Goal: Task Accomplishment & Management: Manage account settings

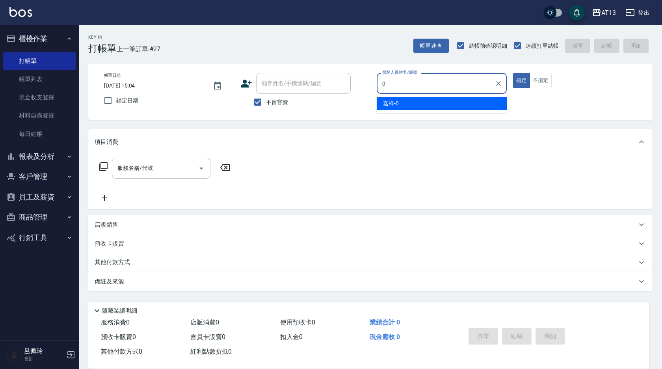
drag, startPoint x: 390, startPoint y: 105, endPoint x: 378, endPoint y: 109, distance: 12.7
click at [391, 103] on span "嘉祥 -0" at bounding box center [391, 103] width 16 height 8
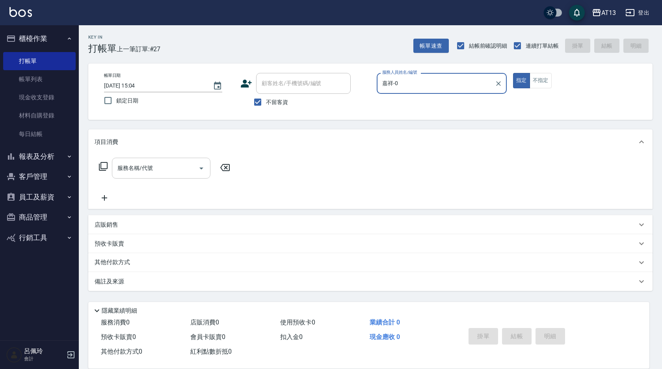
type input "嘉祥-0"
click at [166, 171] on input "服務名稱/代號" at bounding box center [155, 168] width 80 height 14
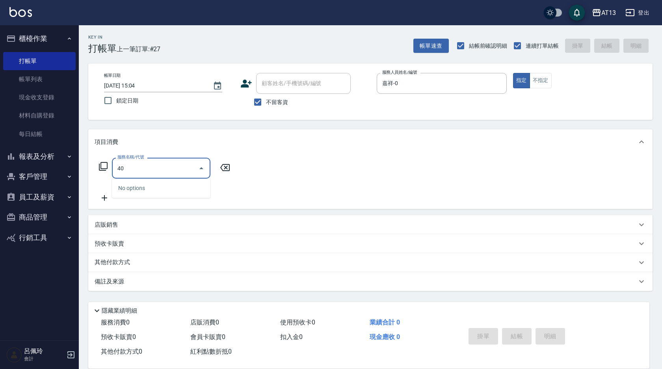
type input "4"
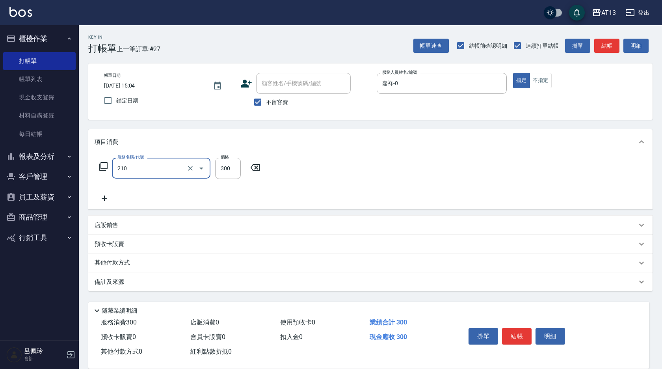
type input "[PERSON_NAME]洗髮精(210)"
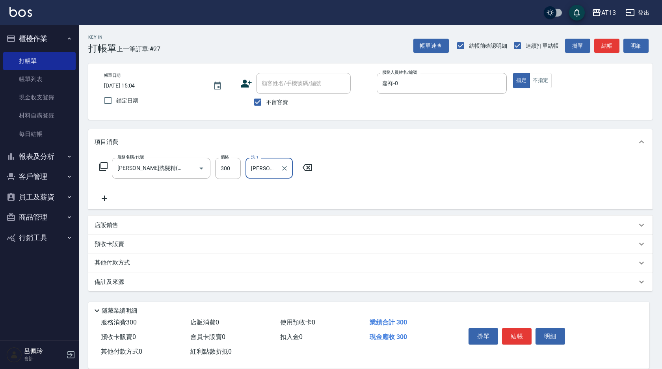
type input "[PERSON_NAME]-24"
click at [125, 223] on div "店販銷售" at bounding box center [366, 225] width 542 height 8
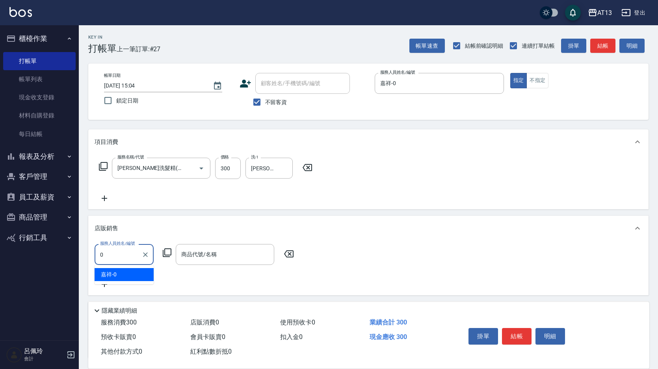
drag, startPoint x: 139, startPoint y: 271, endPoint x: 180, endPoint y: 274, distance: 41.1
click at [139, 271] on div "嘉祥 -0" at bounding box center [124, 274] width 59 height 13
type input "嘉祥-0"
click at [208, 255] on div "商品代號/名稱 商品代號/名稱" at bounding box center [225, 254] width 99 height 21
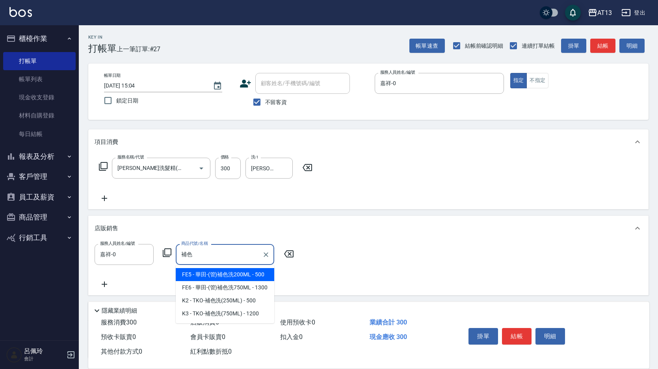
click at [208, 255] on input "補色" at bounding box center [219, 255] width 80 height 14
click at [238, 275] on span "FE5 - 華田-(管)補色洗200ML - 500" at bounding box center [225, 274] width 99 height 13
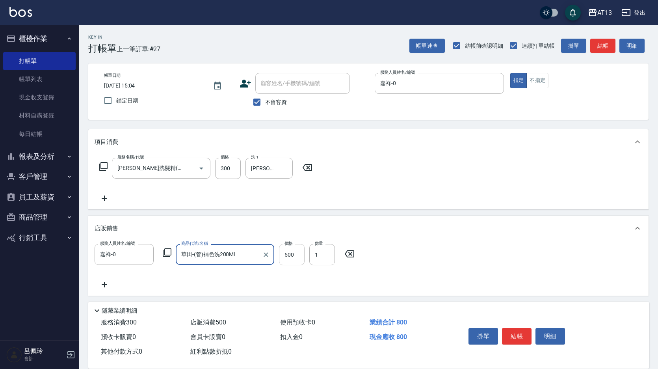
type input "華田-(管)補色洗200ML"
click at [289, 254] on input "500" at bounding box center [292, 254] width 26 height 21
type input "400"
click at [447, 244] on div "服務人員姓名/編號 嘉祥-0 服務人員姓名/編號 商品代號/名稱 華田-(管)補色洗200ML 商品代號/名稱 價格 400 價格 數量 1 數量" at bounding box center [369, 266] width 548 height 45
click at [526, 328] on button "結帳" at bounding box center [517, 336] width 30 height 17
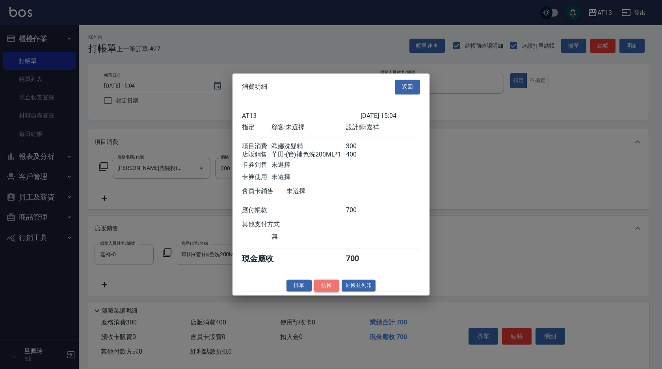
click at [331, 292] on button "結帳" at bounding box center [326, 285] width 25 height 12
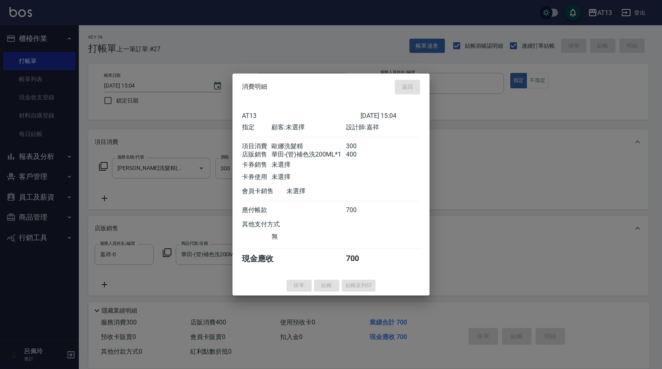
type input "2025/09/09 17:09"
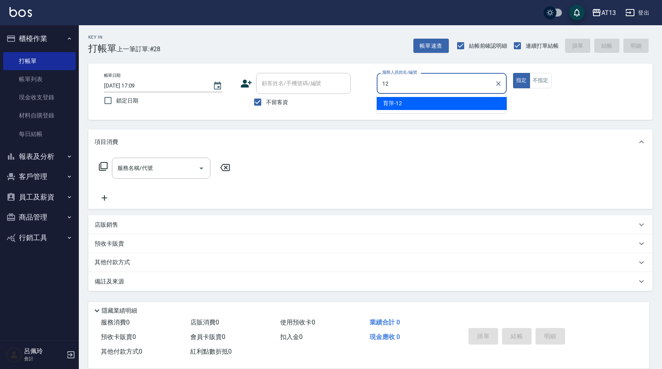
click at [391, 102] on span "育萍 -12" at bounding box center [392, 103] width 19 height 8
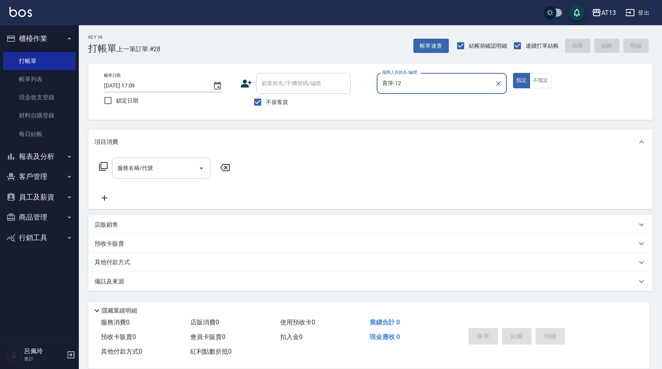
type input "育萍-12"
click at [156, 166] on input "服務名稱/代號" at bounding box center [155, 168] width 80 height 14
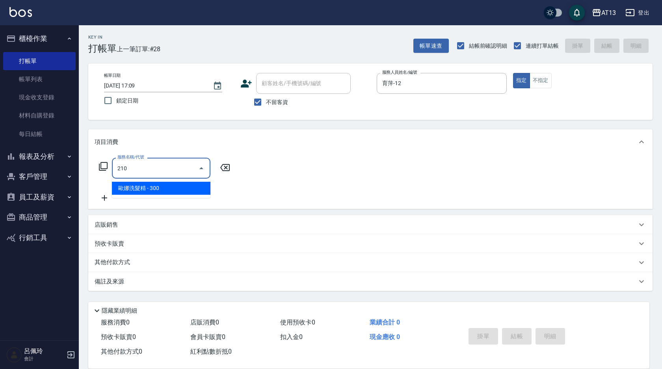
type input "歐娜洗髮精(210)"
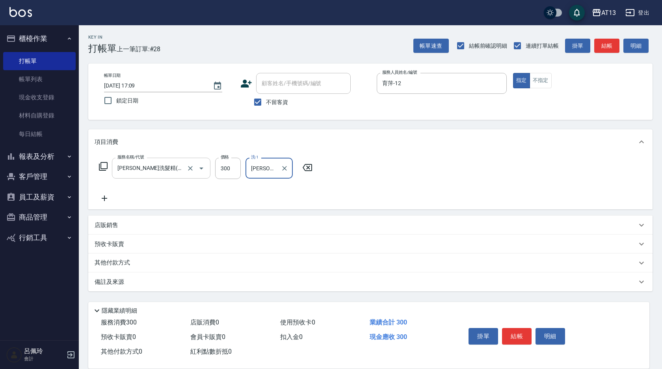
type input "李垣潔-31"
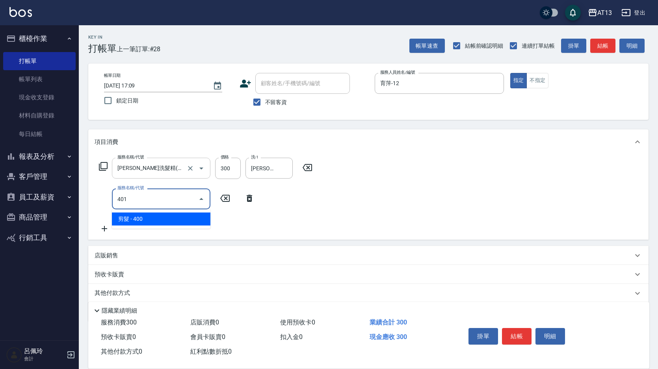
type input "剪髮(401)"
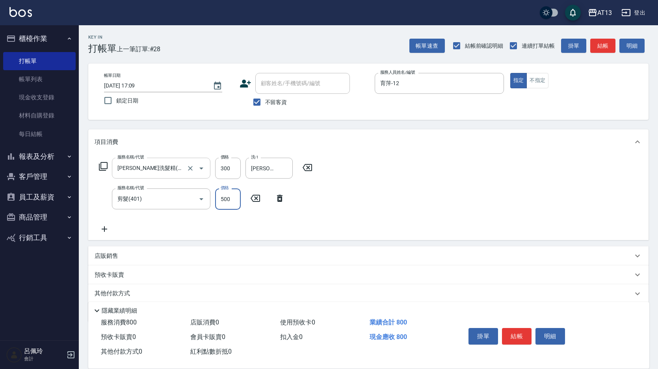
type input "500"
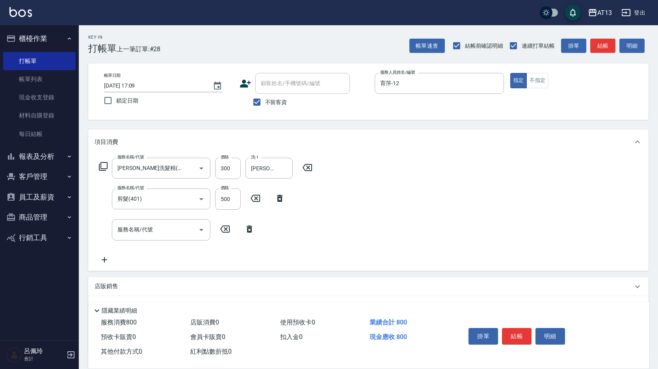
drag, startPoint x: 398, startPoint y: 214, endPoint x: 402, endPoint y: 218, distance: 5.6
click at [398, 214] on div "服務名稱/代號 歐娜洗髮精(210) 服務名稱/代號 價格 300 價格 洗-1 李垣潔-31 洗-1 服務名稱/代號 剪髮(401) 服務名稱/代號 價格 …" at bounding box center [368, 213] width 560 height 116
click at [515, 331] on button "結帳" at bounding box center [517, 336] width 30 height 17
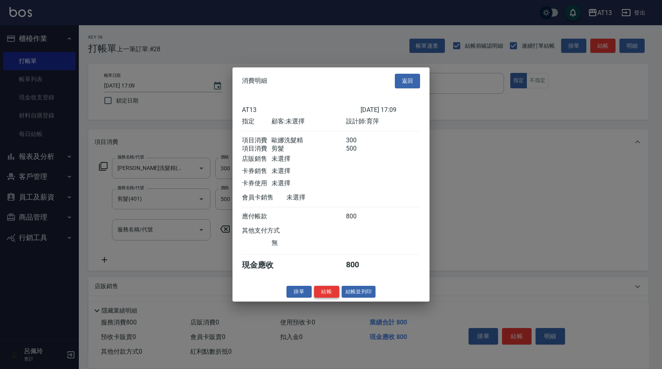
click at [328, 298] on button "結帳" at bounding box center [326, 291] width 25 height 12
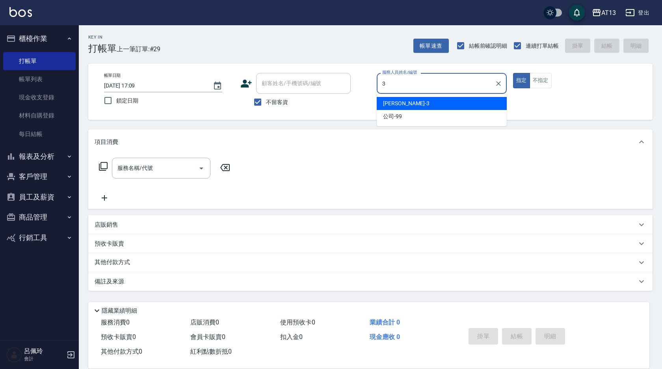
click at [406, 103] on div "敏玹 -3" at bounding box center [442, 103] width 130 height 13
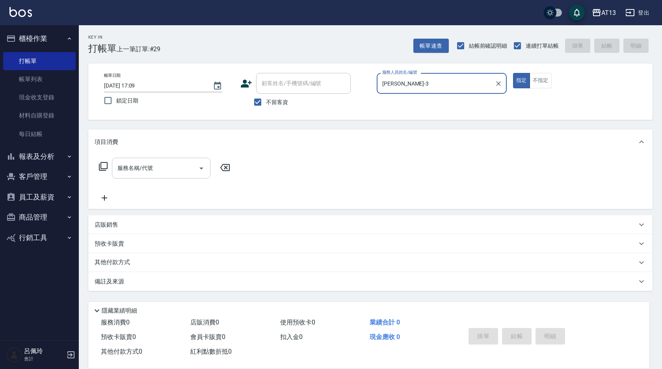
type input "敏玹-3"
click at [176, 170] on input "服務名稱/代號" at bounding box center [155, 168] width 80 height 14
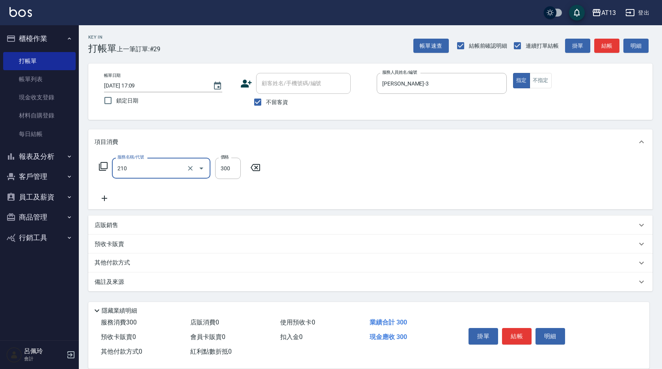
type input "歐娜洗髮精(210)"
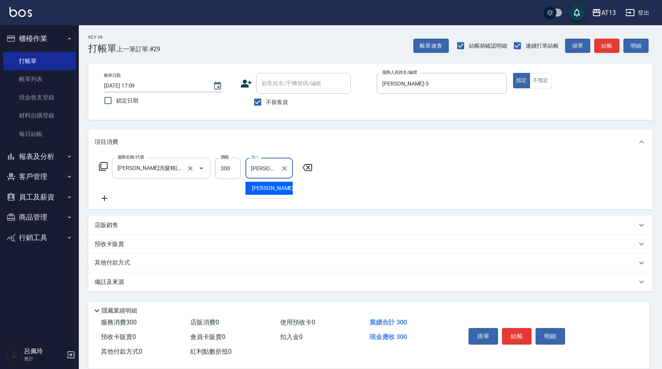
type input "李垣潔-31"
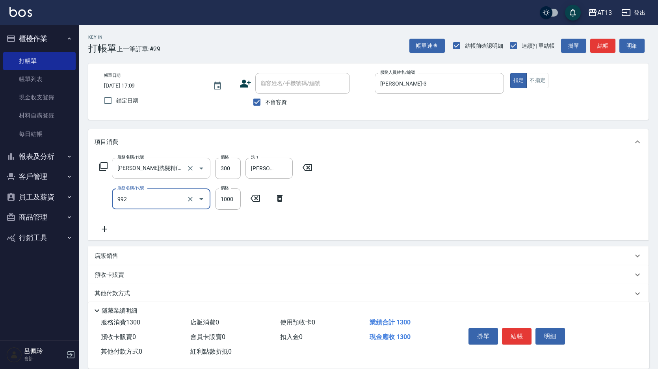
type input "接髮(992)"
type input "3200"
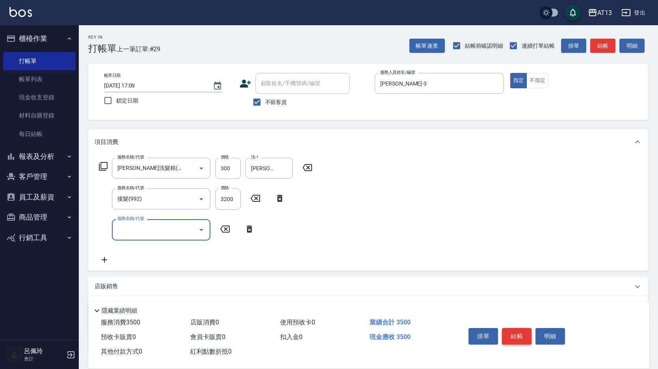
click at [523, 331] on button "結帳" at bounding box center [517, 336] width 30 height 17
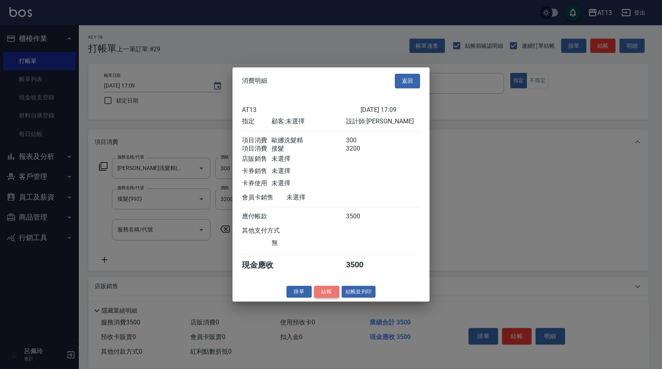
click at [330, 296] on button "結帳" at bounding box center [326, 291] width 25 height 12
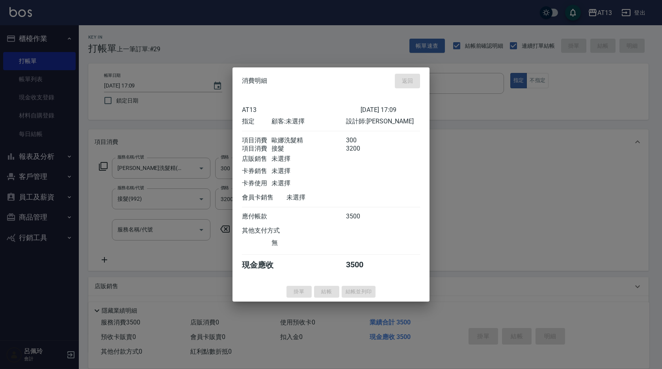
type input "2025/09/09 17:10"
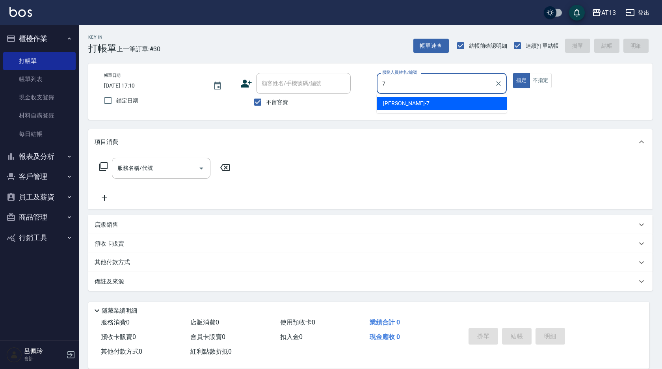
click at [390, 99] on div "呂佳容 -7" at bounding box center [442, 103] width 130 height 13
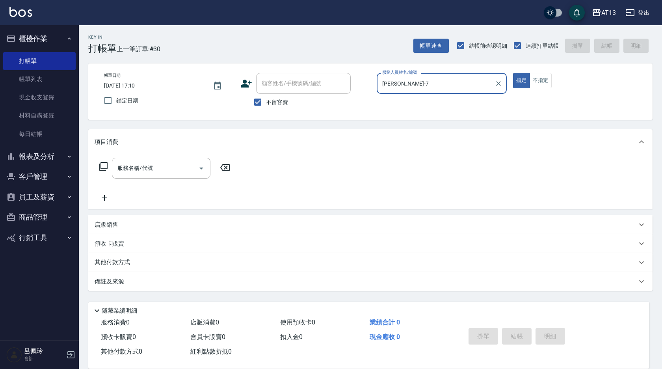
type input "呂佳容-7"
click at [168, 157] on div "服務名稱/代號 服務名稱/代號" at bounding box center [370, 182] width 564 height 54
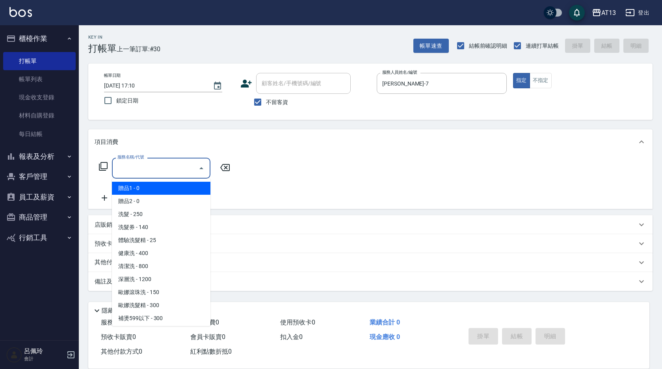
click at [158, 168] on input "服務名稱/代號" at bounding box center [155, 168] width 80 height 14
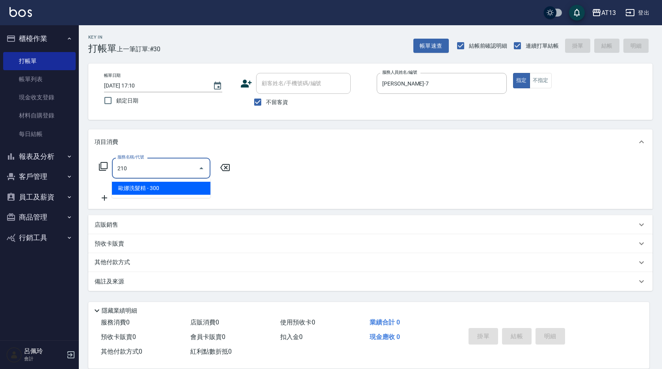
type input "歐娜洗髮精(210)"
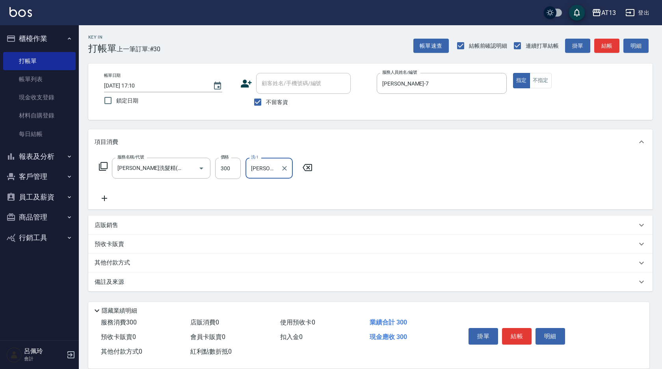
type input "李垣潔-31"
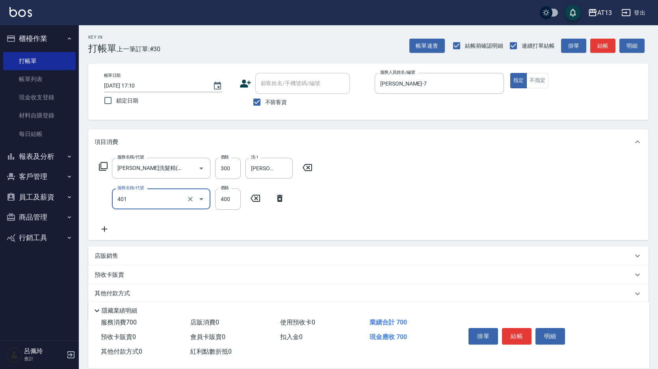
type input "剪髮(401)"
type input "250"
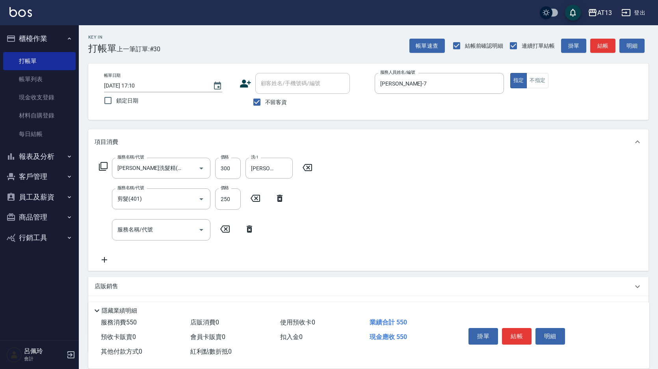
drag, startPoint x: 409, startPoint y: 200, endPoint x: 420, endPoint y: 206, distance: 12.5
click at [410, 200] on div "服務名稱/代號 歐娜洗髮精(210) 服務名稱/代號 價格 300 價格 洗-1 李垣潔-31 洗-1 服務名稱/代號 剪髮(401) 服務名稱/代號 價格 …" at bounding box center [368, 213] width 560 height 116
click at [533, 332] on div "掛單 結帳 明細" at bounding box center [516, 337] width 103 height 25
click at [521, 332] on button "結帳" at bounding box center [517, 336] width 30 height 17
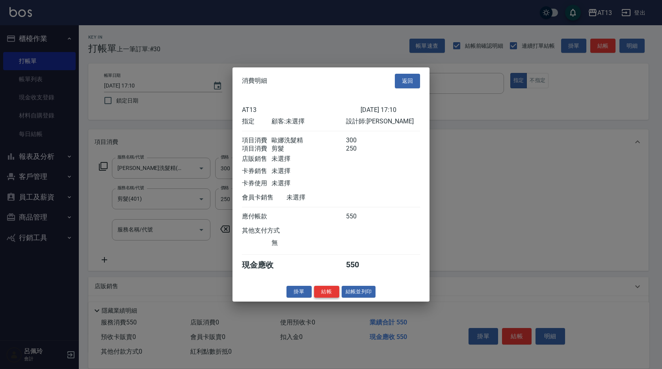
click at [326, 296] on button "結帳" at bounding box center [326, 291] width 25 height 12
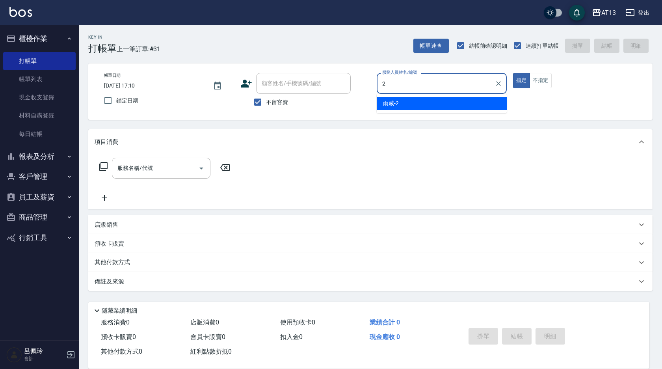
click at [382, 110] on ul "雨威 -2" at bounding box center [442, 103] width 130 height 19
click at [397, 103] on span "雨威 -2" at bounding box center [391, 103] width 16 height 8
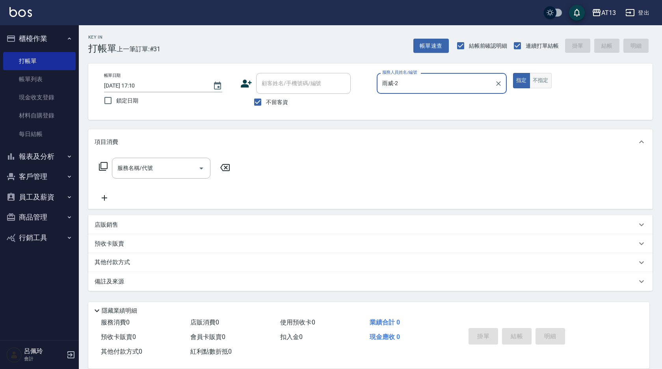
type input "雨威-2"
click at [538, 85] on button "不指定" at bounding box center [541, 80] width 22 height 15
click at [169, 168] on input "服務名稱/代號" at bounding box center [155, 168] width 80 height 14
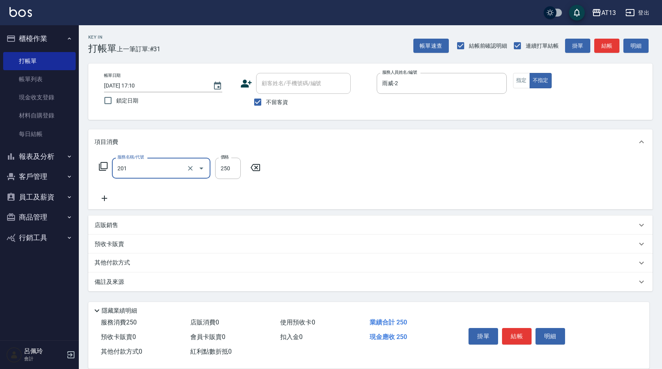
type input "洗髮(201)"
type input "雨威-2"
click at [511, 337] on button "結帳" at bounding box center [517, 336] width 30 height 17
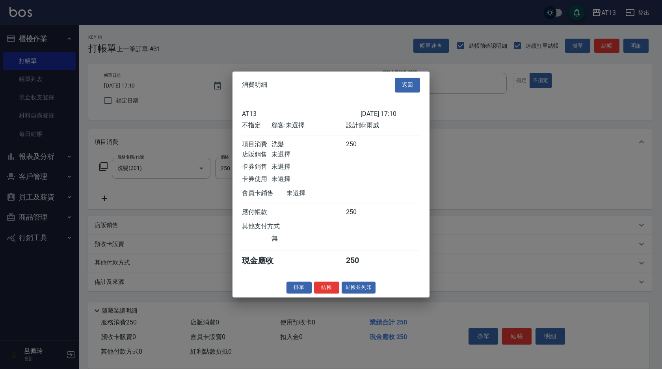
click at [330, 292] on button "結帳" at bounding box center [326, 287] width 25 height 12
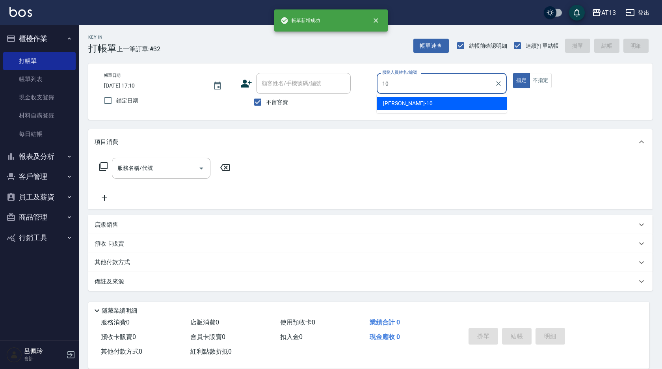
click at [422, 97] on ul "稔穎 -10" at bounding box center [442, 103] width 130 height 19
drag, startPoint x: 425, startPoint y: 100, endPoint x: 450, endPoint y: 97, distance: 24.6
click at [426, 100] on div "稔穎 -10" at bounding box center [442, 103] width 130 height 13
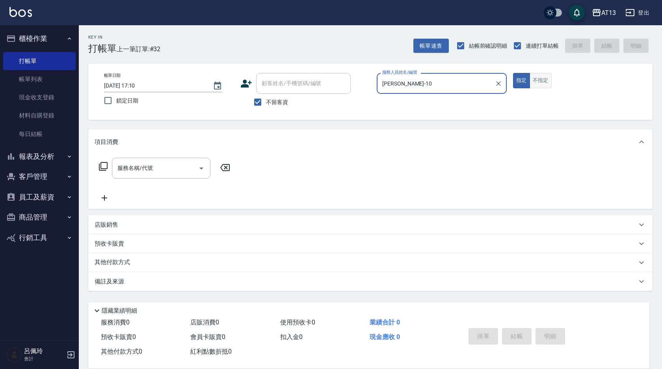
type input "稔穎-10"
click at [542, 75] on button "不指定" at bounding box center [541, 80] width 22 height 15
click at [174, 165] on input "服務名稱/代號" at bounding box center [155, 168] width 80 height 14
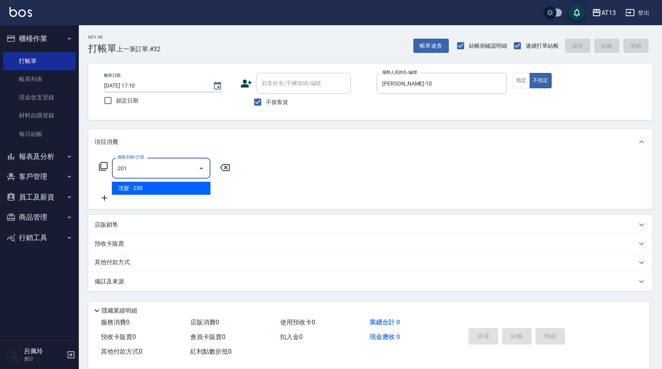
type input "洗髮(201)"
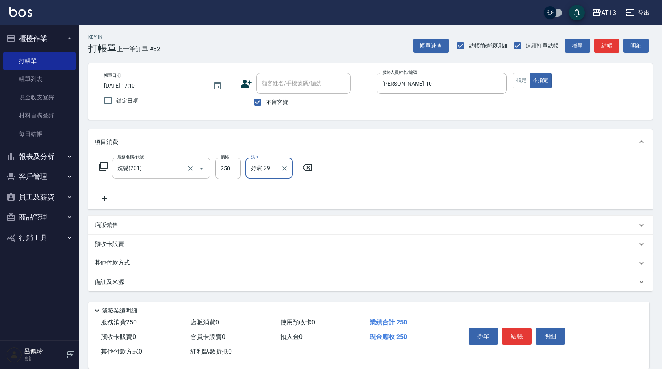
type input "妤宸-29"
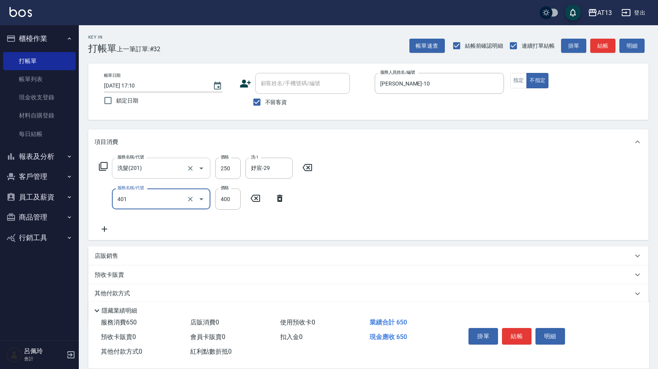
type input "剪髮(401)"
type input "200"
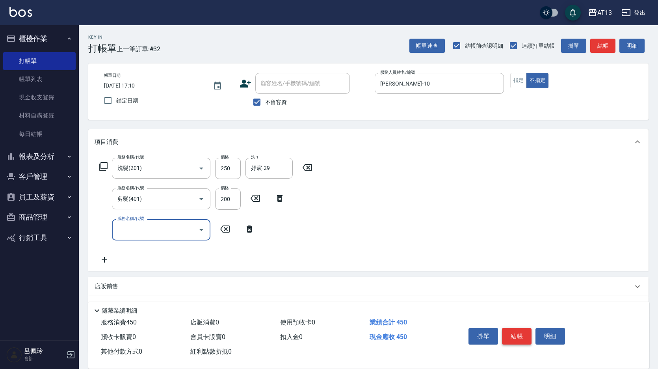
click at [510, 333] on button "結帳" at bounding box center [517, 336] width 30 height 17
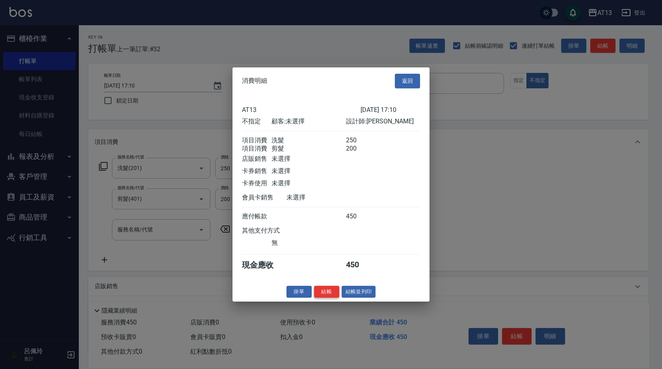
click at [334, 296] on button "結帳" at bounding box center [326, 291] width 25 height 12
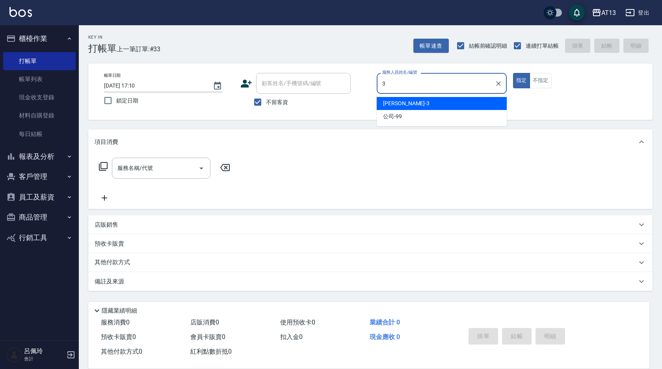
click at [383, 101] on span "敏玹 -3" at bounding box center [406, 103] width 47 height 8
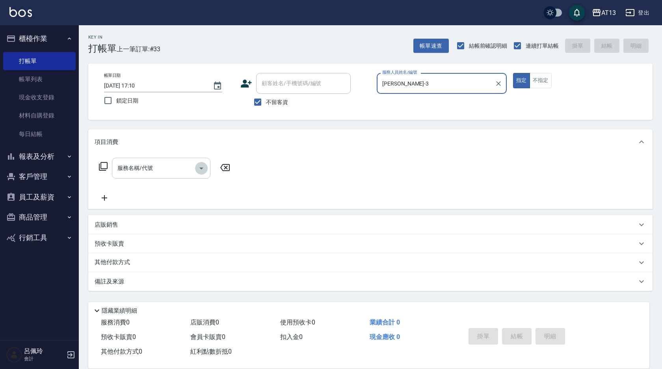
drag, startPoint x: 197, startPoint y: 166, endPoint x: 193, endPoint y: 170, distance: 6.1
click at [196, 166] on button "Open" at bounding box center [201, 168] width 13 height 13
type input "敏玹-3"
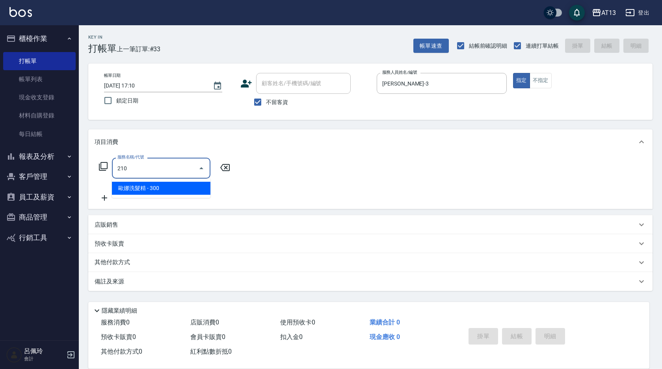
type input "歐娜洗髮精(210)"
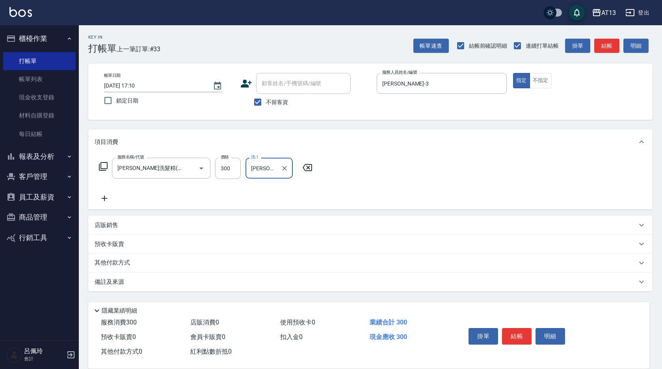
type input "李垣潔-31"
drag, startPoint x: 484, startPoint y: 190, endPoint x: 547, endPoint y: 315, distance: 139.8
click at [487, 195] on div "服務名稱/代號 歐娜洗髮精(210) 服務名稱/代號 價格 300 價格 洗-1 李垣潔-31 洗-1" at bounding box center [370, 182] width 564 height 55
click at [529, 330] on button "結帳" at bounding box center [517, 336] width 30 height 17
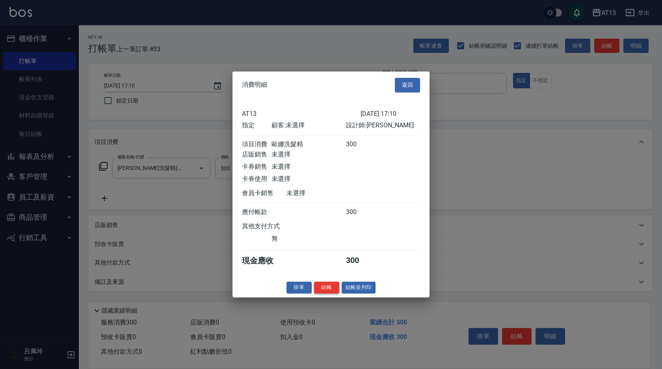
click at [330, 291] on button "結帳" at bounding box center [326, 287] width 25 height 12
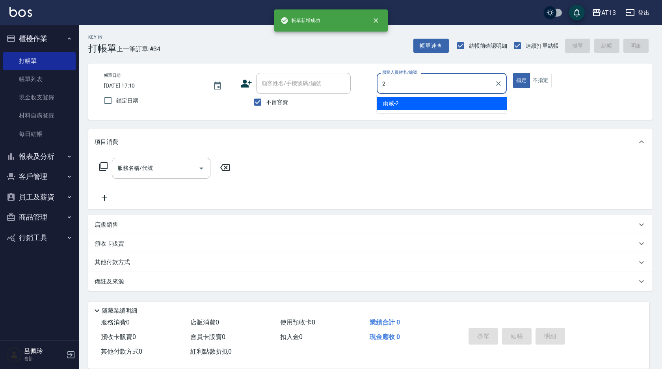
click at [471, 103] on div "雨威 -2" at bounding box center [442, 103] width 130 height 13
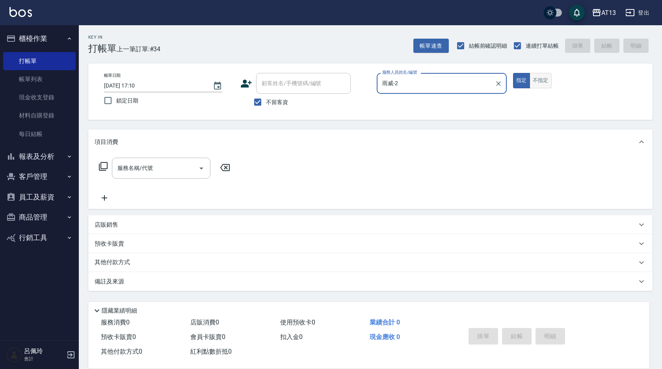
type input "雨威-2"
click at [536, 86] on button "不指定" at bounding box center [541, 80] width 22 height 15
click at [176, 168] on input "服務名稱/代號" at bounding box center [155, 168] width 80 height 14
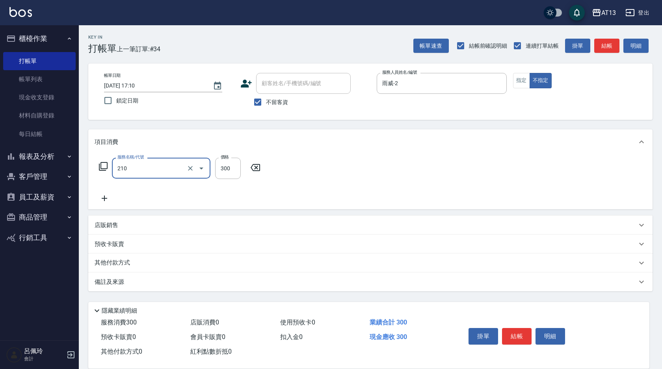
type input "歐娜洗髮精(210)"
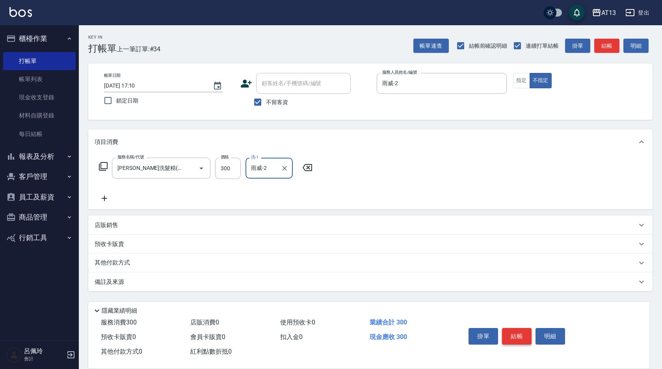
type input "雨威-2"
click at [525, 330] on button "結帳" at bounding box center [517, 336] width 30 height 17
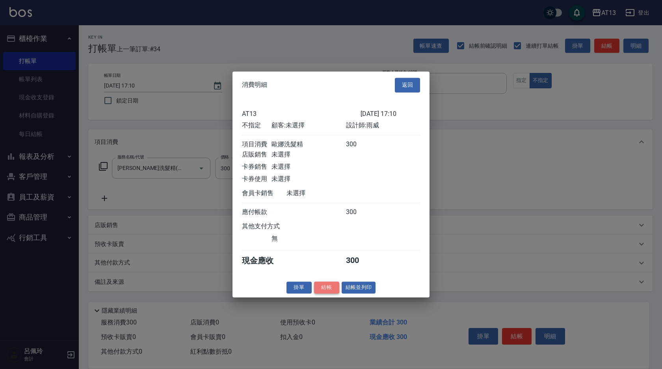
click at [322, 290] on button "結帳" at bounding box center [326, 287] width 25 height 12
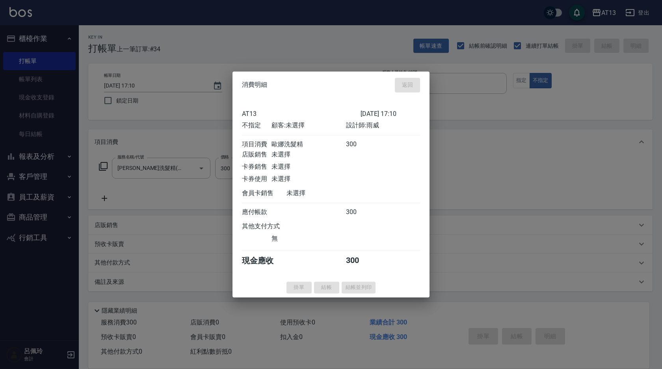
type input "2025/09/09 17:11"
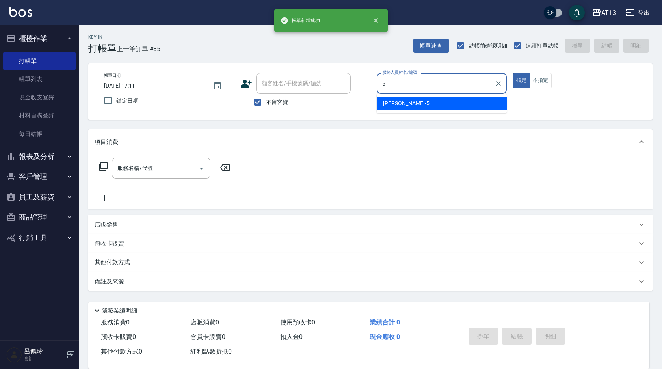
click at [401, 96] on ul "陳紓晴 -5" at bounding box center [442, 103] width 130 height 19
click at [401, 99] on span "陳紓晴 -5" at bounding box center [406, 103] width 47 height 8
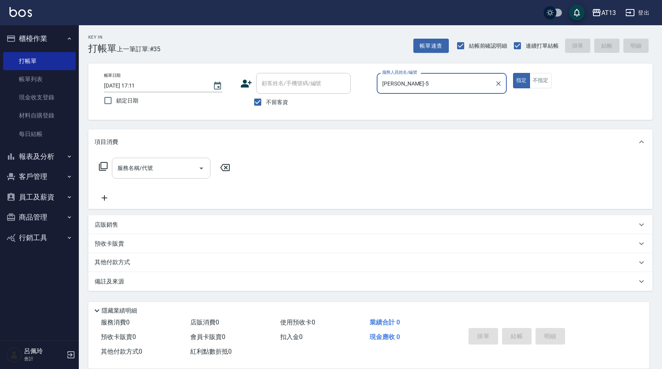
type input "陳紓晴-5"
click at [177, 172] on input "服務名稱/代號" at bounding box center [155, 168] width 80 height 14
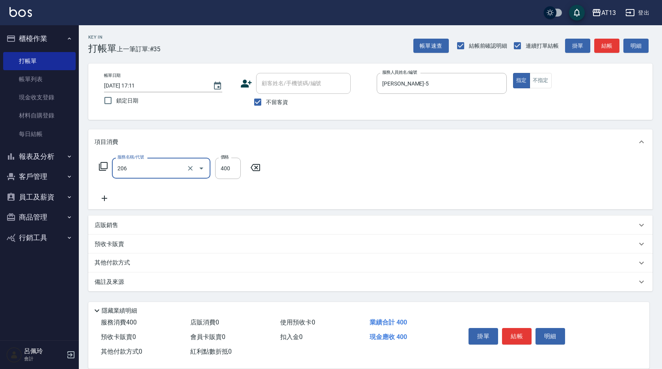
type input "健康洗(206)"
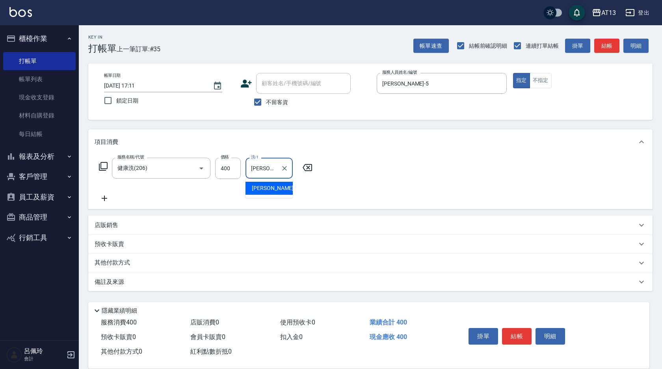
type input "陳紓晴-5"
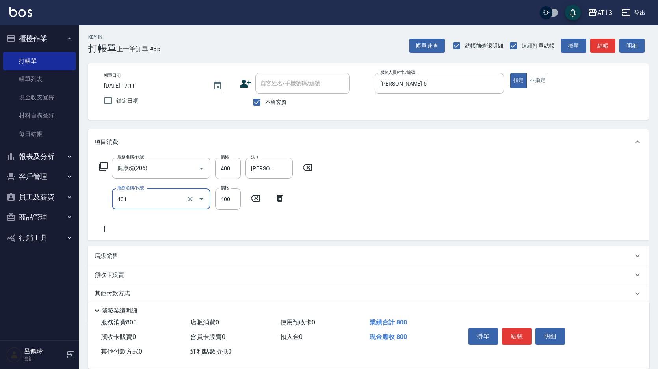
type input "剪髮(401)"
type input "200"
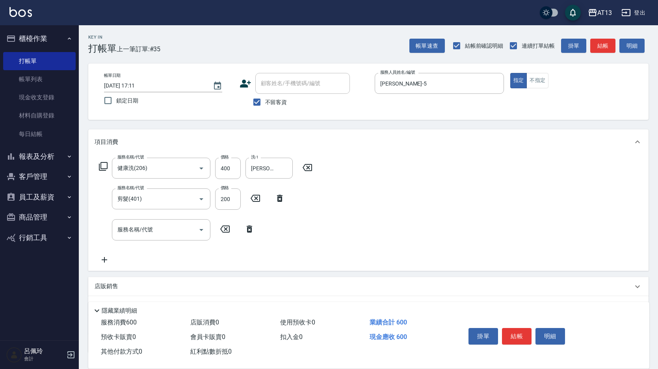
click at [514, 263] on div "服務名稱/代號 健康洗(206) 服務名稱/代號 價格 400 價格 洗-1 陳紓晴-5 洗-1 服務名稱/代號 剪髮(401) 服務名稱/代號 價格 200…" at bounding box center [368, 213] width 560 height 116
click at [521, 338] on button "結帳" at bounding box center [517, 336] width 30 height 17
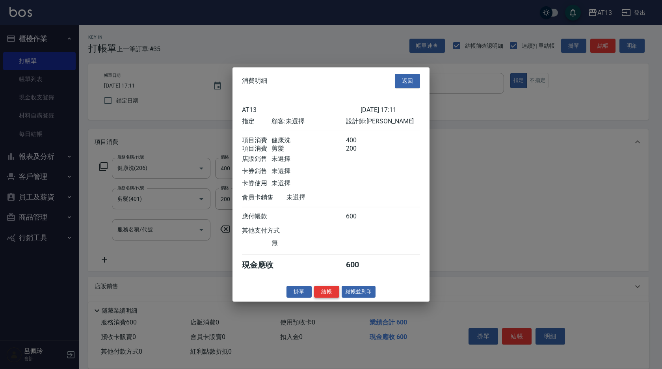
click at [329, 298] on button "結帳" at bounding box center [326, 291] width 25 height 12
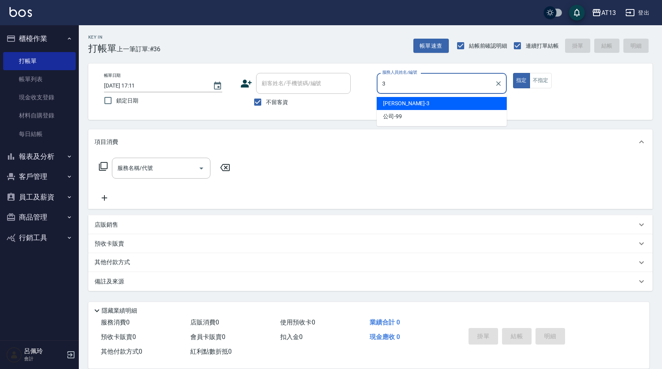
click at [387, 106] on span "敏玹 -3" at bounding box center [406, 103] width 47 height 8
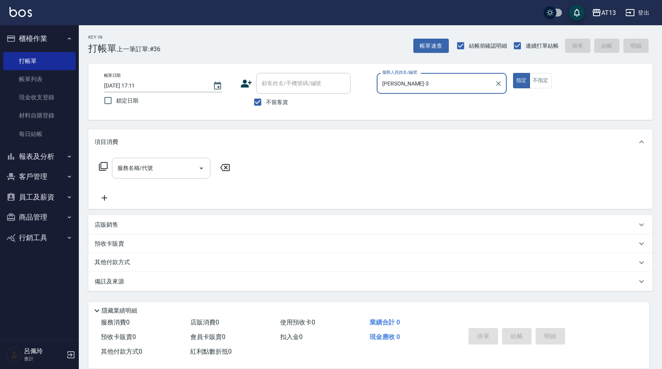
type input "敏玹-3"
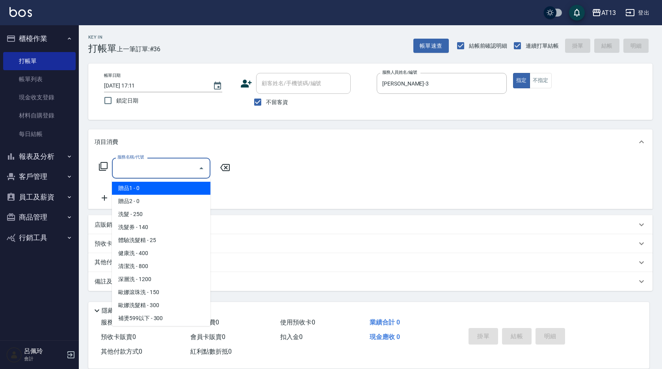
click at [170, 169] on input "服務名稱/代號" at bounding box center [155, 168] width 80 height 14
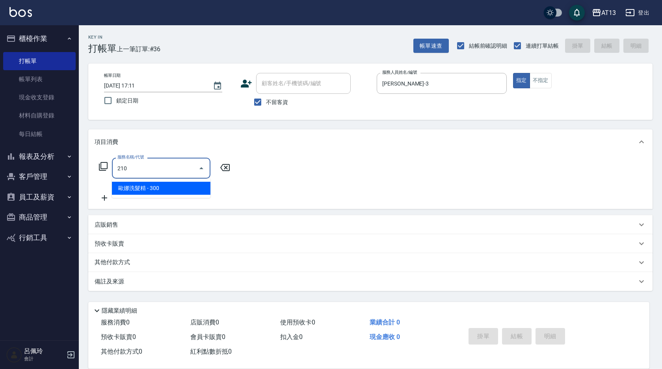
type input "歐娜洗髮精(210)"
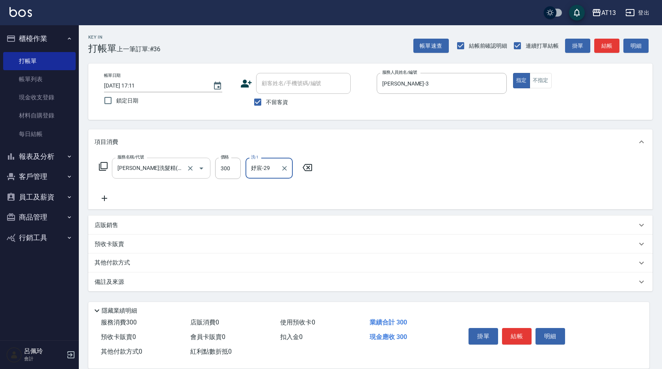
type input "妤宸-29"
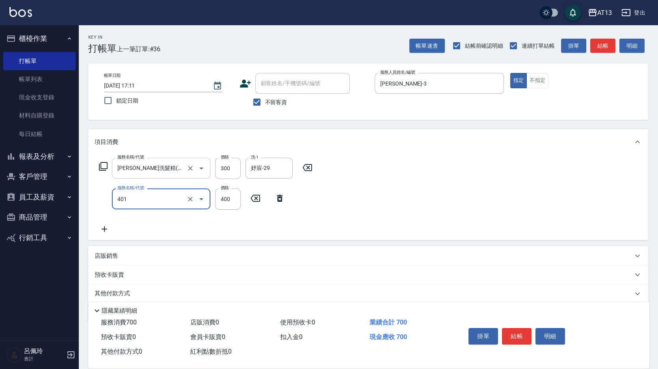
type input "剪髮(401)"
type input "350"
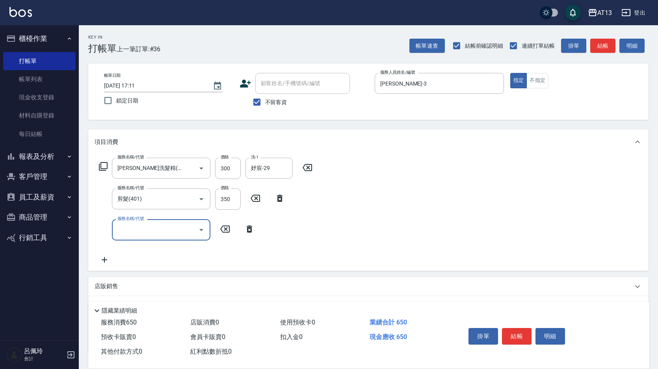
click at [525, 188] on div "服務名稱/代號 歐娜洗髮精(210) 服務名稱/代號 價格 300 價格 洗-1 妤宸-29 洗-1 服務名稱/代號 剪髮(401) 服務名稱/代號 價格 3…" at bounding box center [368, 213] width 560 height 116
click at [518, 335] on button "結帳" at bounding box center [517, 336] width 30 height 17
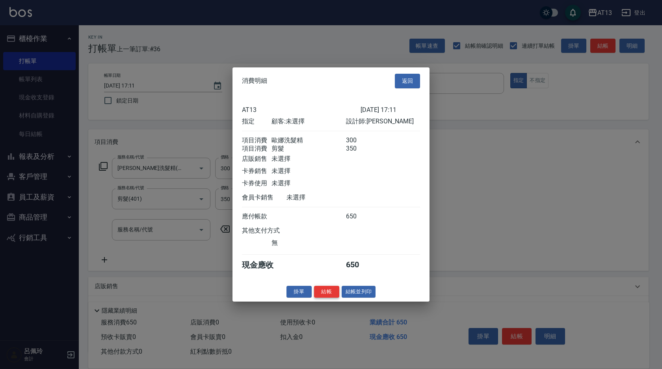
click at [328, 296] on button "結帳" at bounding box center [326, 291] width 25 height 12
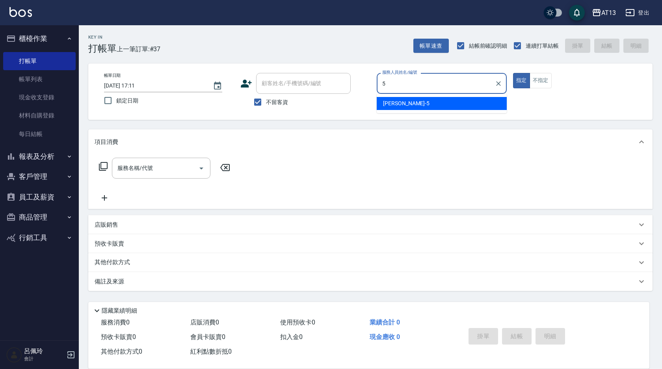
click at [397, 95] on ul "陳紓晴 -5" at bounding box center [442, 103] width 130 height 19
click at [392, 103] on span "陳紓晴 -5" at bounding box center [406, 103] width 47 height 8
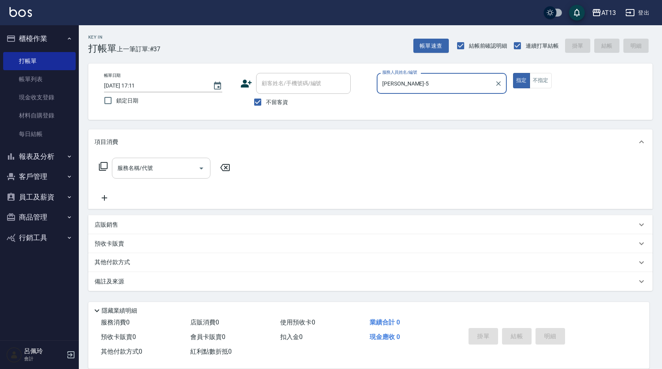
type input "陳紓晴-5"
click at [183, 166] on input "服務名稱/代號" at bounding box center [155, 168] width 80 height 14
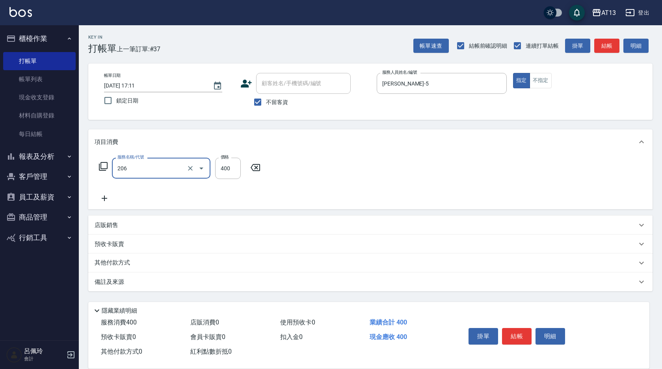
type input "健康洗(206)"
type input "葉采臻-24"
click at [519, 330] on button "結帳" at bounding box center [517, 336] width 30 height 17
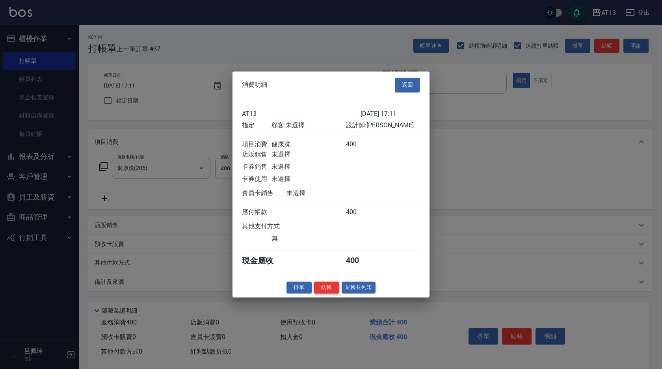
click at [335, 292] on button "結帳" at bounding box center [326, 287] width 25 height 12
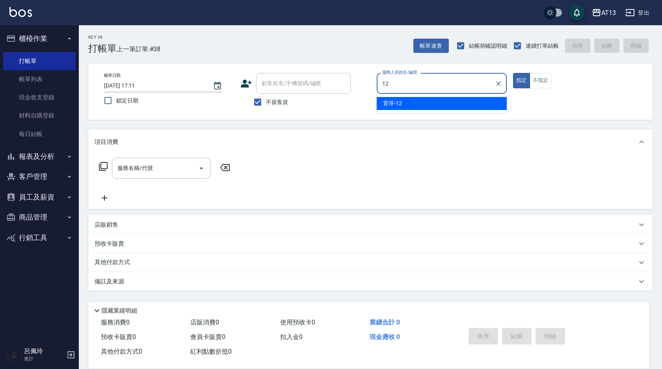
click at [417, 102] on div "育萍 -12" at bounding box center [442, 103] width 130 height 13
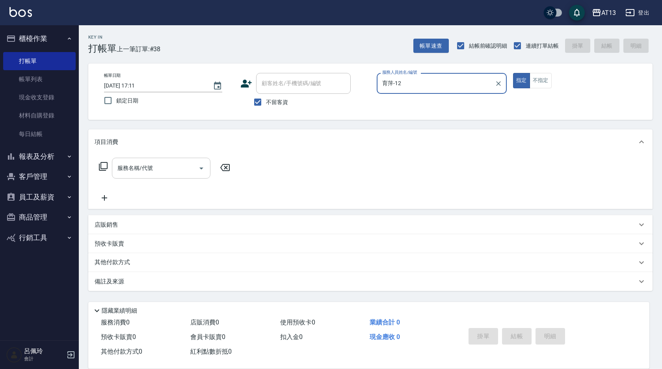
type input "育萍-12"
click at [128, 174] on input "服務名稱/代號" at bounding box center [155, 168] width 80 height 14
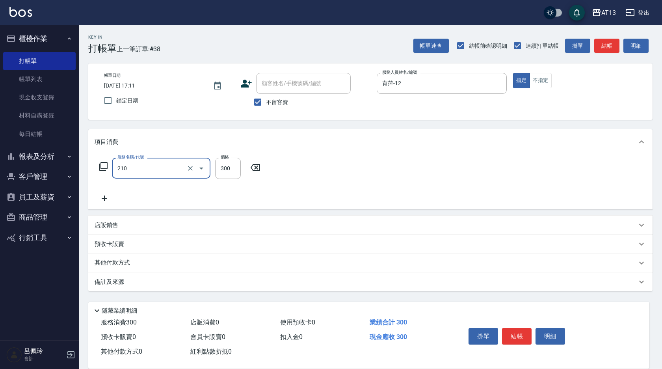
type input "歐娜洗髮精(210)"
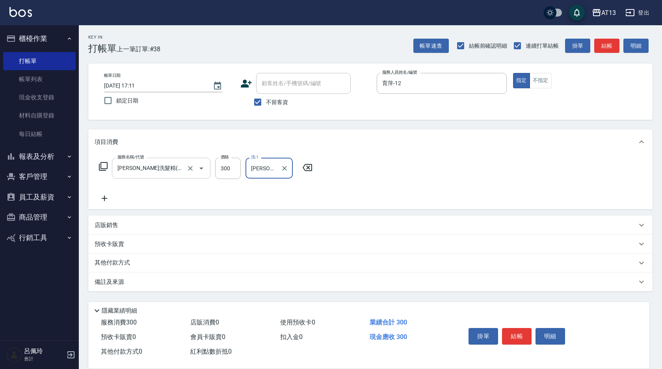
type input "李垣潔-31"
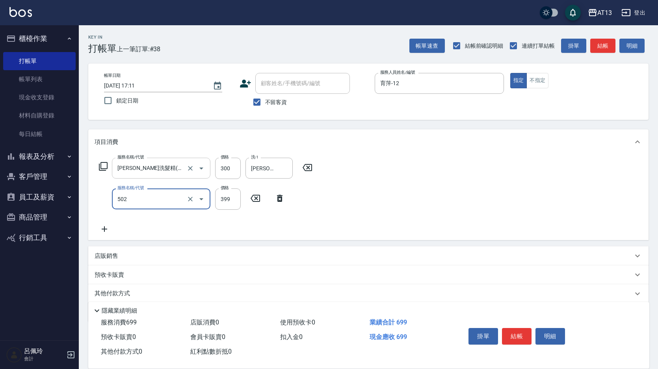
type input "挑染5束399(502)"
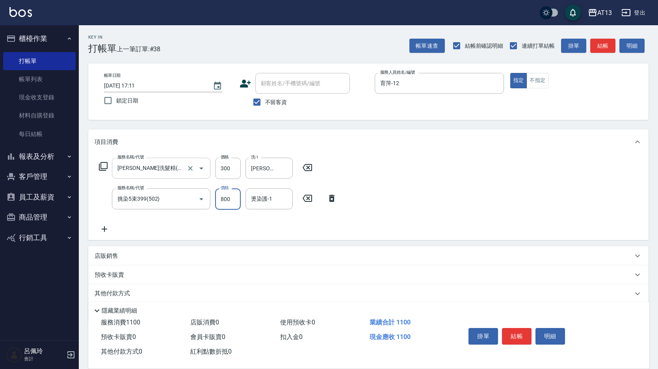
type input "800"
type input "李垣潔-31"
click at [515, 332] on button "結帳" at bounding box center [517, 336] width 30 height 17
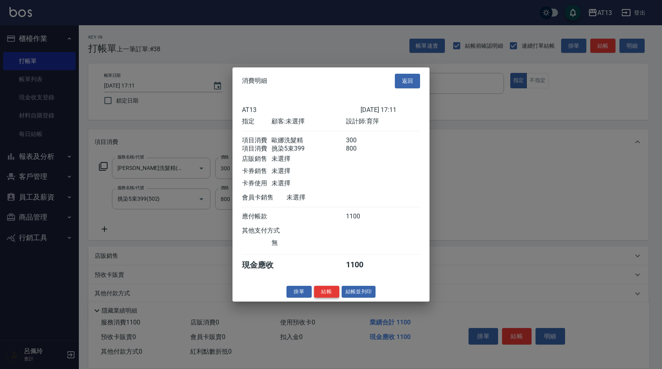
click at [321, 293] on button "結帳" at bounding box center [326, 291] width 25 height 12
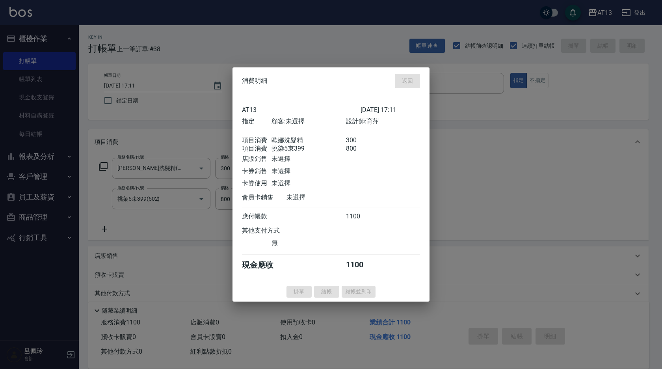
type input "2025/09/09 17:12"
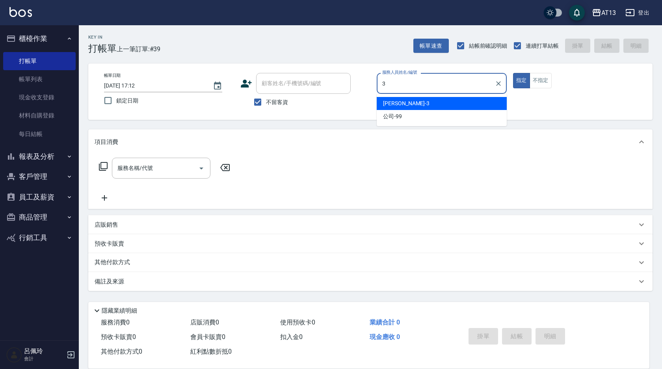
click at [389, 101] on span "敏玹 -3" at bounding box center [406, 103] width 47 height 8
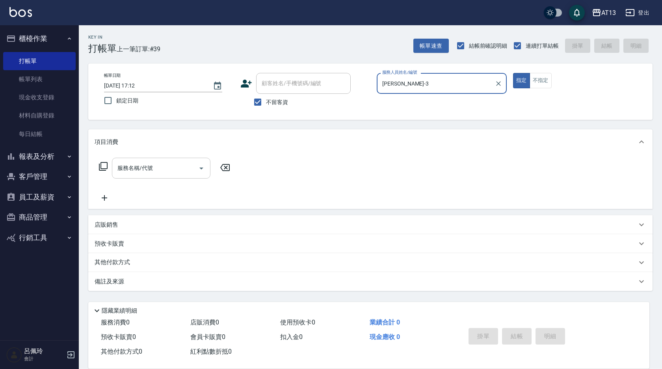
click at [168, 176] on div "服務名稱/代號" at bounding box center [161, 168] width 99 height 21
type input "敏玹-3"
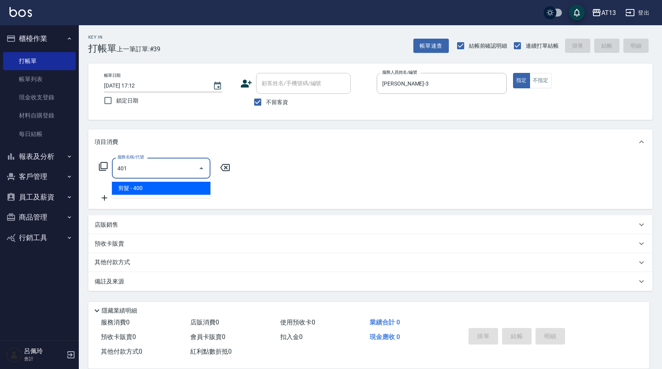
type input "剪髮(401)"
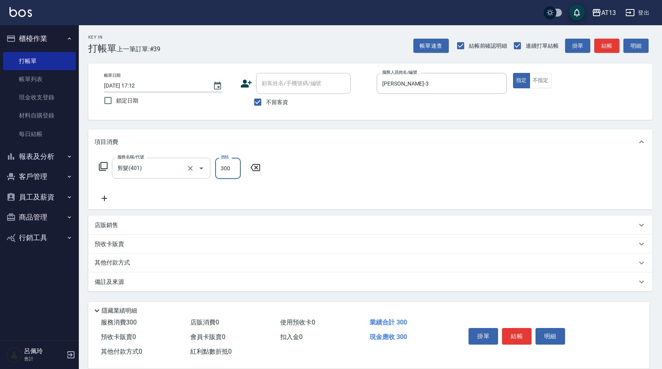
type input "300"
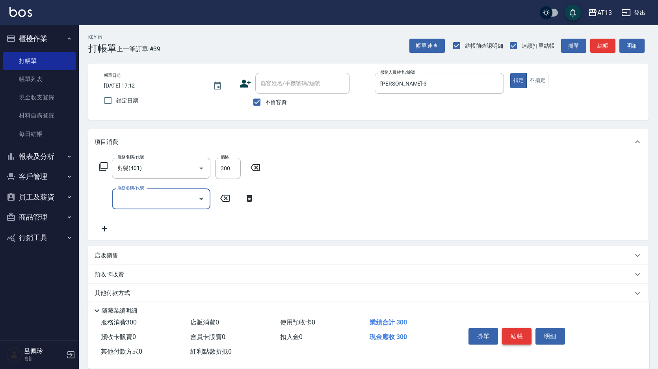
click at [523, 332] on button "結帳" at bounding box center [517, 336] width 30 height 17
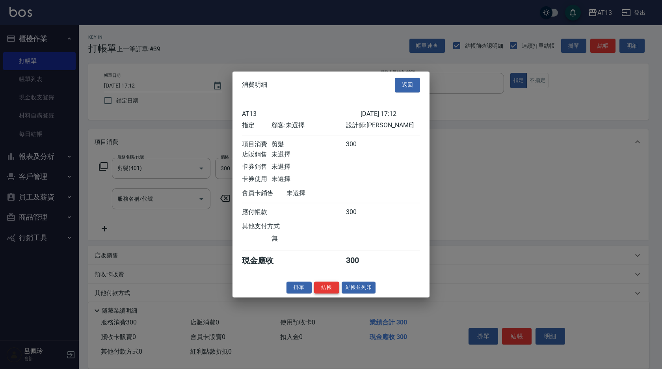
click at [335, 289] on button "結帳" at bounding box center [326, 287] width 25 height 12
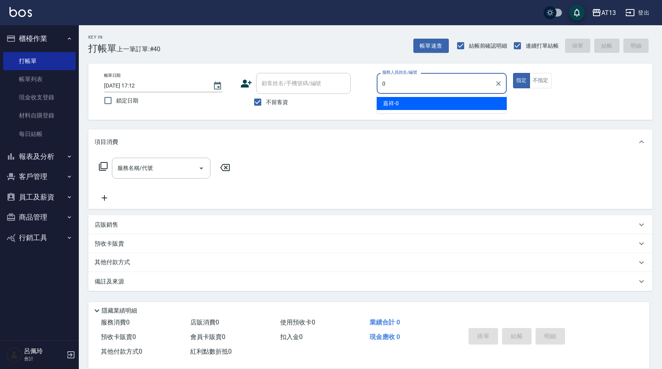
click at [407, 107] on div "嘉祥 -0" at bounding box center [442, 103] width 130 height 13
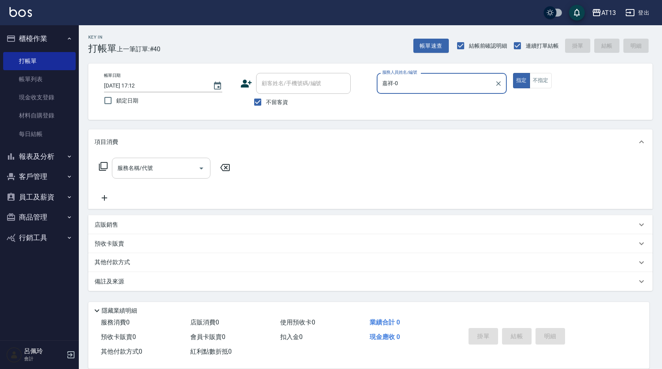
click at [158, 175] on div "服務名稱/代號" at bounding box center [161, 168] width 99 height 21
type input "嘉祥-0"
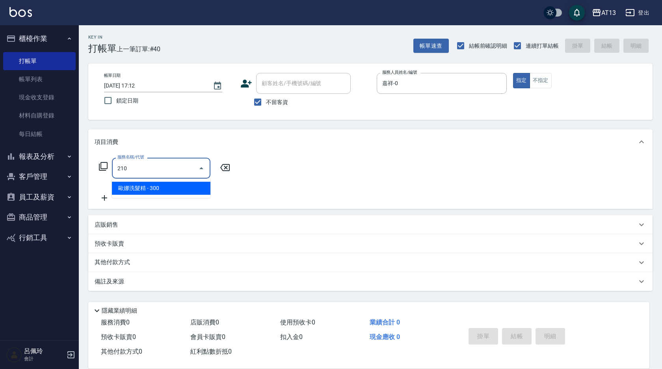
type input "歐娜洗髮精(210)"
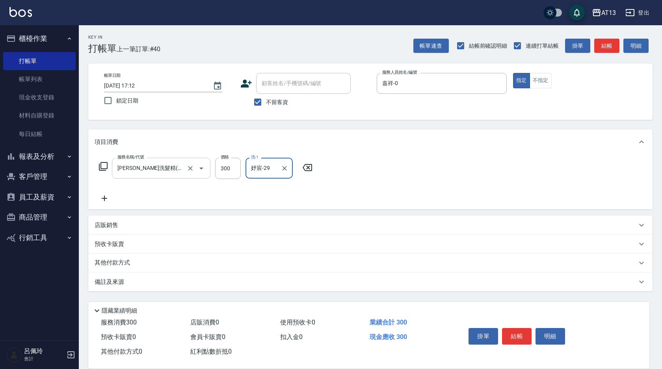
type input "妤宸-29"
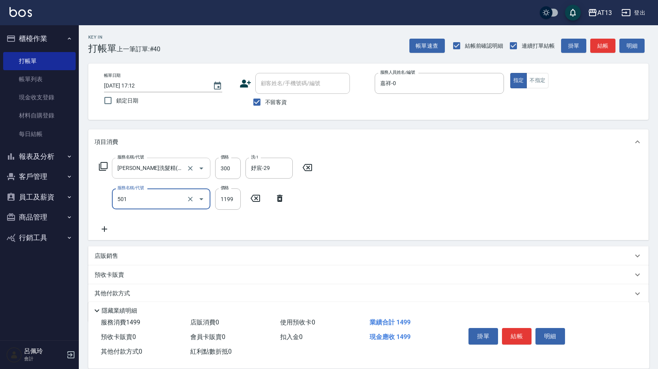
type input "染髮(501)"
type input "1200"
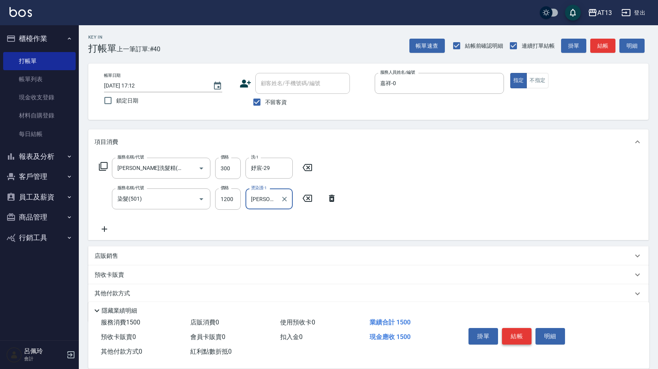
type input "蔡萓秦-11"
click at [507, 329] on button "結帳" at bounding box center [517, 336] width 30 height 17
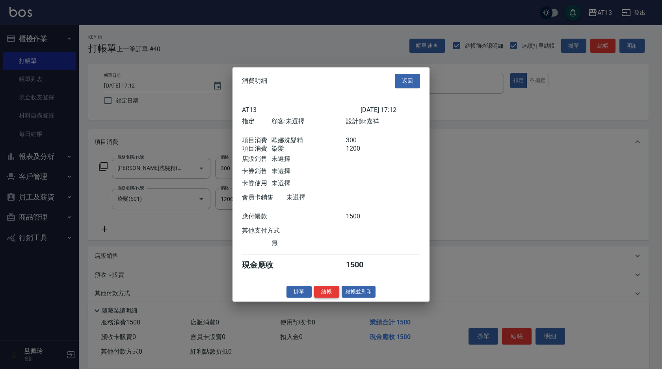
click at [325, 298] on button "結帳" at bounding box center [326, 291] width 25 height 12
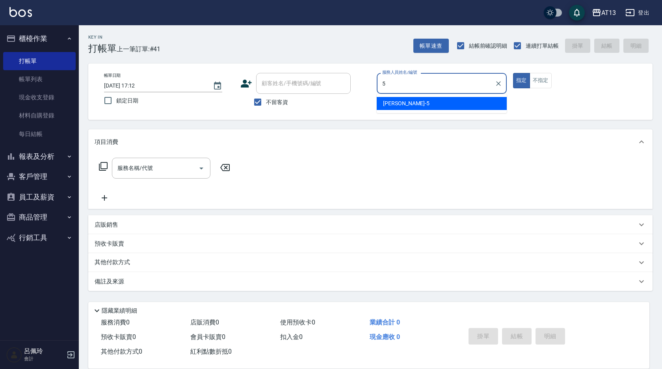
click at [449, 101] on div "陳紓晴 -5" at bounding box center [442, 103] width 130 height 13
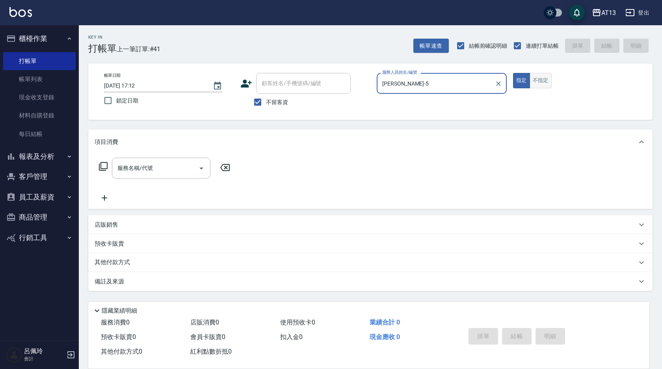
type input "陳紓晴-5"
click at [546, 85] on button "不指定" at bounding box center [541, 80] width 22 height 15
click at [180, 167] on input "服務名稱/代號" at bounding box center [155, 168] width 80 height 14
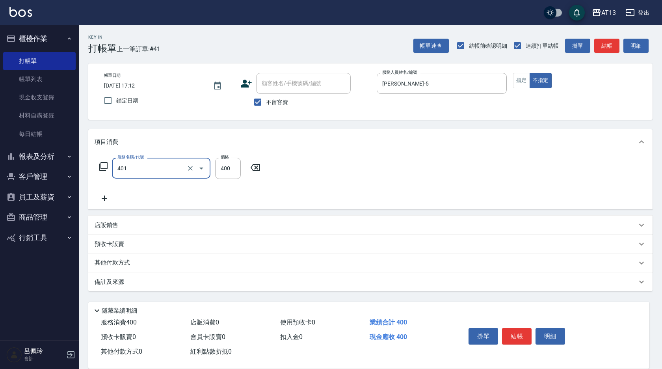
type input "剪髮(401)"
type input "200"
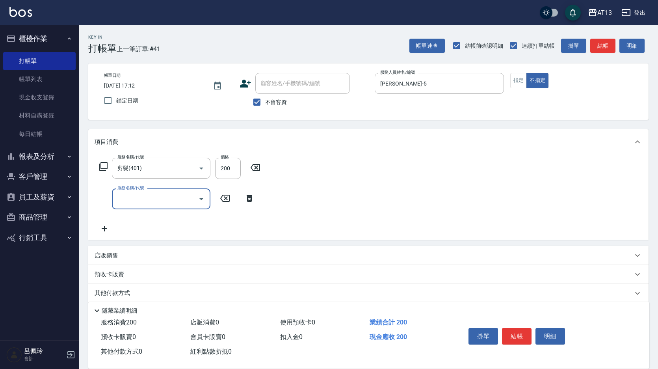
drag, startPoint x: 376, startPoint y: 170, endPoint x: 407, endPoint y: 188, distance: 35.5
click at [376, 171] on div "服務名稱/代號 剪髮(401) 服務名稱/代號 價格 200 價格 服務名稱/代號 服務名稱/代號" at bounding box center [368, 197] width 560 height 85
click at [507, 333] on button "結帳" at bounding box center [517, 336] width 30 height 17
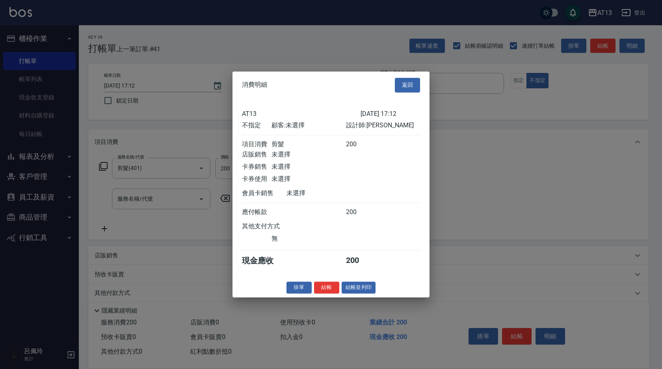
click at [326, 287] on button "結帳" at bounding box center [326, 287] width 25 height 12
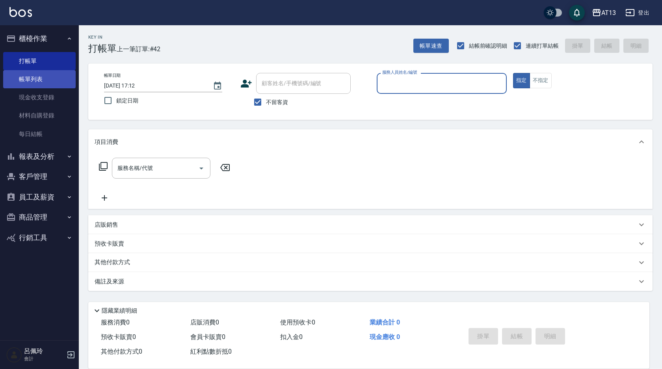
click at [36, 83] on link "帳單列表" at bounding box center [39, 79] width 73 height 18
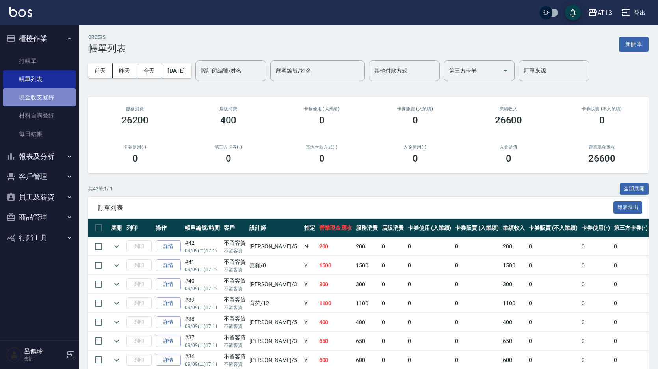
click at [43, 95] on link "現金收支登錄" at bounding box center [39, 97] width 73 height 18
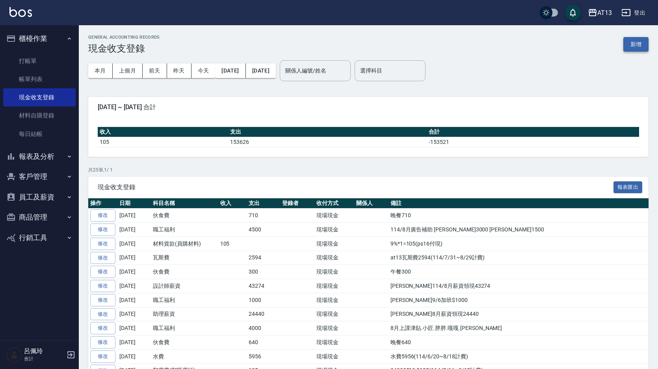
click at [638, 46] on button "新增" at bounding box center [636, 44] width 25 height 15
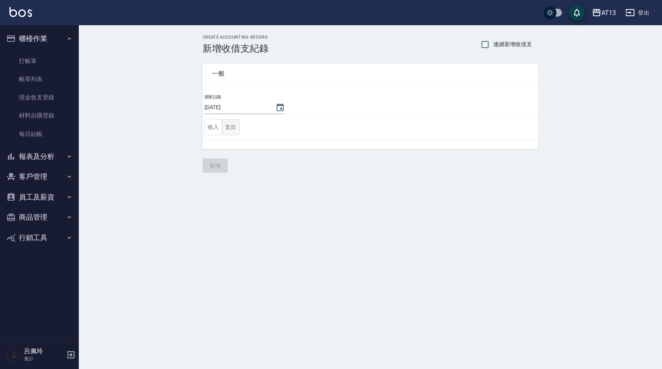
click at [227, 127] on button "支出" at bounding box center [231, 127] width 18 height 16
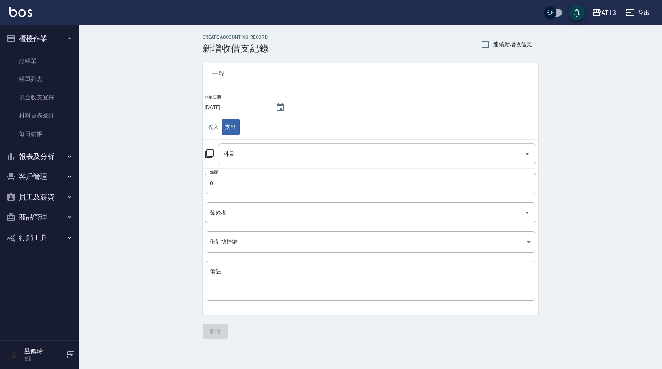
click at [528, 153] on icon "Open" at bounding box center [527, 154] width 4 height 2
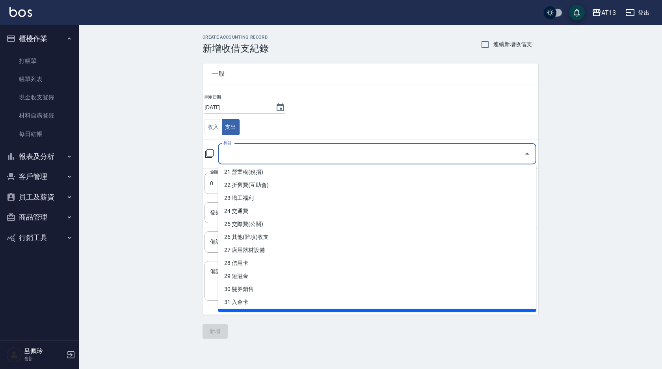
scroll to position [274, 0]
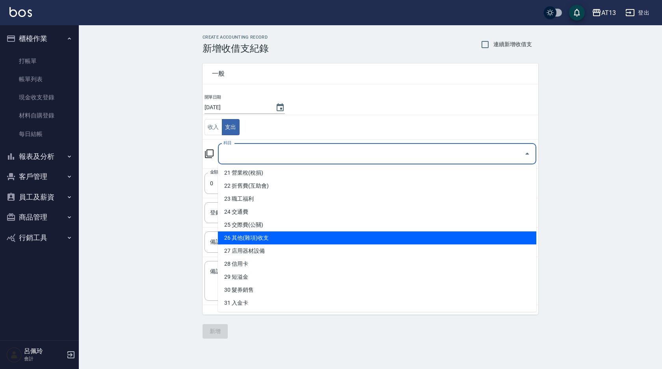
click at [286, 235] on li "26 其他(雜項)收支" at bounding box center [377, 237] width 318 height 13
type input "26 其他(雜項)收支"
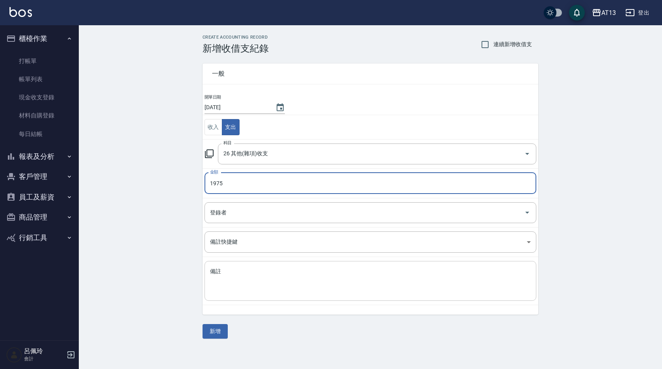
type input "1975"
click at [294, 274] on textarea "備註" at bounding box center [370, 281] width 321 height 27
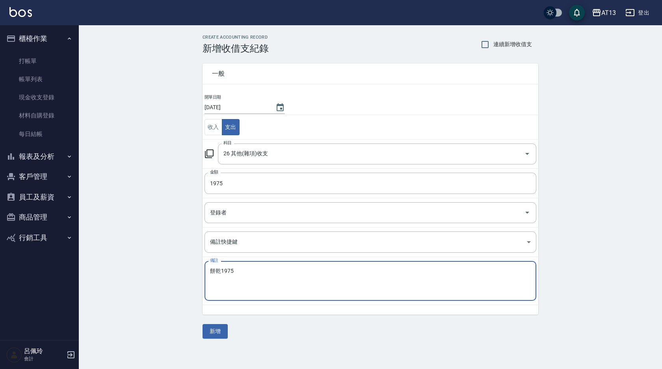
click at [288, 277] on textarea "餅乾1975" at bounding box center [370, 281] width 321 height 27
type textarea "餅乾1975"
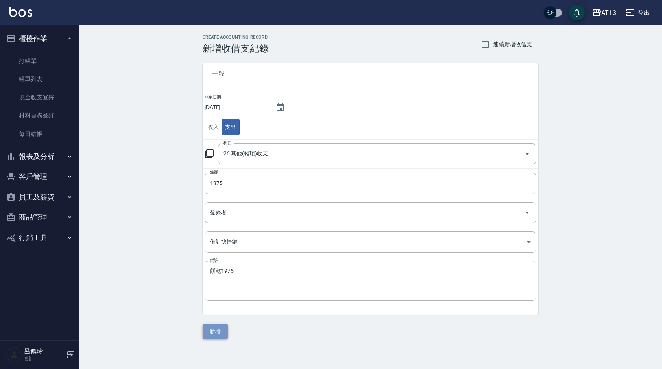
click at [220, 326] on button "新增" at bounding box center [215, 331] width 25 height 15
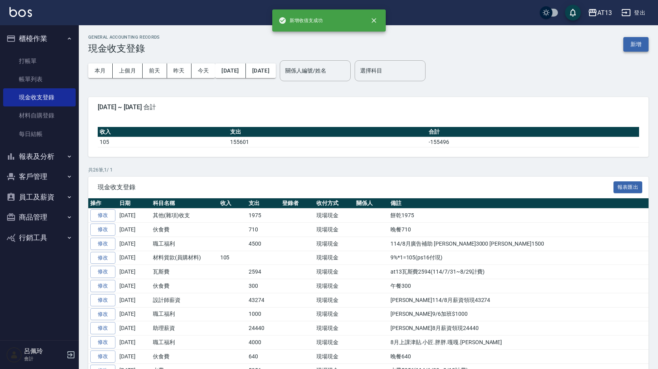
click at [629, 45] on button "新增" at bounding box center [636, 44] width 25 height 15
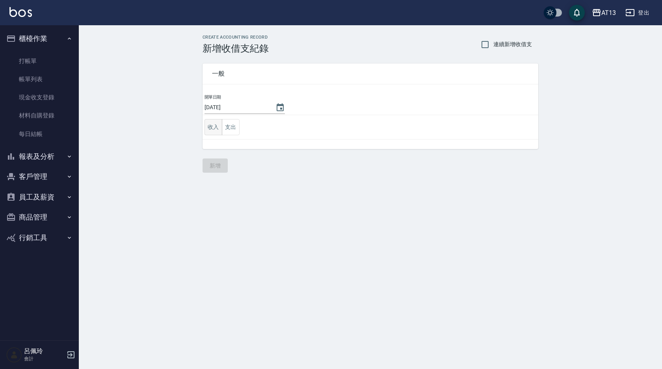
click at [205, 127] on button "收入" at bounding box center [214, 127] width 18 height 16
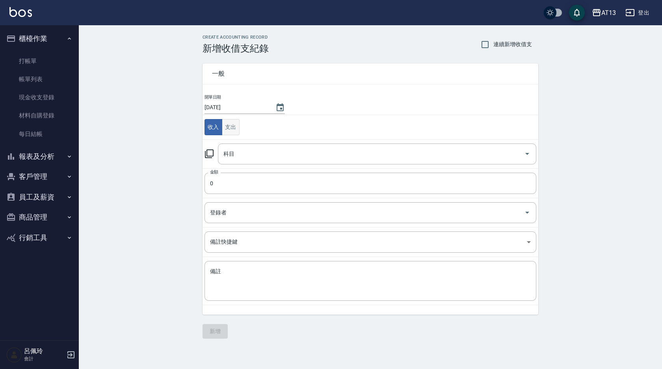
click at [233, 125] on button "支出" at bounding box center [231, 127] width 18 height 16
click at [523, 153] on icon "Open" at bounding box center [527, 153] width 9 height 9
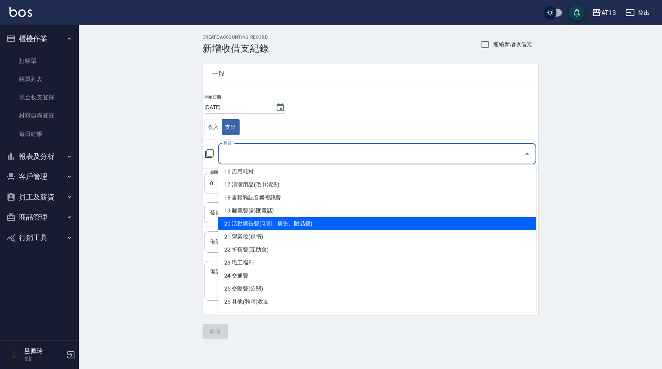
scroll to position [235, 0]
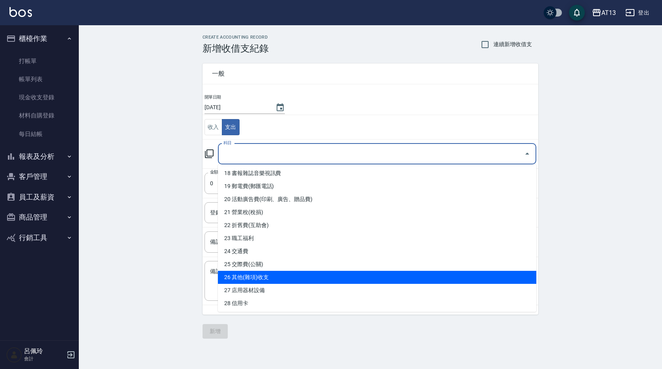
click at [273, 274] on li "26 其他(雜項)收支" at bounding box center [377, 277] width 318 height 13
type input "26 其他(雜項)收支"
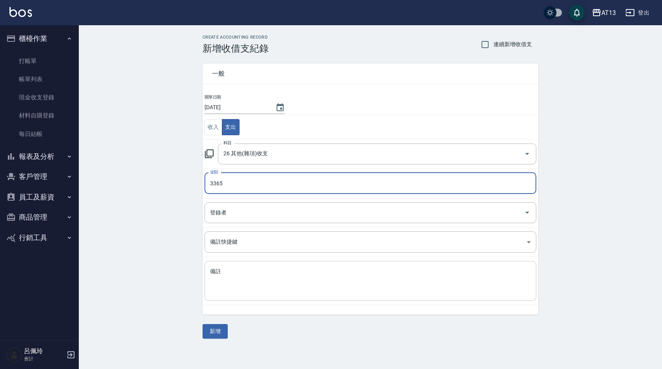
type input "3365"
click at [273, 270] on textarea "備註" at bounding box center [370, 281] width 321 height 27
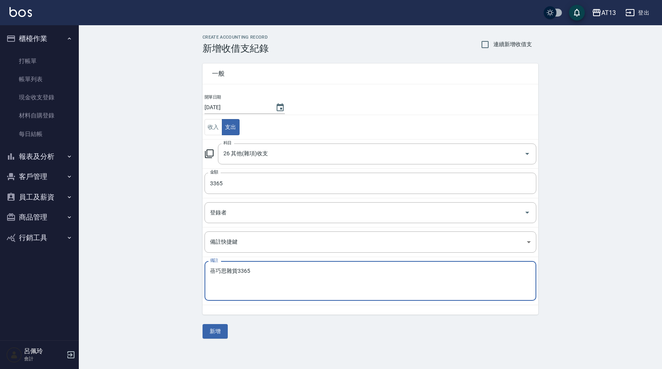
click at [287, 283] on textarea "蓓巧思雜貨3365" at bounding box center [370, 281] width 321 height 27
type textarea "蓓巧思雜貨3365"
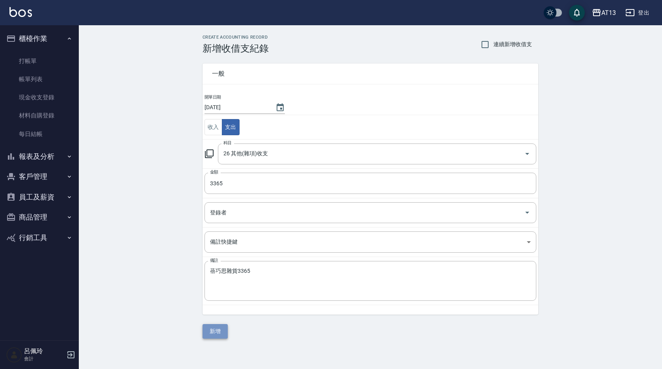
click at [214, 333] on button "新增" at bounding box center [215, 331] width 25 height 15
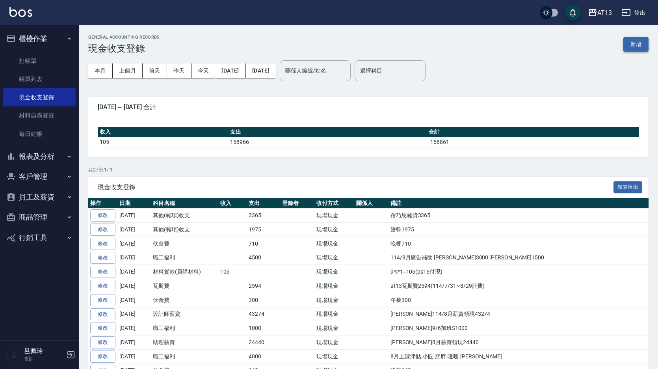
click at [639, 41] on button "新增" at bounding box center [636, 44] width 25 height 15
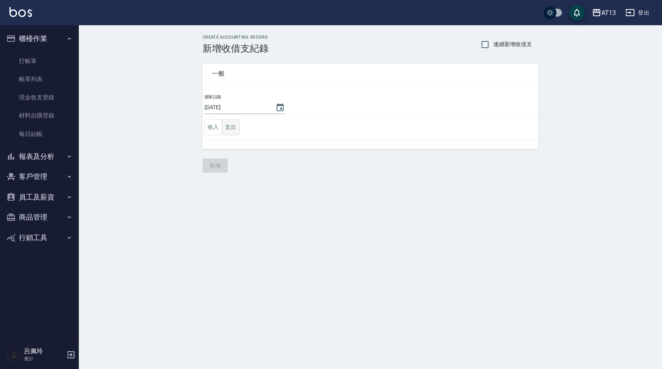
click at [233, 127] on button "支出" at bounding box center [231, 127] width 18 height 16
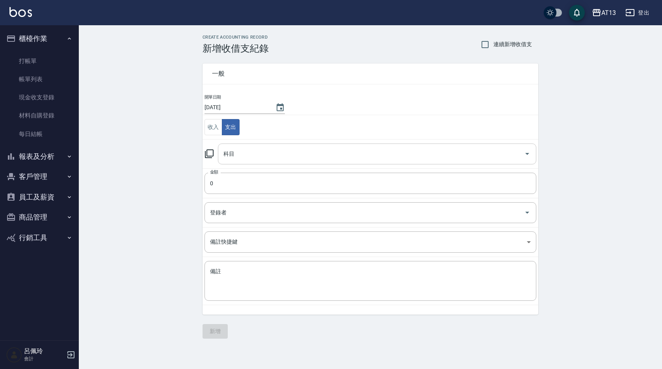
click at [527, 153] on icon "Open" at bounding box center [527, 153] width 9 height 9
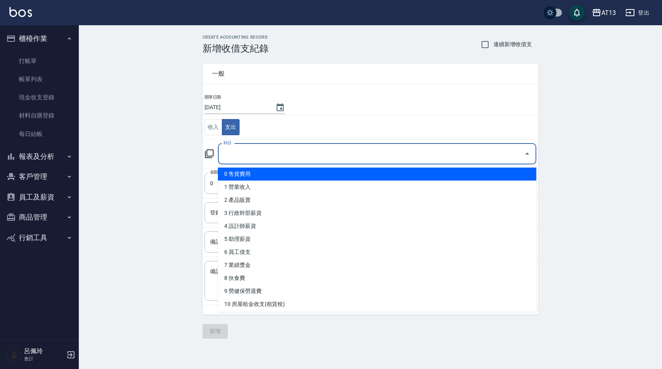
click at [533, 174] on ul "0 售貨費用 1 營業收入 2 產品販賣 3 行政幹部薪資 4 設計師薪資 5 助理薪資 6 員工借支 7 業績獎金 8 伙食費 9 勞健保勞退費 10 房屋…" at bounding box center [377, 237] width 318 height 147
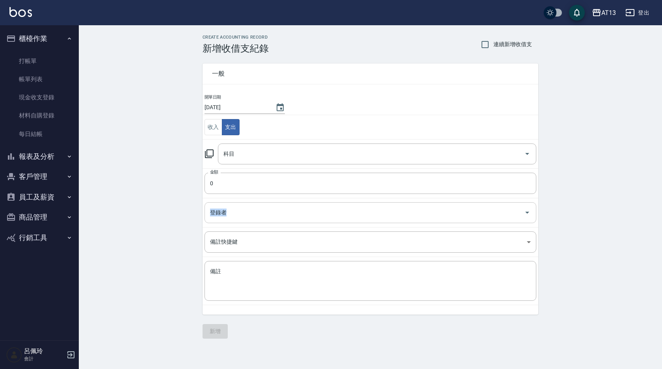
drag, startPoint x: 536, startPoint y: 176, endPoint x: 536, endPoint y: 205, distance: 28.8
click at [536, 205] on tbody "開單日期 2025/09/09 收入 支出 科目 科目 金額 0 金額 登錄者 登錄者 備註快捷鍵 ​ 備註快捷鍵 備註 x 備註" at bounding box center [371, 199] width 336 height 211
drag, startPoint x: 536, startPoint y: 205, endPoint x: 530, endPoint y: 152, distance: 53.1
click at [525, 151] on icon "Open" at bounding box center [527, 153] width 9 height 9
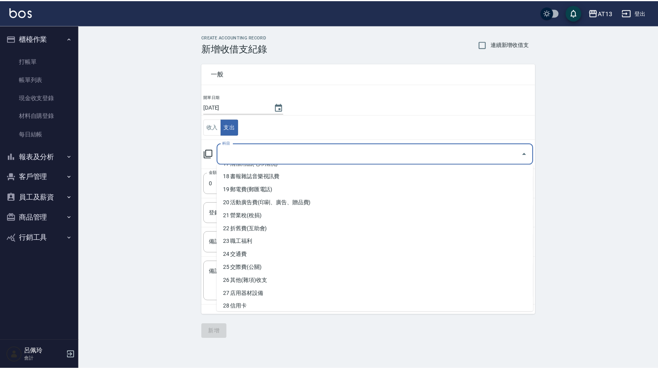
scroll to position [239, 0]
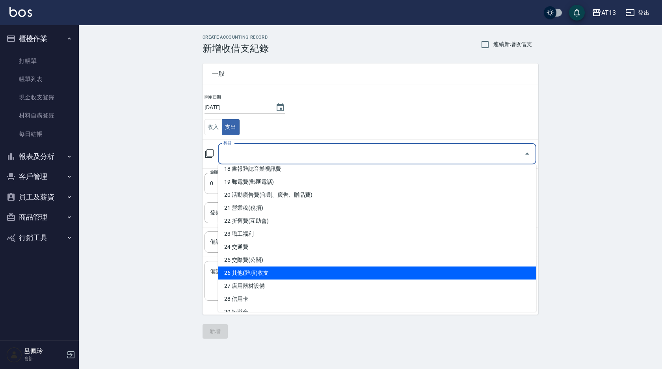
click at [484, 276] on li "26 其他(雜項)收支" at bounding box center [377, 272] width 318 height 13
type input "26 其他(雜項)收支"
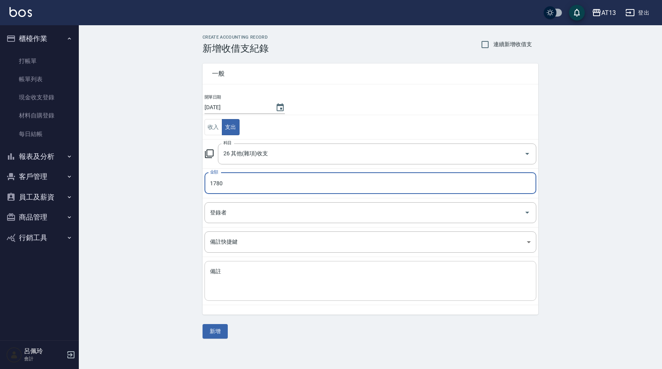
type input "1780"
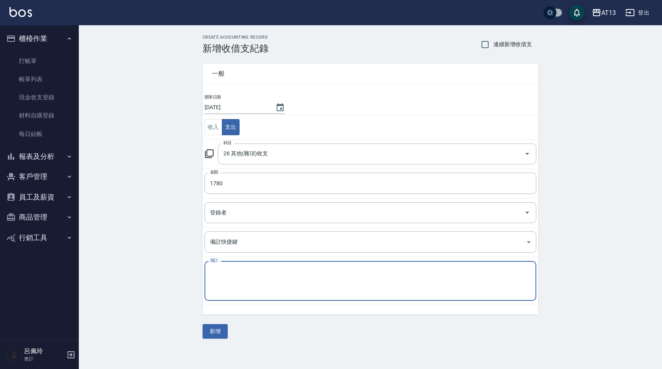
click at [376, 285] on textarea "備註" at bounding box center [370, 281] width 321 height 27
click at [370, 285] on textarea "大抽*1=850 小抽*1=450 擦手紙*1=480" at bounding box center [370, 281] width 321 height 27
type textarea "大抽*1=850 小抽*1=450 擦手紙*1=480"
click at [216, 328] on button "新增" at bounding box center [215, 331] width 25 height 15
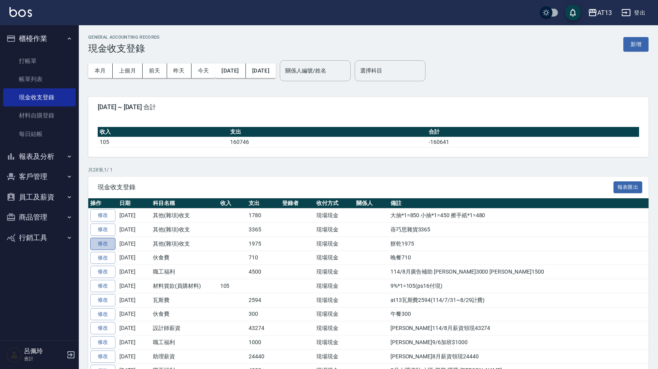
click at [110, 245] on link "修改" at bounding box center [102, 244] width 25 height 12
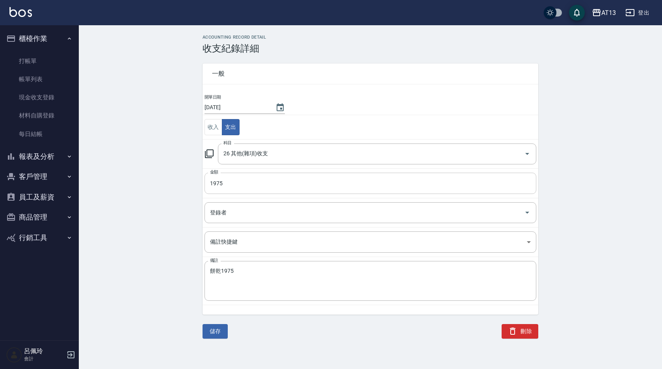
click at [226, 181] on input "1975" at bounding box center [371, 183] width 332 height 21
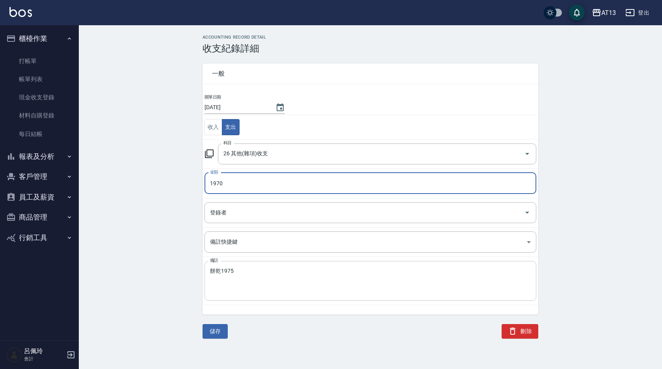
type input "1970"
click at [250, 269] on textarea "餅乾1975" at bounding box center [370, 281] width 321 height 27
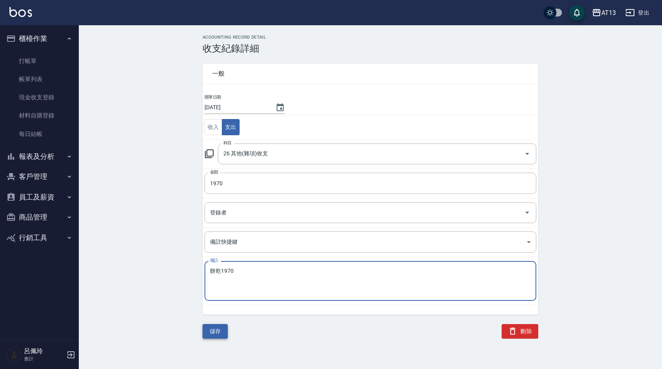
type textarea "餅乾1970"
click at [222, 325] on button "儲存" at bounding box center [215, 331] width 25 height 15
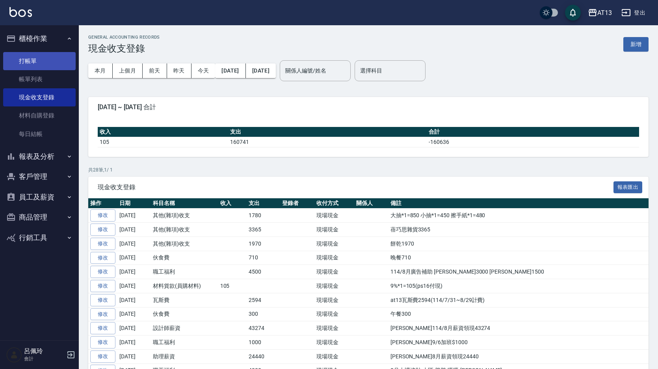
click at [35, 66] on link "打帳單" at bounding box center [39, 61] width 73 height 18
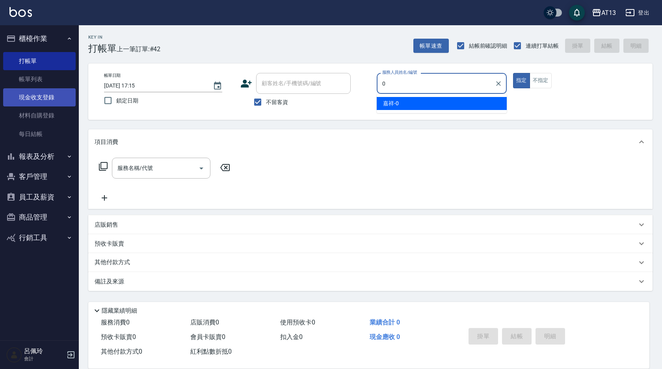
type input "0"
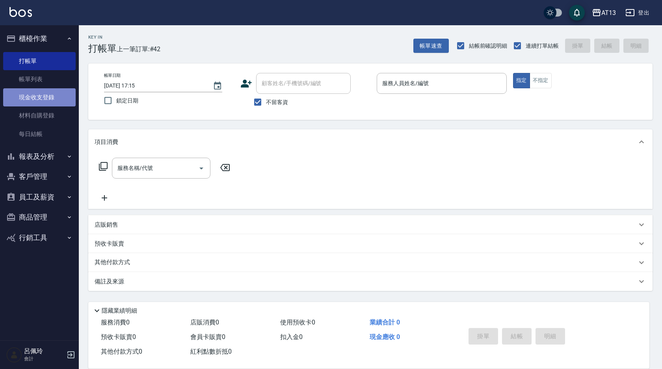
drag, startPoint x: 39, startPoint y: 98, endPoint x: 26, endPoint y: 106, distance: 14.9
click at [39, 98] on link "現金收支登錄" at bounding box center [39, 97] width 73 height 18
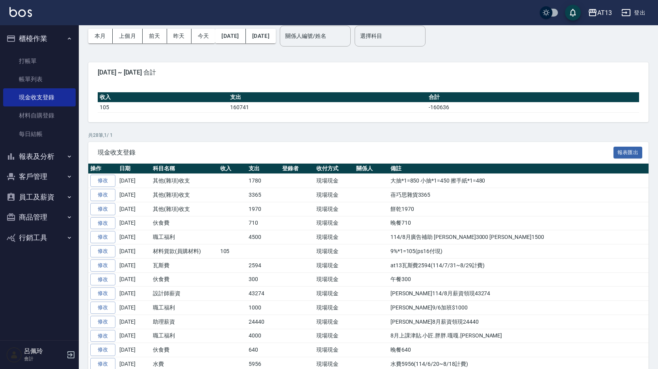
scroll to position [79, 0]
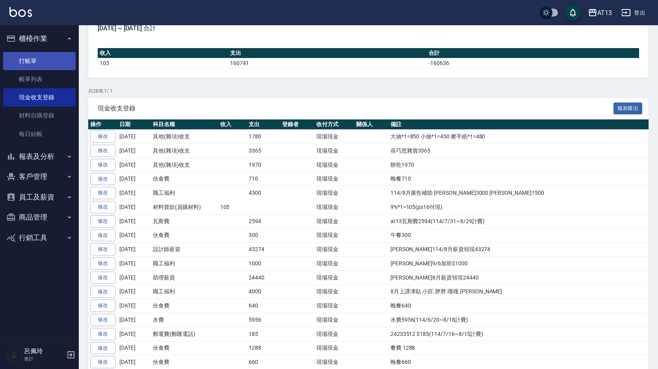
click at [32, 57] on link "打帳單" at bounding box center [39, 61] width 73 height 18
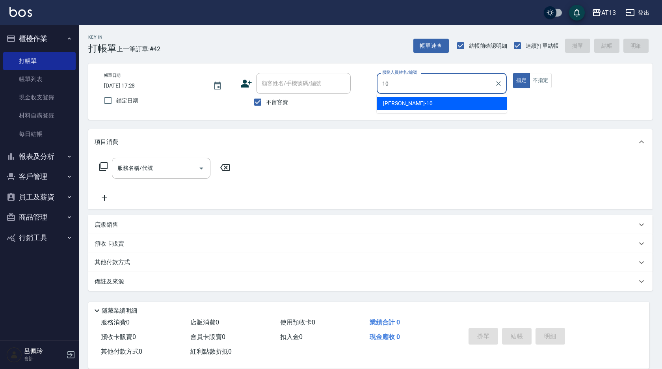
click at [408, 101] on div "稔穎 -10" at bounding box center [442, 103] width 130 height 13
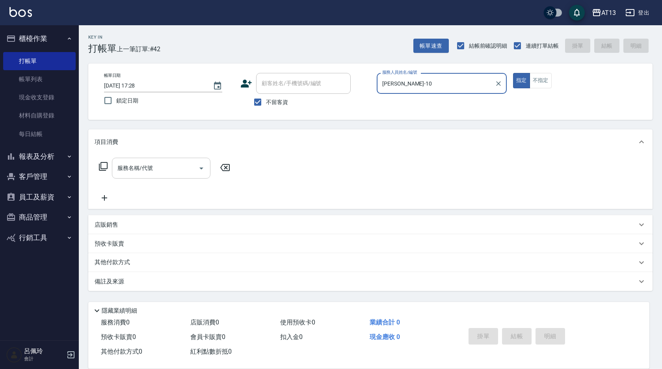
type input "稔穎-10"
click at [137, 169] on input "服務名稱/代號" at bounding box center [155, 168] width 80 height 14
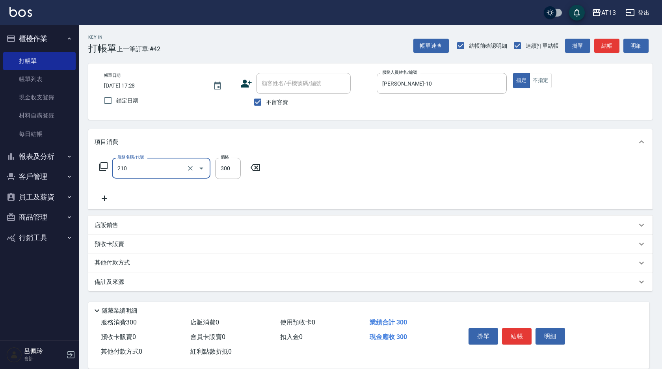
type input "歐娜洗髮精(210)"
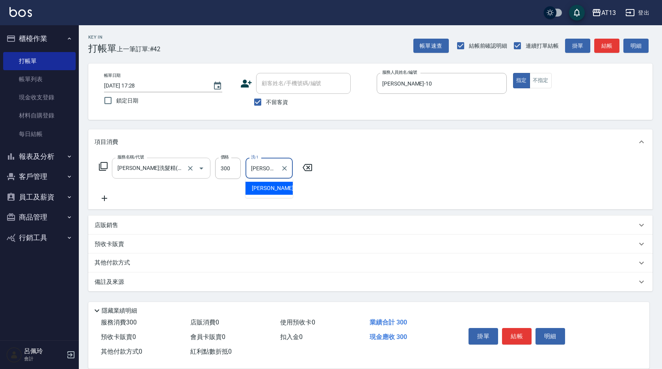
type input "葉采臻-24"
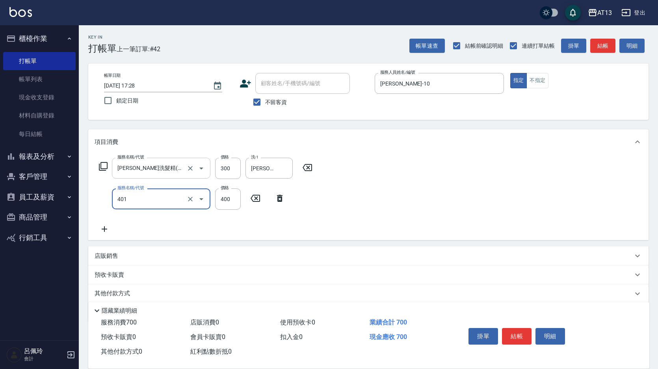
type input "剪髮(401)"
type input "350"
click at [350, 195] on div "服務名稱/代號 歐娜洗髮精(210) 服務名稱/代號 價格 300 價格 洗-1 葉采臻-24 洗-1 服務名稱/代號 剪髮(401) 服務名稱/代號 價格 …" at bounding box center [368, 198] width 560 height 86
click at [511, 328] on button "結帳" at bounding box center [517, 336] width 30 height 17
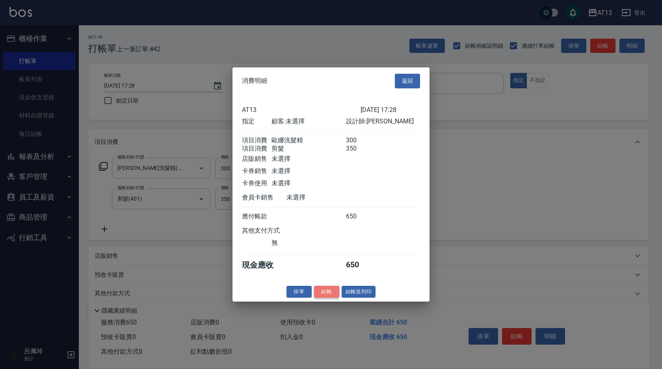
click at [334, 296] on button "結帳" at bounding box center [326, 291] width 25 height 12
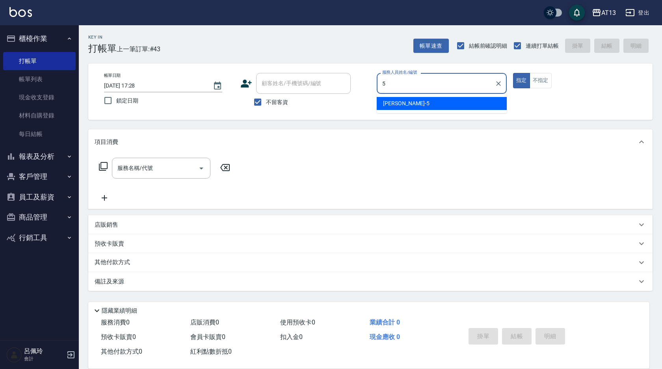
drag, startPoint x: 415, startPoint y: 101, endPoint x: 451, endPoint y: 101, distance: 36.3
click at [415, 101] on div "陳紓晴 -5" at bounding box center [442, 103] width 130 height 13
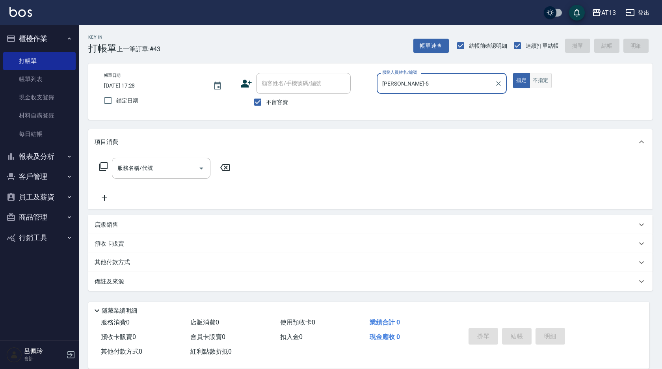
type input "陳紓晴-5"
click at [548, 82] on button "不指定" at bounding box center [541, 80] width 22 height 15
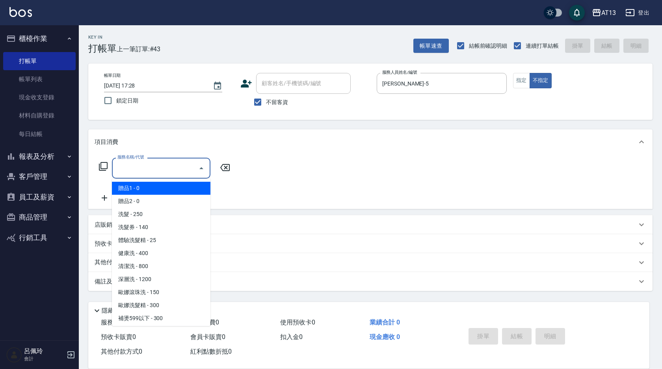
click at [163, 173] on input "服務名稱/代號" at bounding box center [155, 168] width 80 height 14
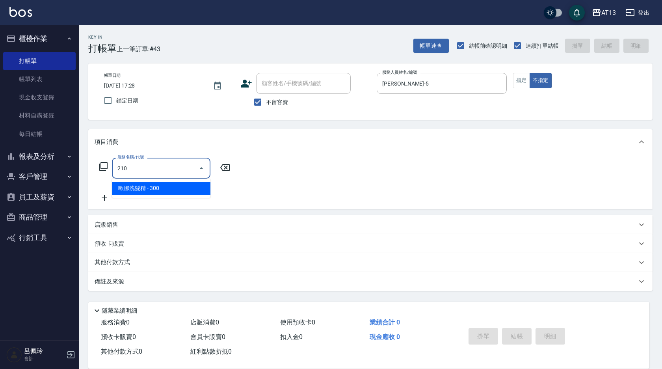
type input "歐娜洗髮精(210)"
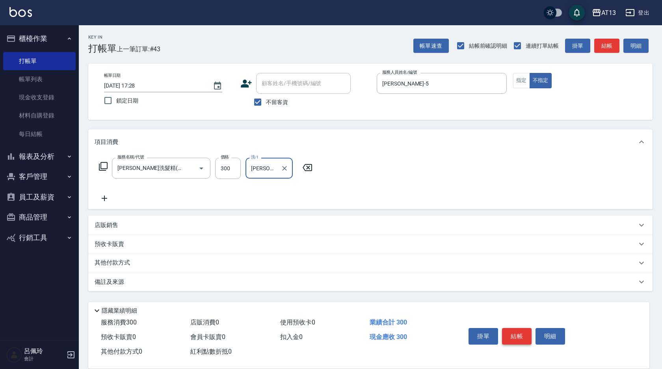
type input "李垣潔-31"
click at [516, 333] on button "結帳" at bounding box center [517, 336] width 30 height 17
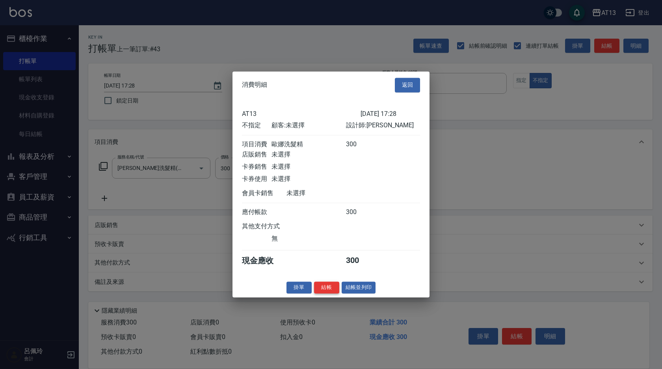
click at [330, 292] on button "結帳" at bounding box center [326, 287] width 25 height 12
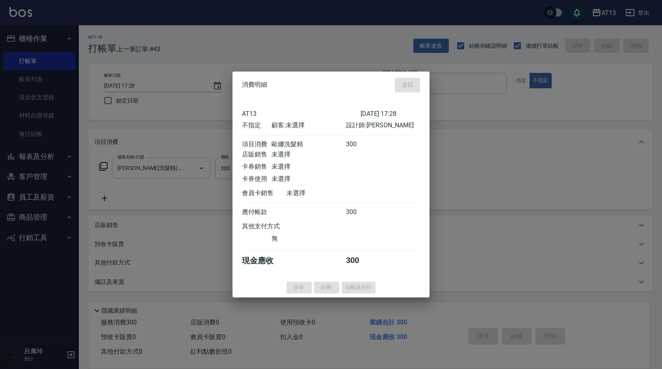
type input "2025/09/09 17:29"
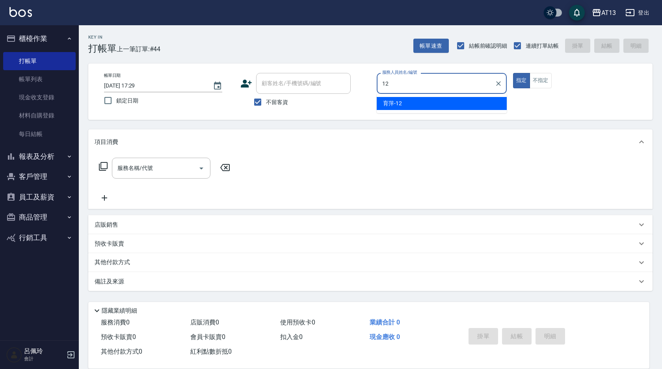
click at [461, 104] on div "育萍 -12" at bounding box center [442, 103] width 130 height 13
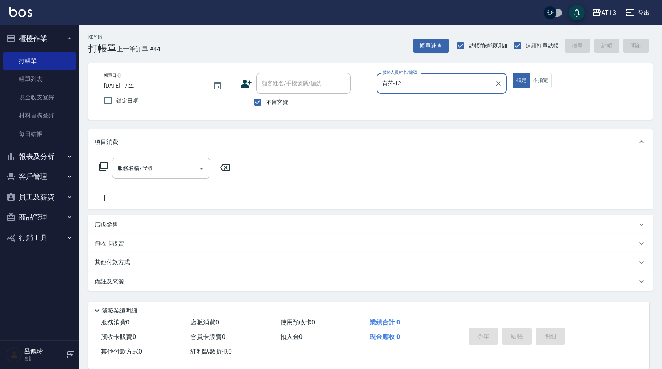
type input "育萍-12"
click at [188, 167] on input "服務名稱/代號" at bounding box center [155, 168] width 80 height 14
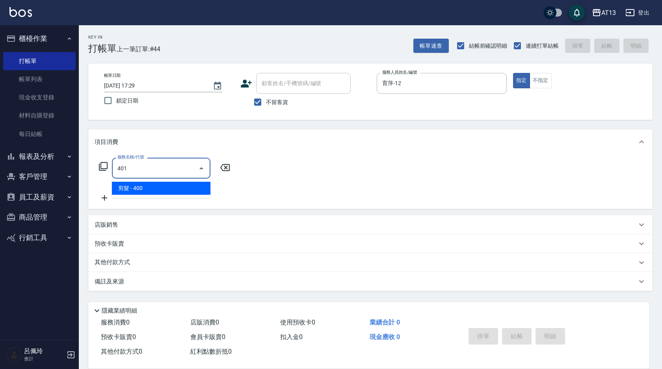
type input "剪髮(401)"
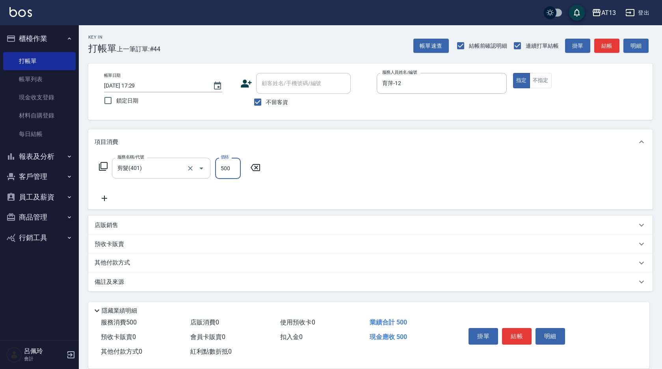
type input "500"
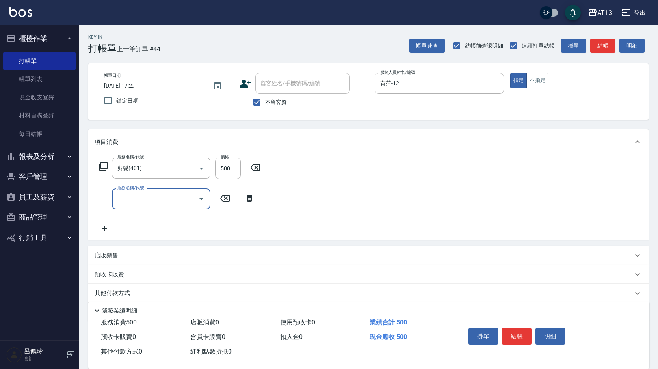
click at [492, 203] on div "服務名稱/代號 剪髮(401) 服務名稱/代號 價格 500 價格 服務名稱/代號 服務名稱/代號" at bounding box center [368, 197] width 560 height 85
click at [529, 332] on button "結帳" at bounding box center [517, 336] width 30 height 17
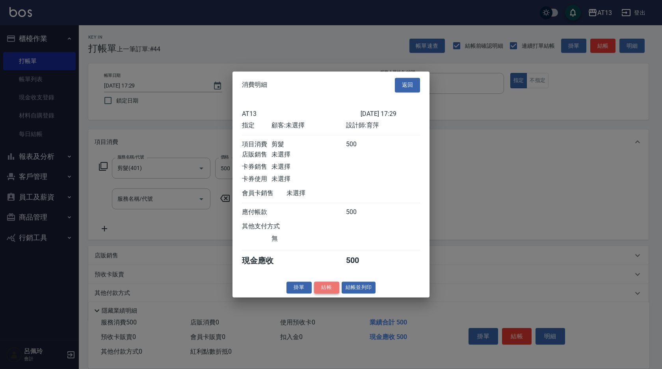
click at [335, 290] on button "結帳" at bounding box center [326, 287] width 25 height 12
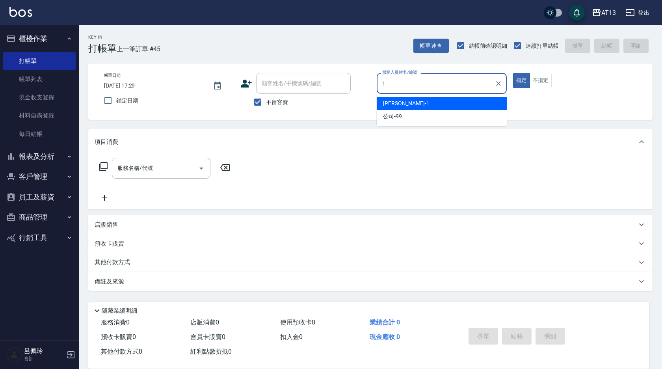
click at [439, 97] on div "鈞茹 -1" at bounding box center [442, 103] width 130 height 13
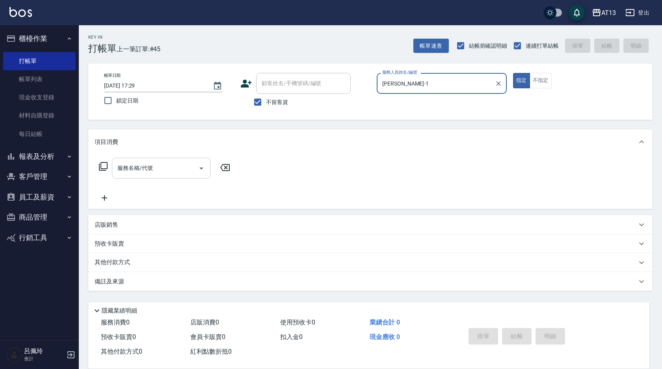
type input "鈞茹-1"
click at [178, 168] on input "服務名稱/代號" at bounding box center [155, 168] width 80 height 14
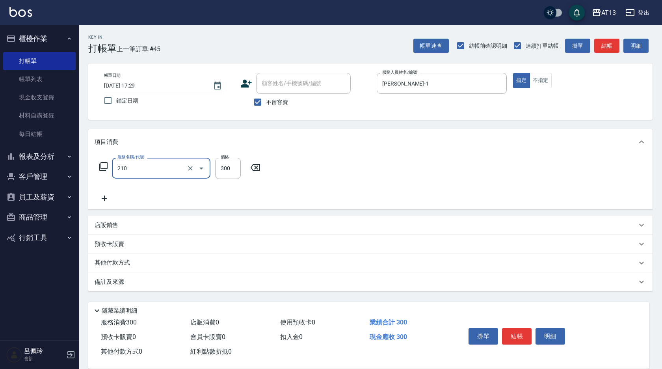
type input "歐娜洗髮精(210)"
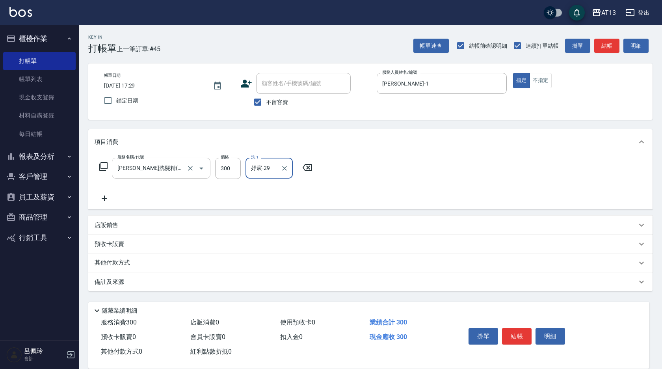
type input "妤宸-29"
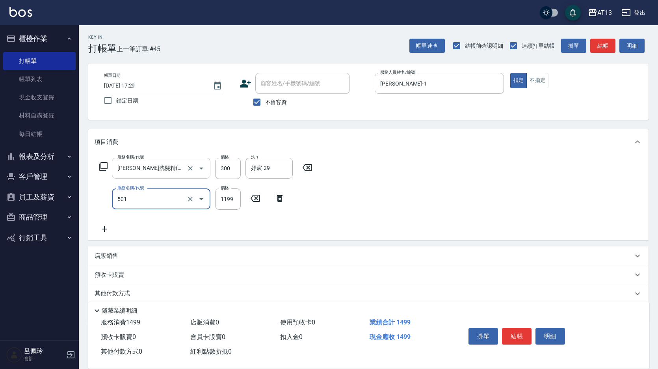
type input "染髮(501)"
type input "1600"
type input "妤宸-29"
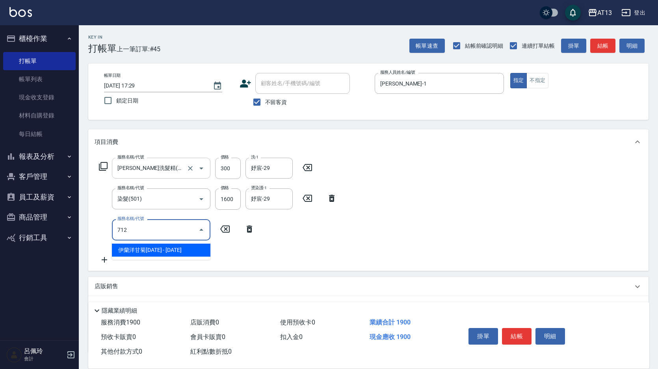
type input "伊蘭洋甘菊1000(712)"
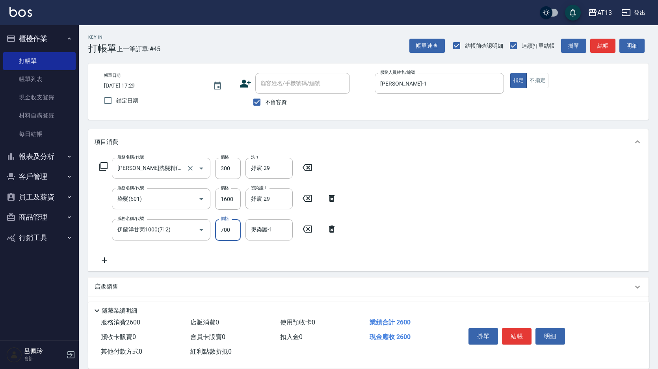
type input "700"
type input "妤宸-29"
click at [518, 331] on button "結帳" at bounding box center [517, 336] width 30 height 17
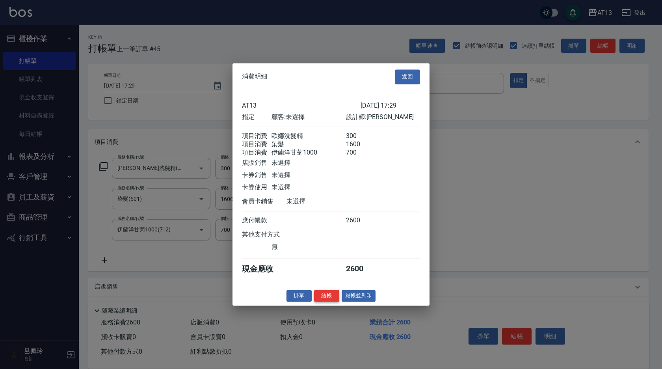
click at [328, 301] on button "結帳" at bounding box center [326, 296] width 25 height 12
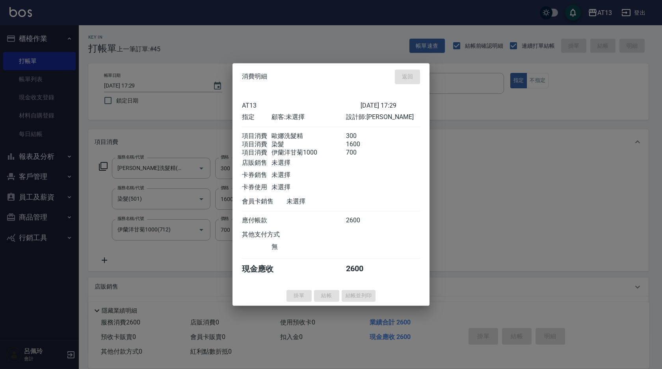
type input "2025/09/09 17:30"
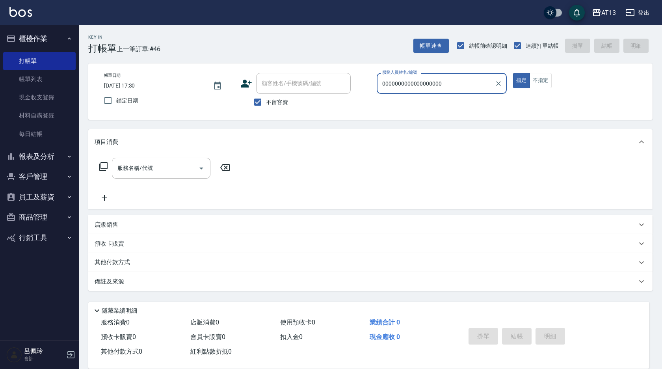
type input "00000000000000000000"
click at [499, 84] on icon "Clear" at bounding box center [498, 83] width 5 height 5
type input "5555555555555555555555555555555555555"
click at [500, 85] on icon "Clear" at bounding box center [499, 84] width 8 height 8
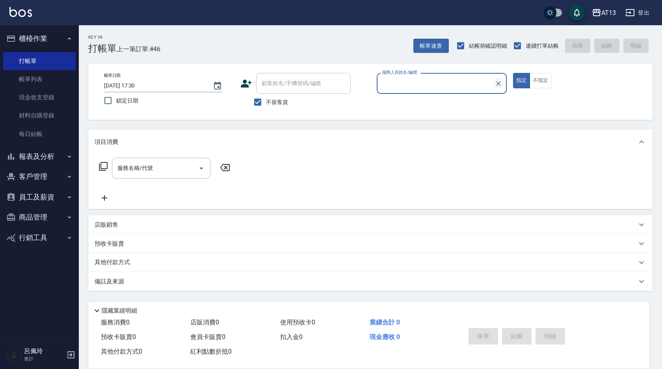
type input "5555555555555555555555555555555555555555555555555555555555555555555555555555555…"
click at [499, 83] on icon "Clear" at bounding box center [498, 83] width 5 height 5
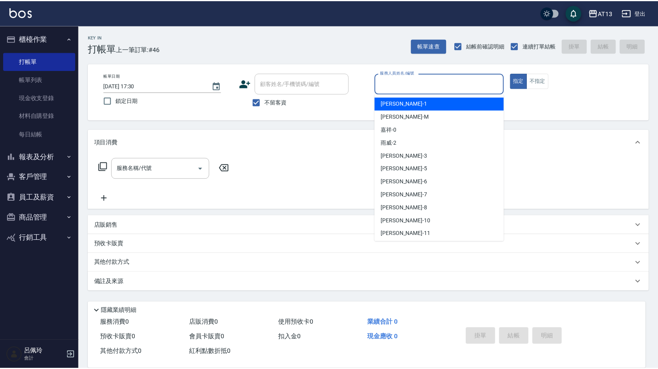
scroll to position [0, 0]
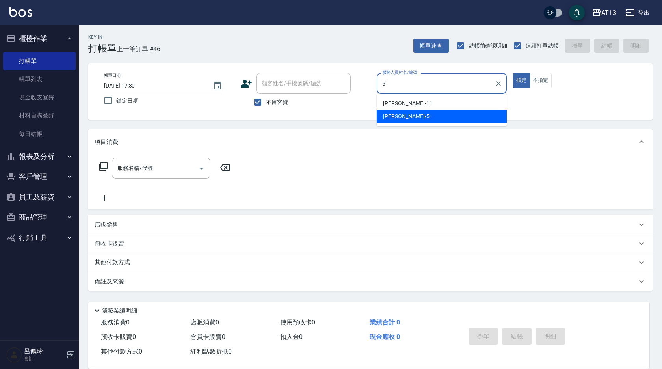
drag, startPoint x: 453, startPoint y: 116, endPoint x: 459, endPoint y: 116, distance: 6.3
click at [453, 118] on div "陳紓晴 -5" at bounding box center [442, 116] width 130 height 13
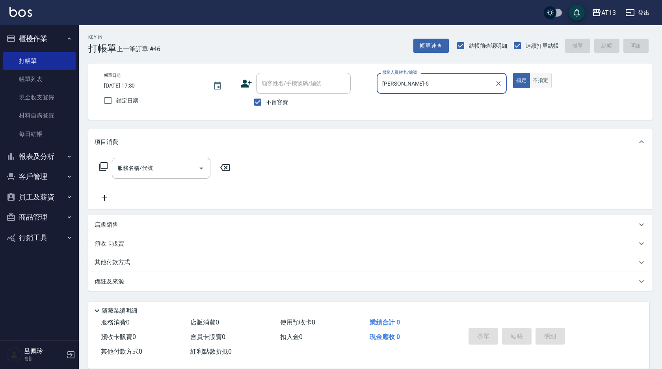
type input "陳紓晴-5"
click at [539, 79] on button "不指定" at bounding box center [541, 80] width 22 height 15
click at [168, 168] on input "服務名稱/代號" at bounding box center [155, 168] width 80 height 14
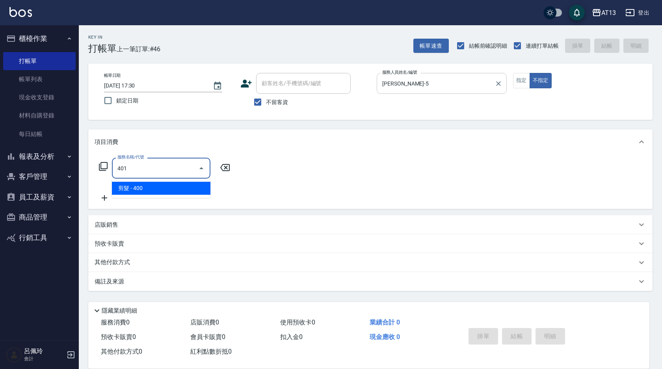
type input "剪髮(401)"
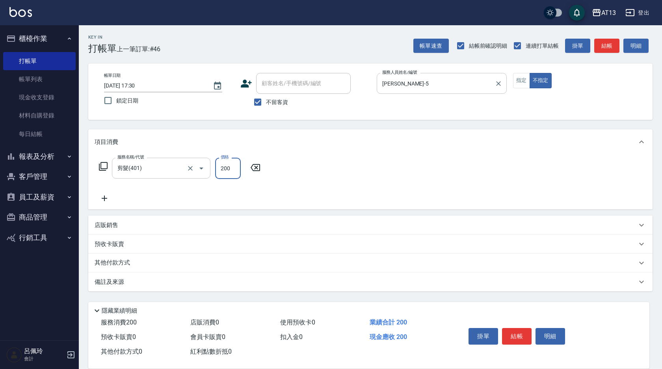
type input "200"
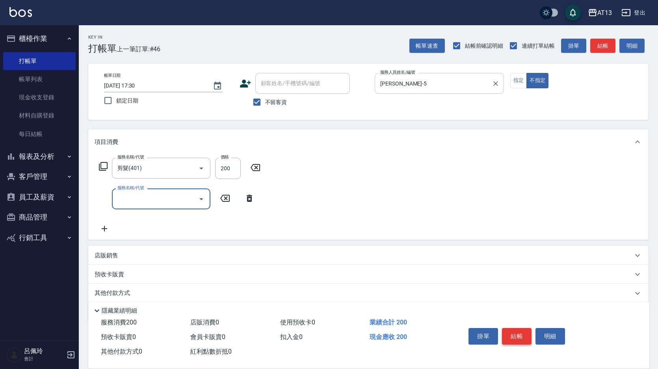
click at [525, 337] on button "結帳" at bounding box center [517, 336] width 30 height 17
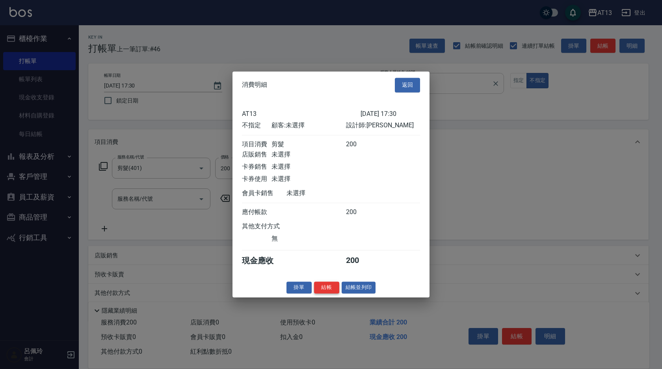
click at [325, 290] on button "結帳" at bounding box center [326, 287] width 25 height 12
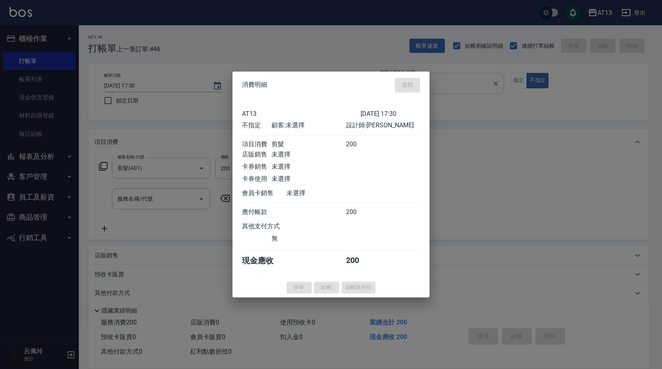
type input "2025/09/09 17:52"
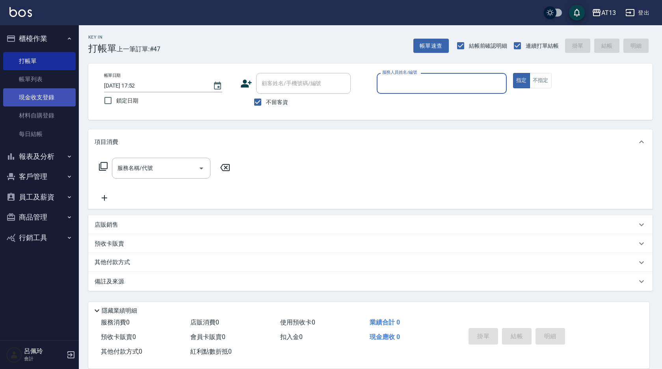
click at [43, 98] on link "現金收支登錄" at bounding box center [39, 97] width 73 height 18
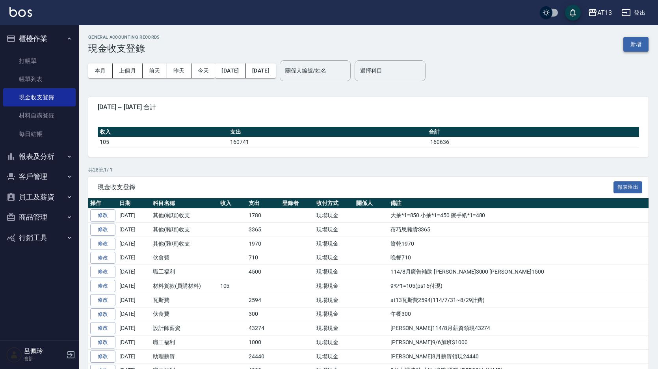
click at [641, 43] on button "新增" at bounding box center [636, 44] width 25 height 15
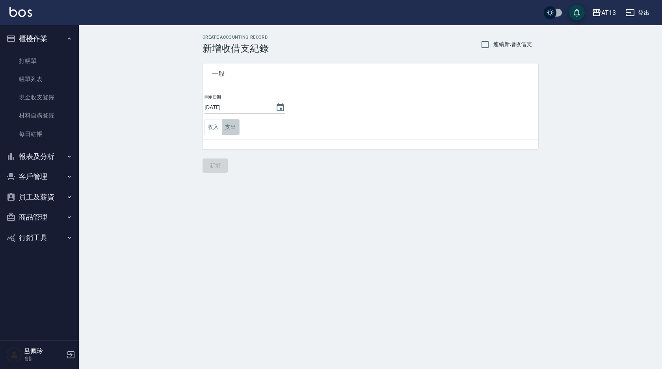
click at [230, 130] on button "支出" at bounding box center [231, 127] width 18 height 16
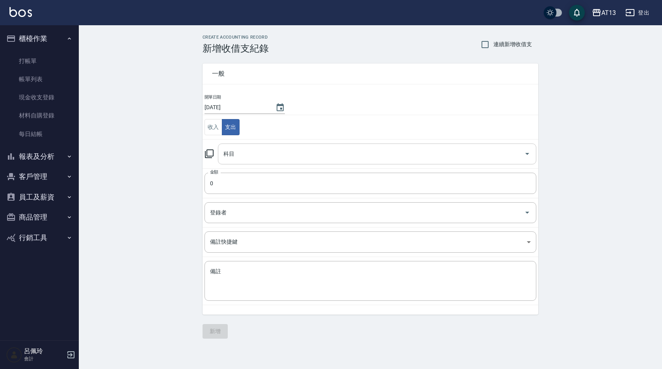
click at [528, 153] on icon "Open" at bounding box center [527, 154] width 4 height 2
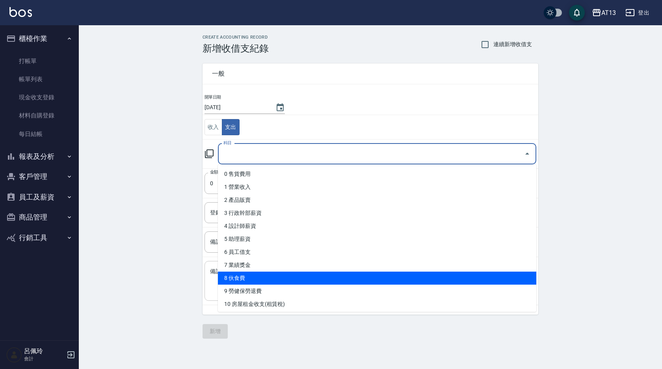
click at [339, 275] on li "8 伙食費" at bounding box center [377, 278] width 318 height 13
type input "8 伙食費"
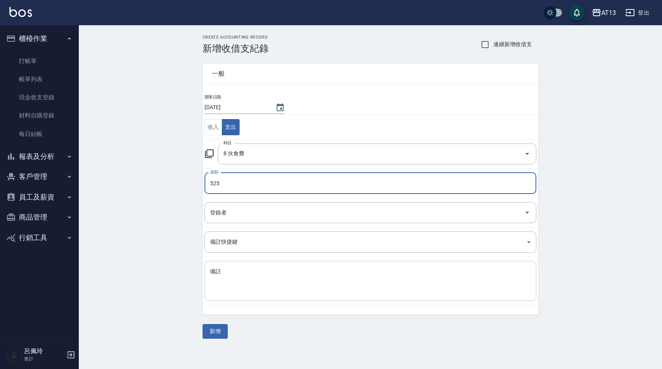
type input "525"
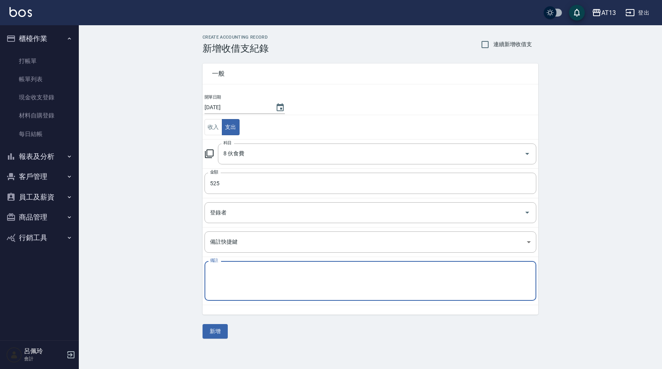
click at [341, 294] on textarea "備註" at bounding box center [370, 281] width 321 height 27
click at [341, 294] on textarea "晚灣525" at bounding box center [370, 281] width 321 height 27
click at [222, 274] on textarea "晚灣525" at bounding box center [370, 281] width 321 height 27
click at [253, 276] on textarea "晚餐525" at bounding box center [370, 281] width 321 height 27
type textarea "晚餐525"
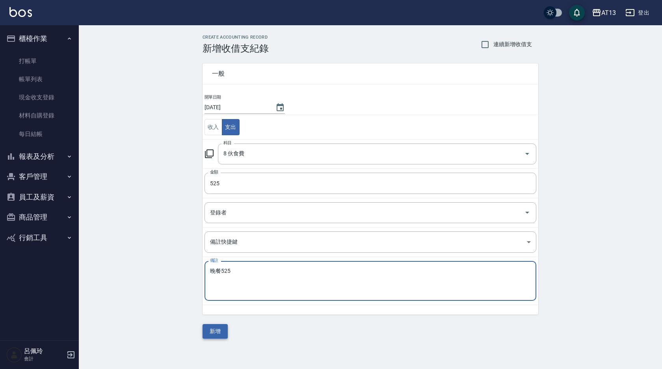
click at [213, 330] on button "新增" at bounding box center [215, 331] width 25 height 15
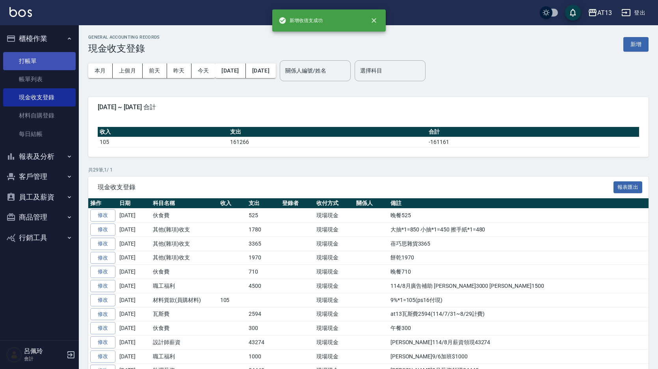
click at [33, 63] on link "打帳單" at bounding box center [39, 61] width 73 height 18
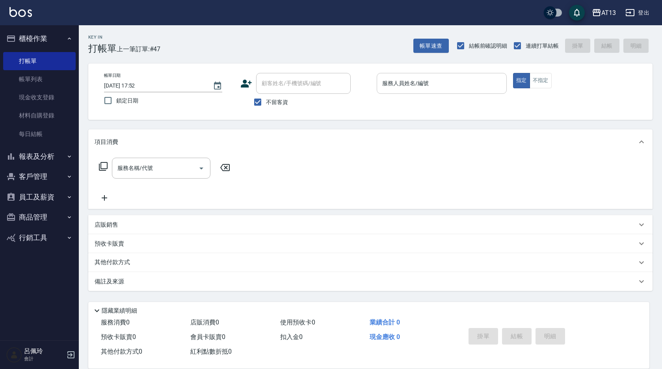
click at [408, 89] on input "服務人員姓名/編號" at bounding box center [441, 83] width 123 height 14
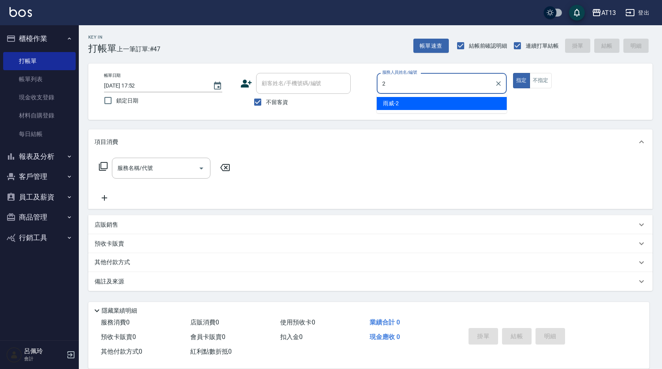
click at [481, 102] on div "雨威 -2" at bounding box center [442, 103] width 130 height 13
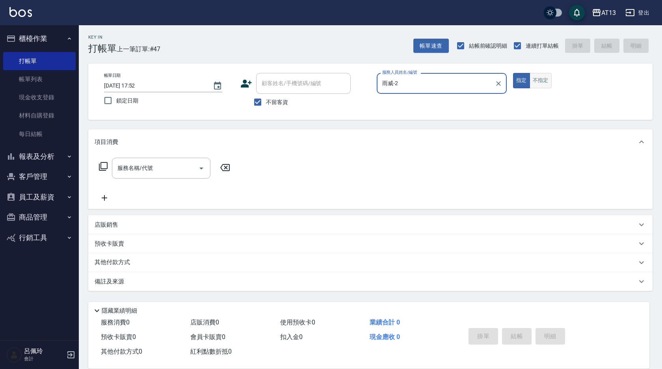
type input "雨威-2"
click at [538, 80] on button "不指定" at bounding box center [541, 80] width 22 height 15
click at [175, 165] on input "服務名稱/代號" at bounding box center [155, 168] width 80 height 14
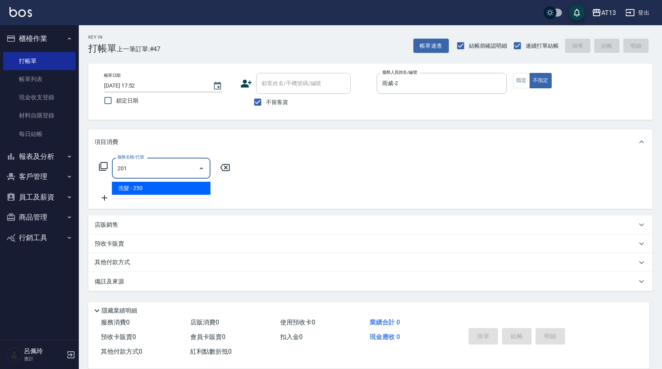
type input "洗髮(201)"
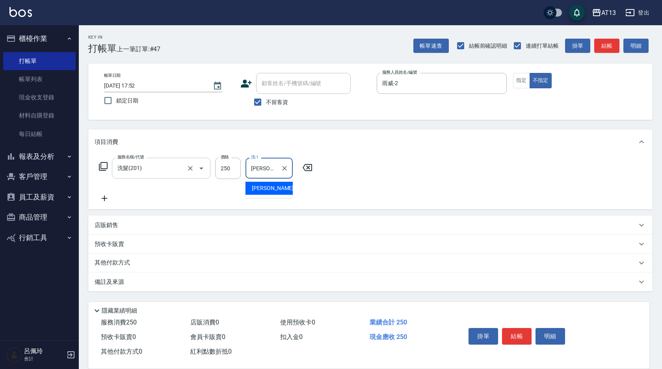
type input "葉采臻-24"
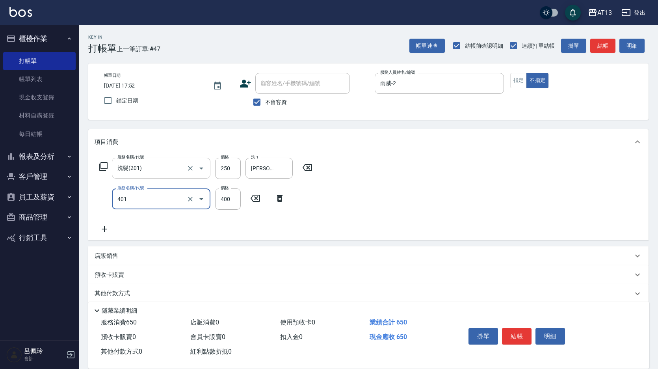
type input "剪髮(401)"
type input "50"
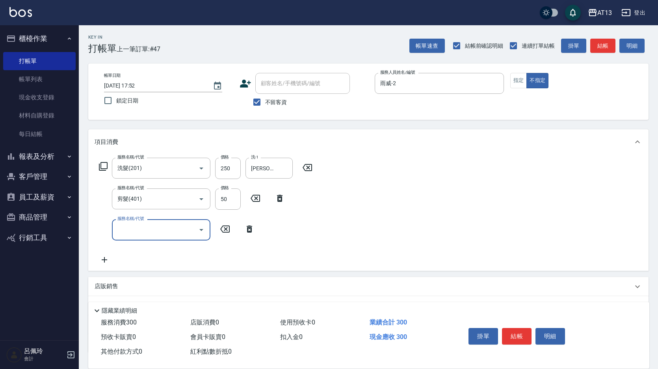
drag, startPoint x: 531, startPoint y: 169, endPoint x: 517, endPoint y: 249, distance: 81.6
click at [530, 171] on div "服務名稱/代號 洗髮(201) 服務名稱/代號 價格 250 價格 洗-1 葉采臻-24 洗-1 服務名稱/代號 剪髮(401) 服務名稱/代號 價格 50 …" at bounding box center [368, 213] width 560 height 116
click at [514, 331] on button "結帳" at bounding box center [517, 336] width 30 height 17
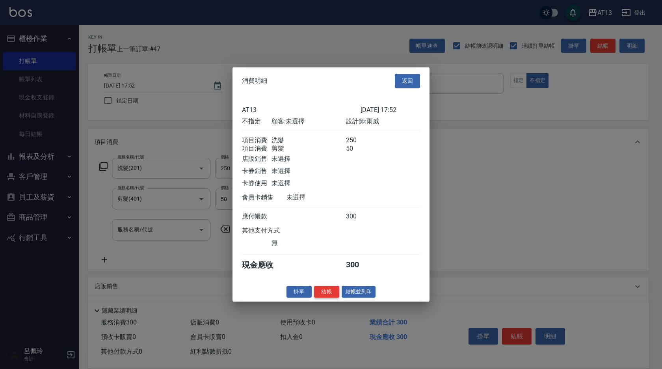
click at [321, 296] on button "結帳" at bounding box center [326, 291] width 25 height 12
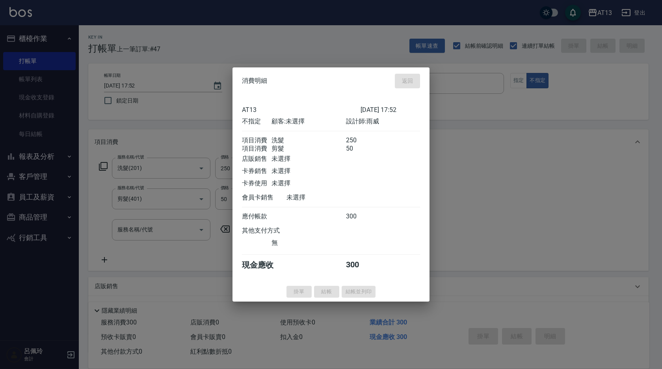
type input "2025/09/09 18:17"
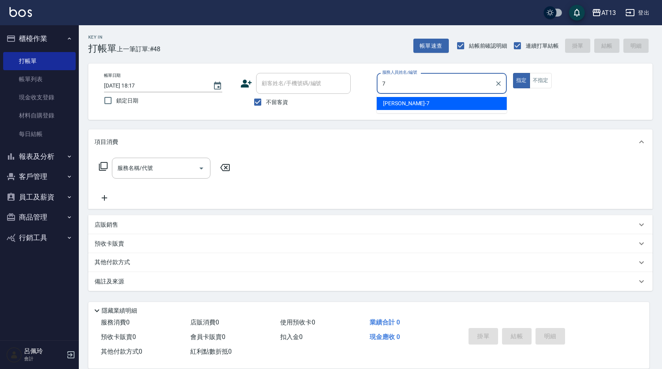
click at [483, 105] on div "呂佳容 -7" at bounding box center [442, 103] width 130 height 13
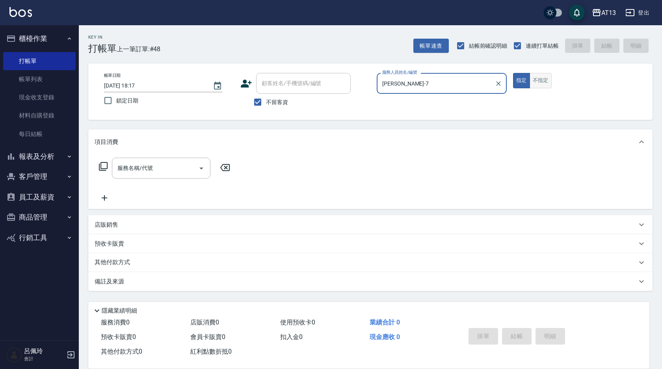
type input "呂佳容-7"
click at [540, 80] on button "不指定" at bounding box center [541, 80] width 22 height 15
click at [148, 167] on div "服務名稱/代號 服務名稱/代號" at bounding box center [161, 168] width 99 height 21
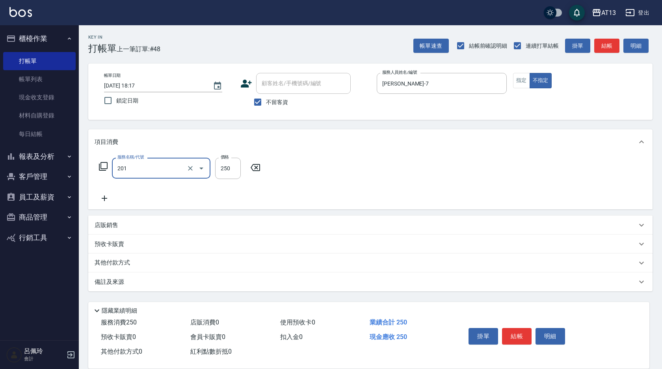
type input "洗髮(201)"
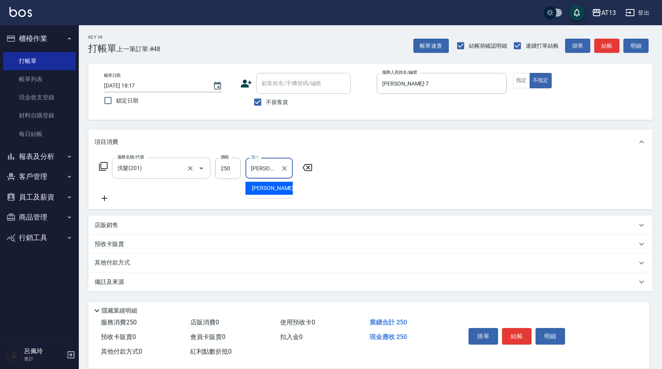
type input "呂佳容-7"
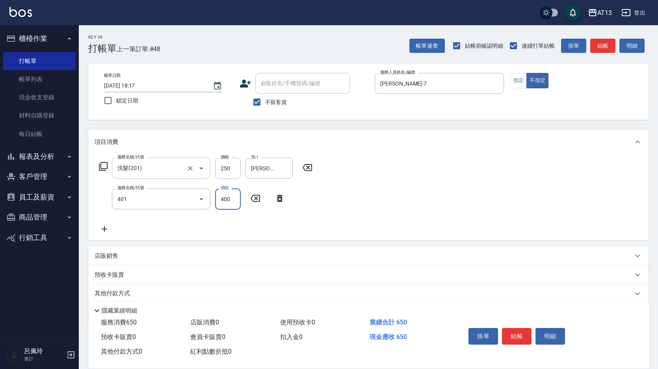
type input "剪髮(401)"
type input "200"
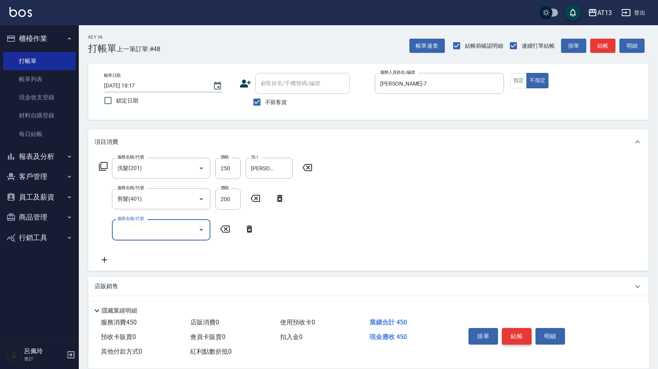
click at [513, 330] on button "結帳" at bounding box center [517, 336] width 30 height 17
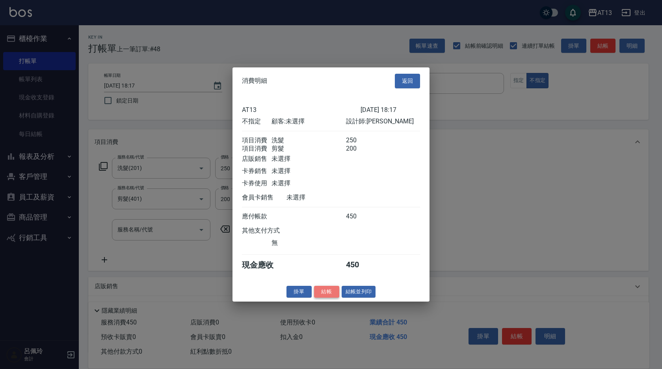
click at [319, 298] on button "結帳" at bounding box center [326, 291] width 25 height 12
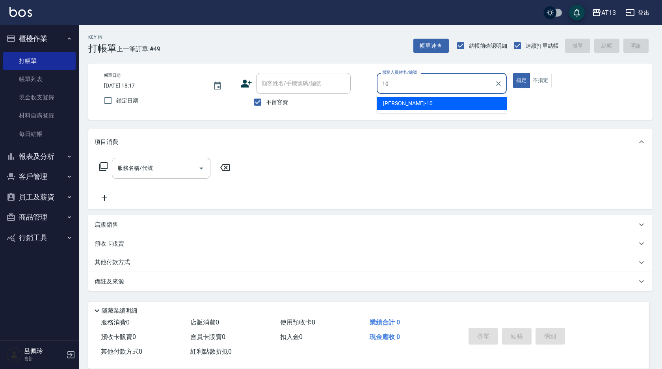
click at [396, 102] on span "稔穎 -10" at bounding box center [408, 103] width 50 height 8
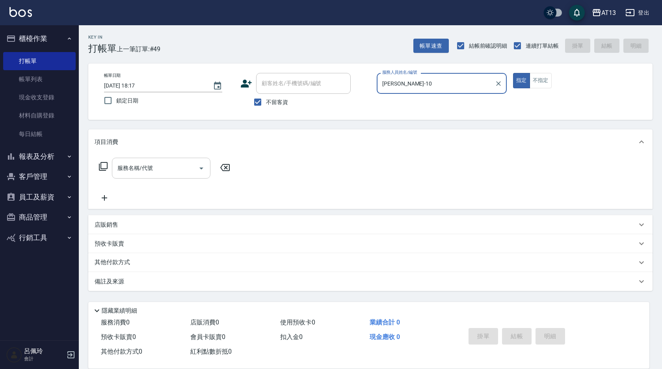
type input "稔穎-10"
click at [167, 165] on input "服務名稱/代號" at bounding box center [155, 168] width 80 height 14
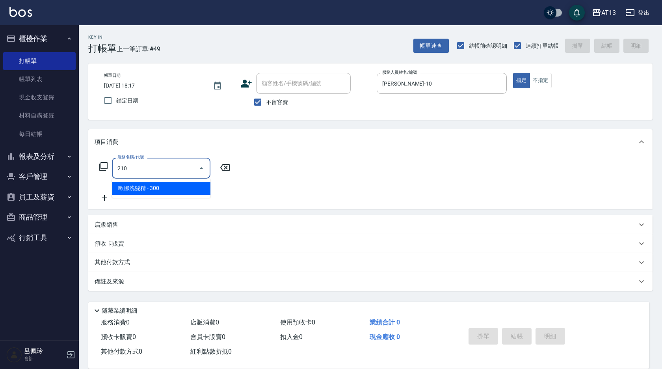
type input "歐娜洗髮精(210)"
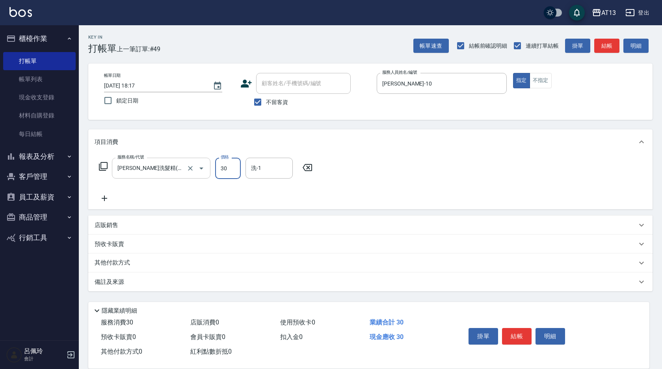
type input "300"
type input "稔穎-10"
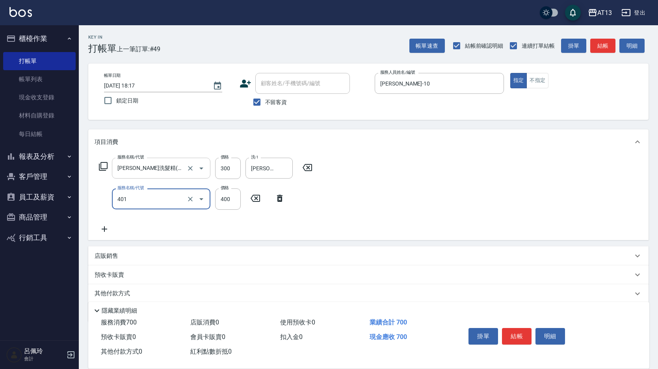
type input "剪髮(401)"
type input "200"
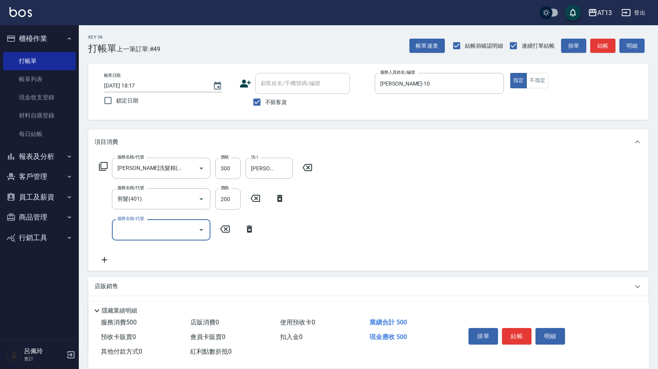
click at [506, 325] on div "掛單 結帳 明細" at bounding box center [516, 337] width 103 height 25
click at [510, 328] on button "結帳" at bounding box center [517, 336] width 30 height 17
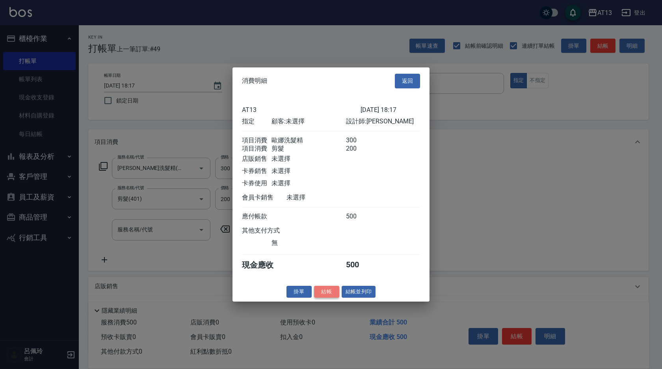
click at [329, 292] on button "結帳" at bounding box center [326, 291] width 25 height 12
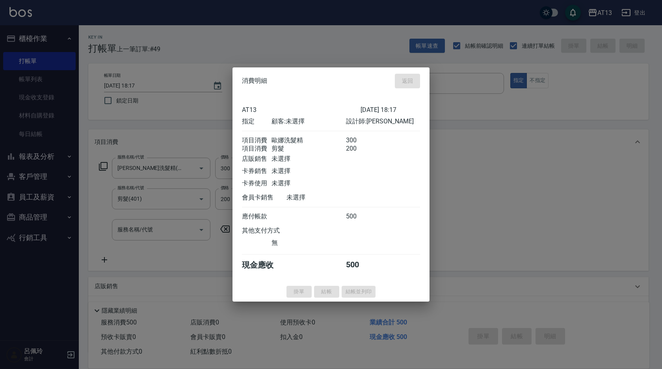
type input "2025/09/09 18:18"
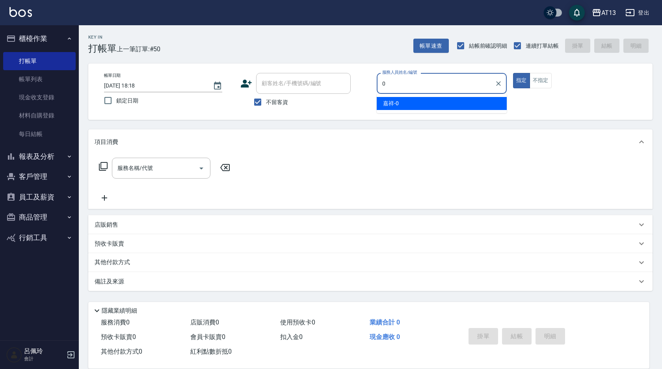
click at [413, 92] on div "0 服務人員姓名/編號" at bounding box center [442, 83] width 130 height 21
click at [412, 99] on div "嘉祥 -0" at bounding box center [442, 103] width 130 height 13
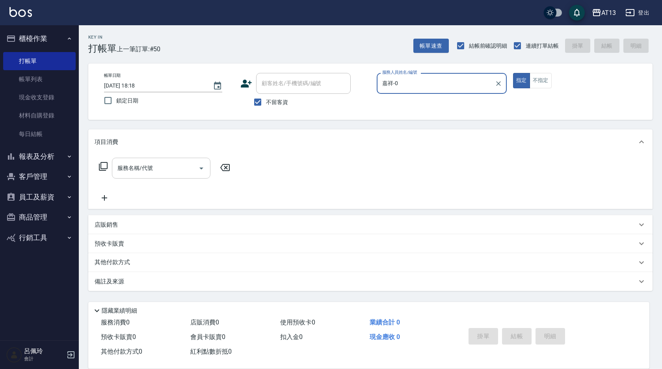
type input "嘉祥-0"
click at [171, 168] on input "服務名稱/代號" at bounding box center [155, 168] width 80 height 14
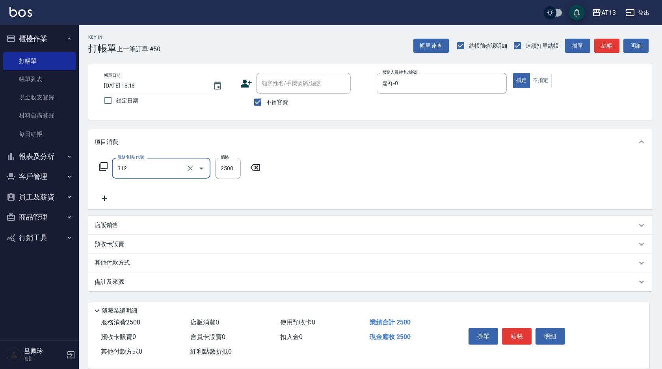
type input "有氧水離子燙2500(312)"
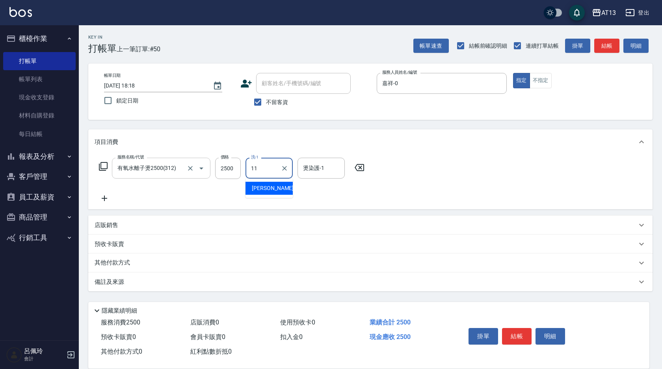
type input "蔡萓秦-11"
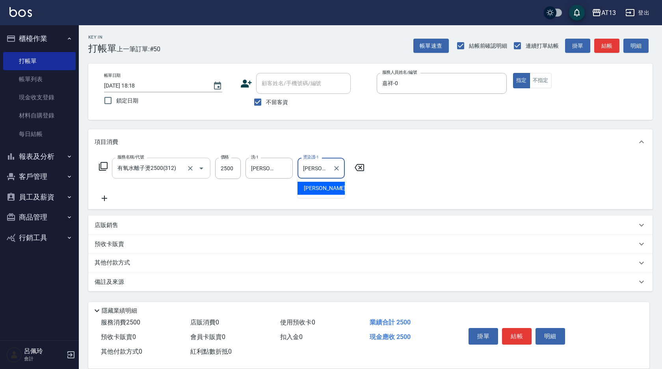
type input "蔡萓秦-11"
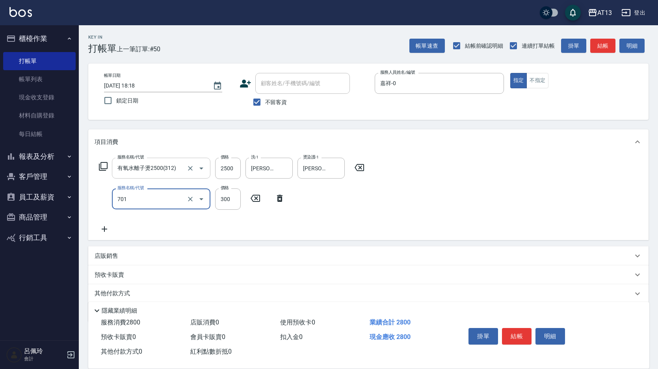
type input "自備護髮(701)"
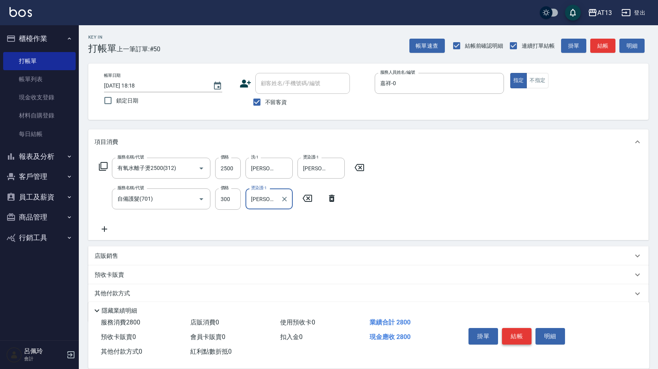
type input "蔡萓秦-11"
click at [508, 332] on button "結帳" at bounding box center [517, 336] width 30 height 17
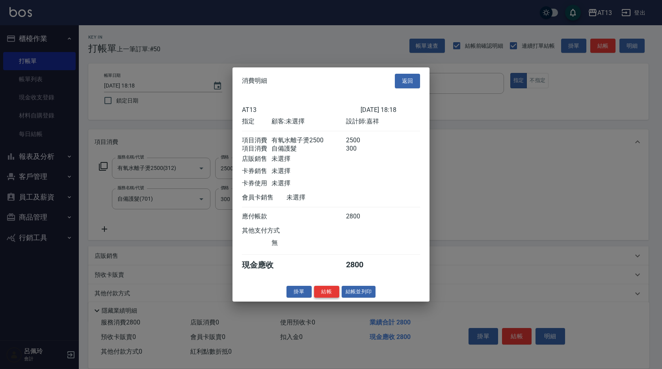
click at [326, 295] on button "結帳" at bounding box center [326, 291] width 25 height 12
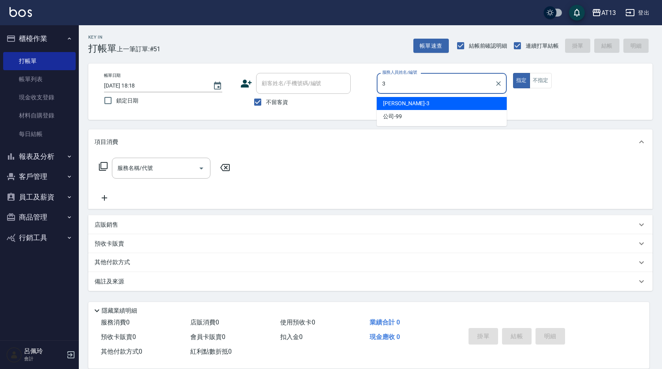
click at [408, 101] on div "敏玹 -3" at bounding box center [442, 103] width 130 height 13
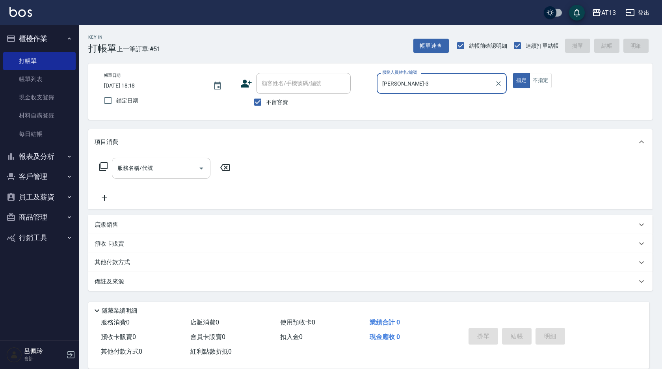
type input "敏玹-3"
click at [156, 168] on input "服務名稱/代號" at bounding box center [155, 168] width 80 height 14
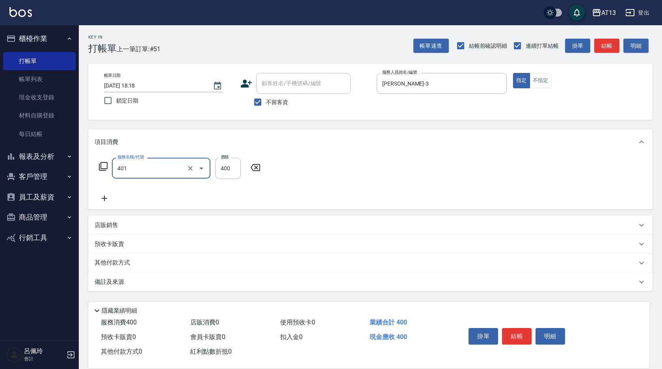
type input "剪髮(401)"
type input "350"
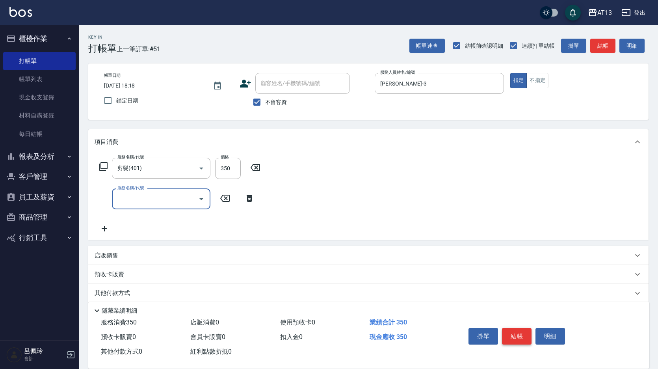
click at [520, 332] on button "結帳" at bounding box center [517, 336] width 30 height 17
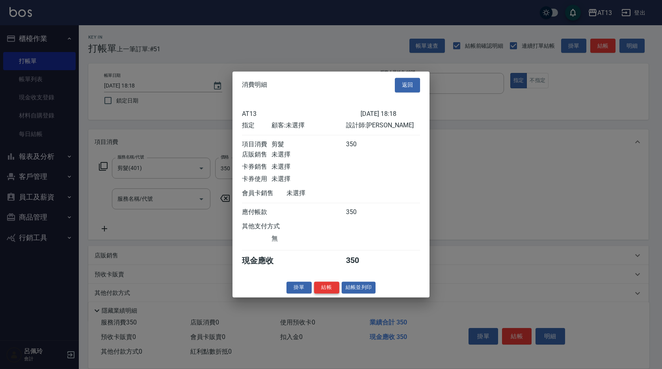
click at [327, 293] on button "結帳" at bounding box center [326, 287] width 25 height 12
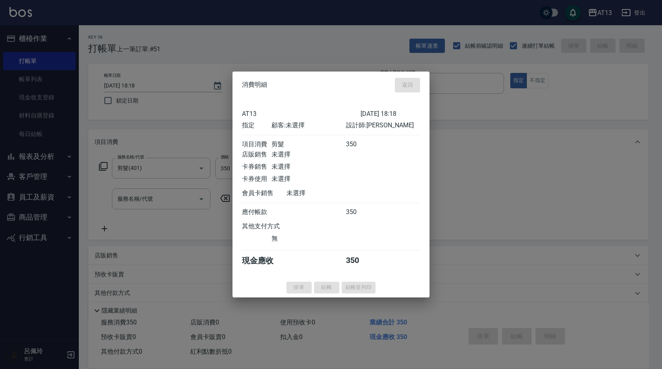
type input "2025/09/09 18:19"
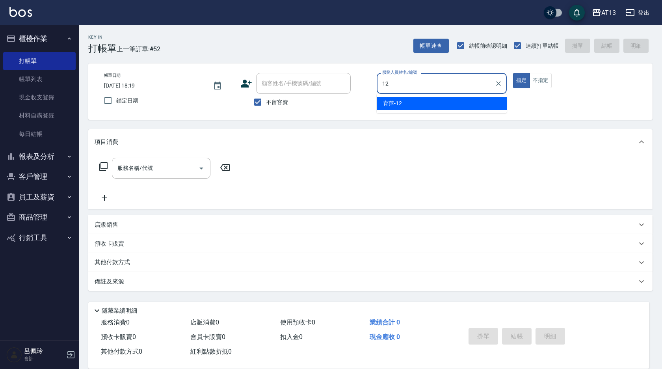
click at [387, 99] on span "育萍 -12" at bounding box center [392, 103] width 19 height 8
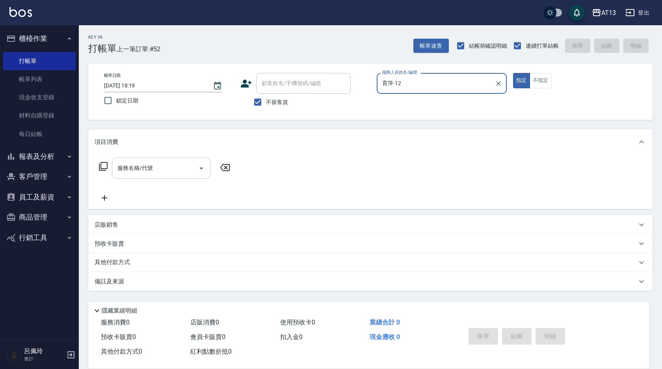
drag, startPoint x: 156, startPoint y: 177, endPoint x: 145, endPoint y: 177, distance: 11.0
click at [154, 177] on div "服務名稱/代號" at bounding box center [161, 168] width 99 height 21
type input "育萍-12"
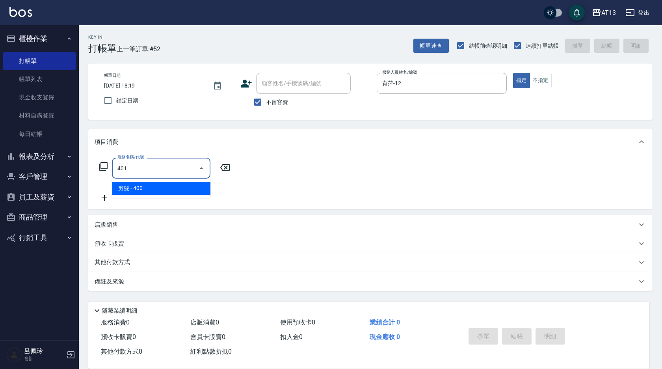
type input "剪髮(401)"
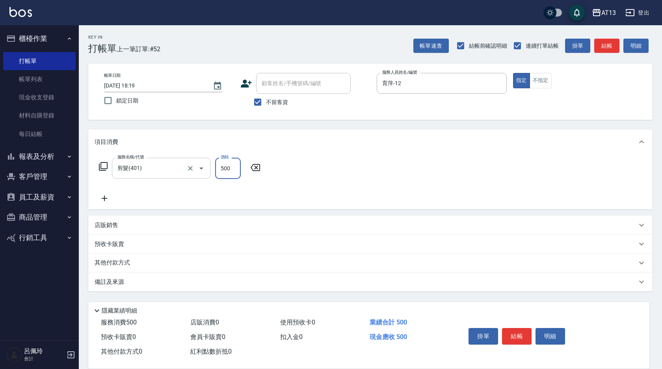
type input "500"
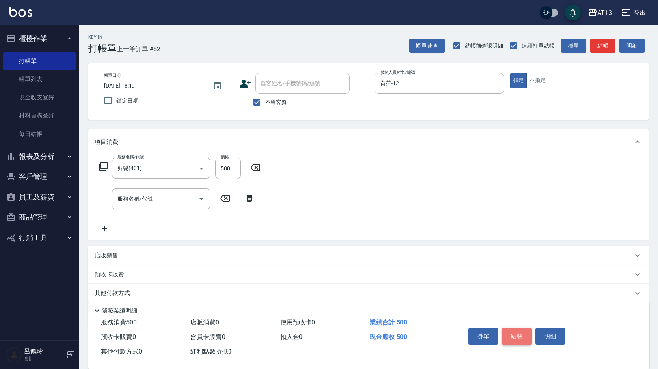
click at [509, 333] on button "結帳" at bounding box center [517, 336] width 30 height 17
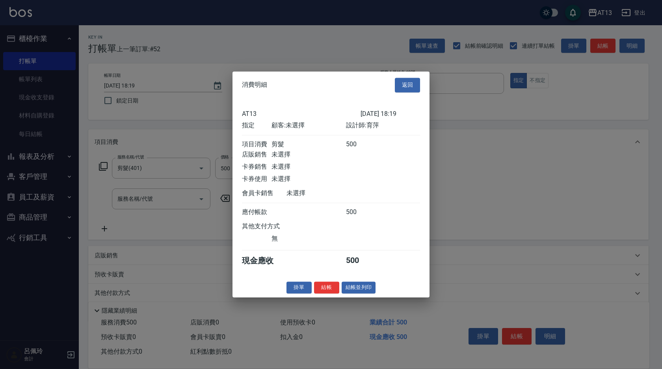
click at [322, 294] on button "結帳" at bounding box center [326, 287] width 25 height 12
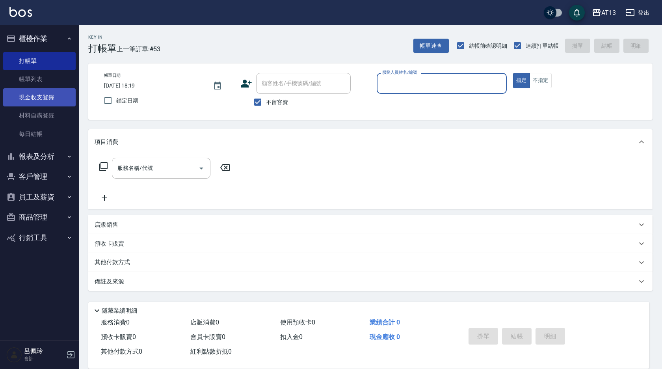
drag, startPoint x: 43, startPoint y: 95, endPoint x: 9, endPoint y: 102, distance: 34.7
click at [43, 95] on link "現金收支登錄" at bounding box center [39, 97] width 73 height 18
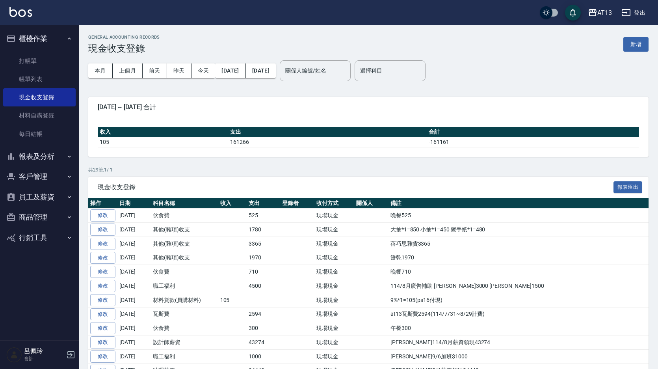
click at [109, 217] on link "修改" at bounding box center [102, 215] width 25 height 12
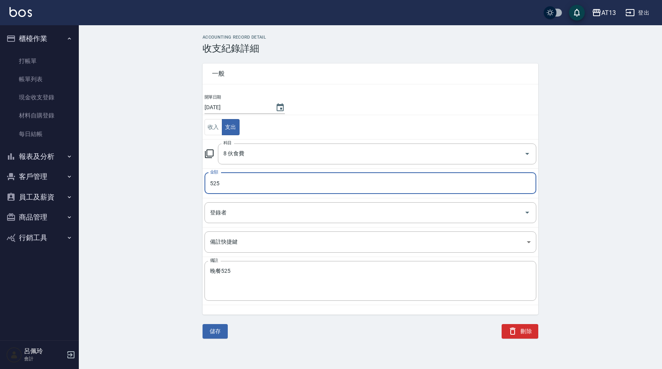
click at [236, 188] on input "525" at bounding box center [371, 183] width 332 height 21
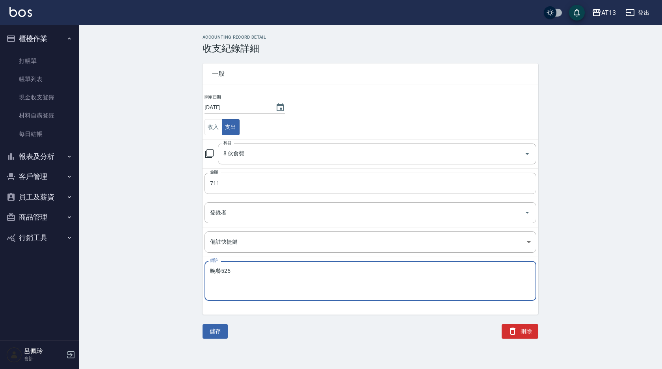
click at [229, 271] on textarea "晚餐525" at bounding box center [370, 281] width 321 height 27
click at [216, 325] on button "儲存" at bounding box center [215, 331] width 25 height 15
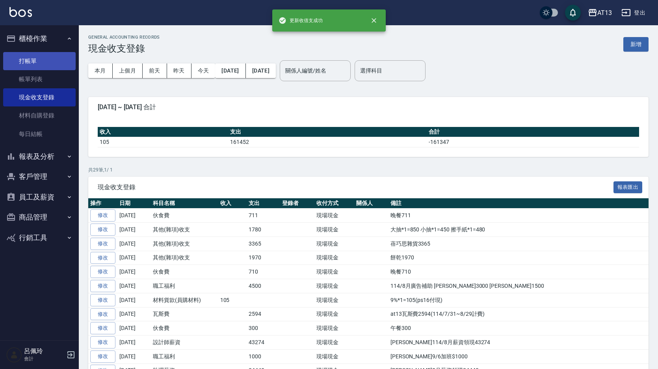
click at [29, 60] on link "打帳單" at bounding box center [39, 61] width 73 height 18
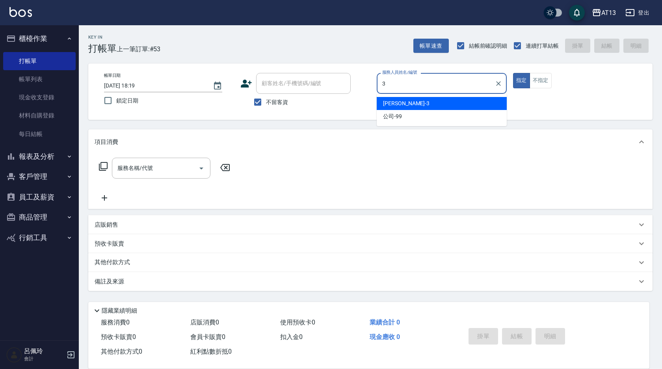
click at [421, 102] on div "敏玹 -3" at bounding box center [442, 103] width 130 height 13
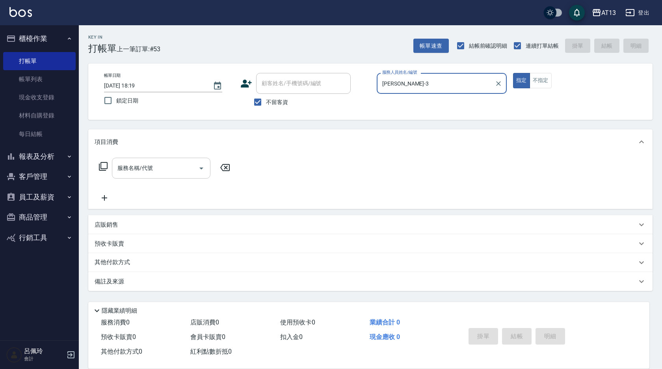
click at [185, 168] on input "服務名稱/代號" at bounding box center [155, 168] width 80 height 14
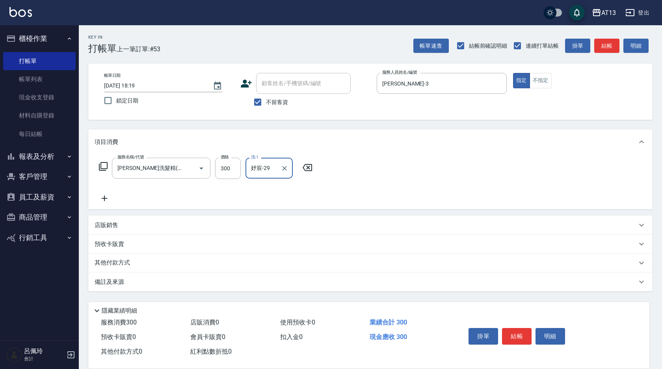
click at [449, 153] on div "項目消費" at bounding box center [370, 141] width 564 height 25
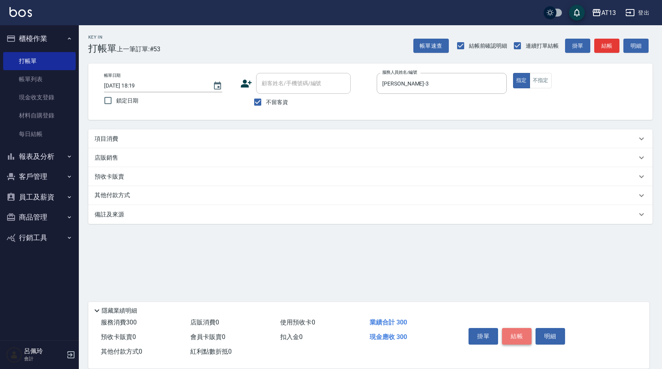
click at [512, 336] on button "結帳" at bounding box center [517, 336] width 30 height 17
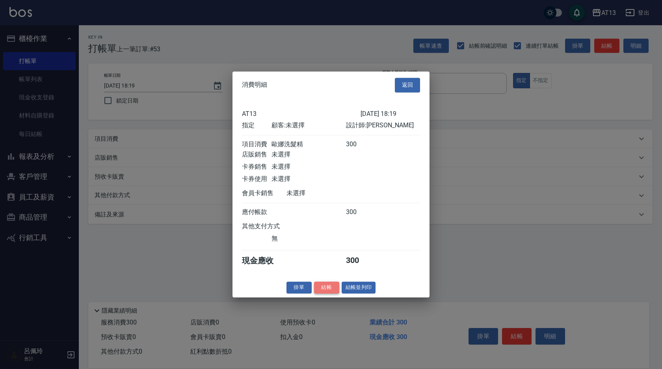
click at [322, 291] on button "結帳" at bounding box center [326, 287] width 25 height 12
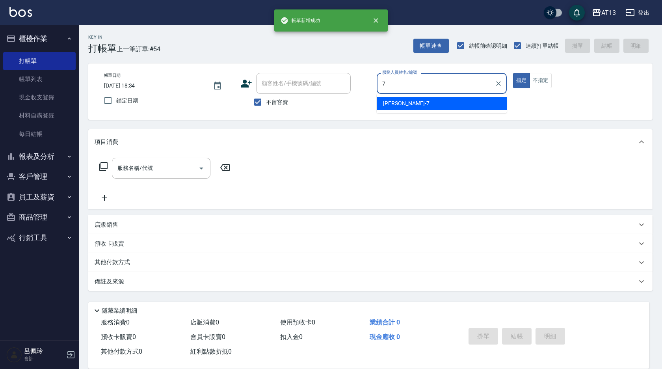
click at [425, 101] on div "呂佳容 -7" at bounding box center [442, 103] width 130 height 13
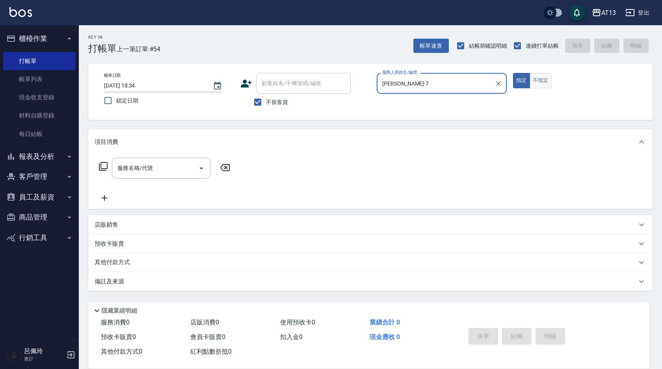
click at [540, 78] on button "不指定" at bounding box center [541, 80] width 22 height 15
click at [171, 164] on input "服務名稱/代號" at bounding box center [155, 168] width 80 height 14
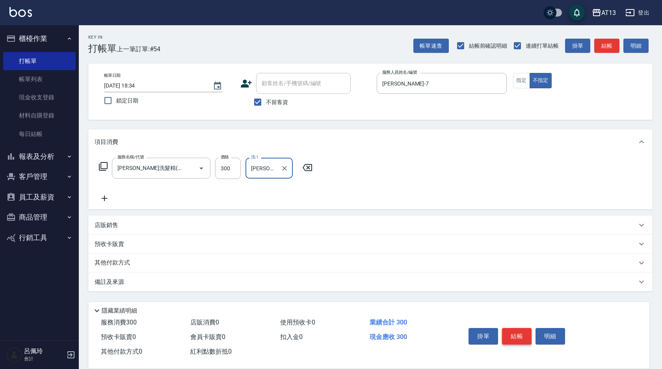
click at [519, 331] on button "結帳" at bounding box center [517, 336] width 30 height 17
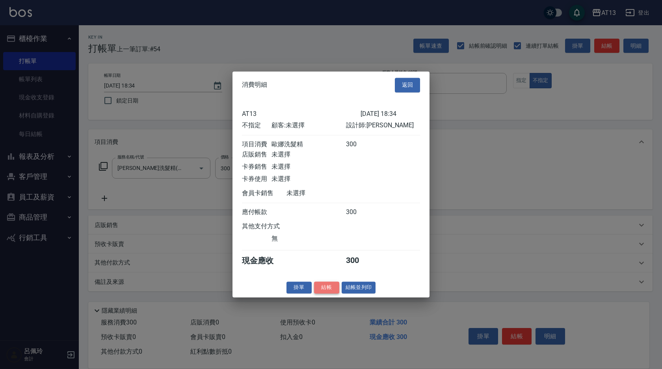
click at [322, 293] on button "結帳" at bounding box center [326, 287] width 25 height 12
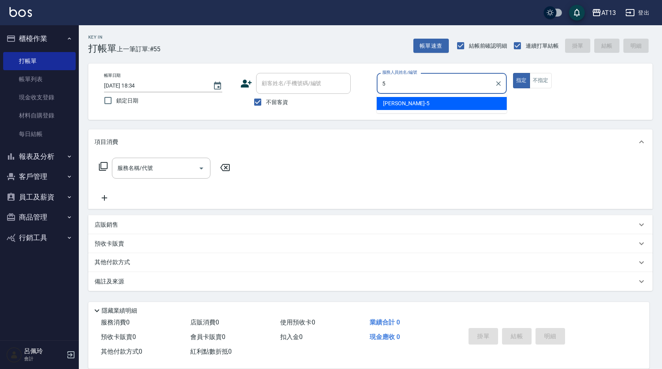
click at [393, 106] on span "陳紓晴 -5" at bounding box center [406, 103] width 47 height 8
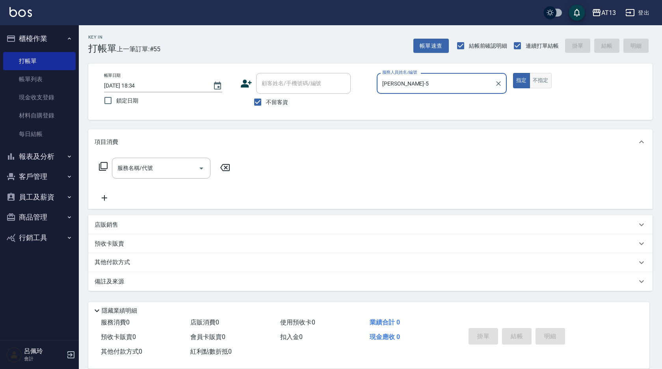
click at [544, 87] on button "不指定" at bounding box center [541, 80] width 22 height 15
click at [163, 168] on input "服務名稱/代號" at bounding box center [155, 168] width 80 height 14
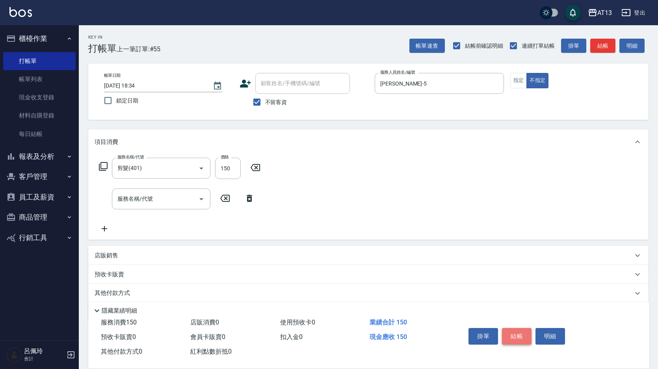
click at [518, 332] on button "結帳" at bounding box center [517, 336] width 30 height 17
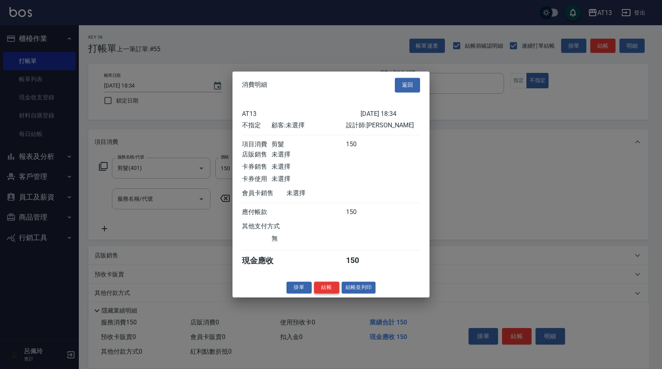
click at [323, 294] on button "結帳" at bounding box center [326, 287] width 25 height 12
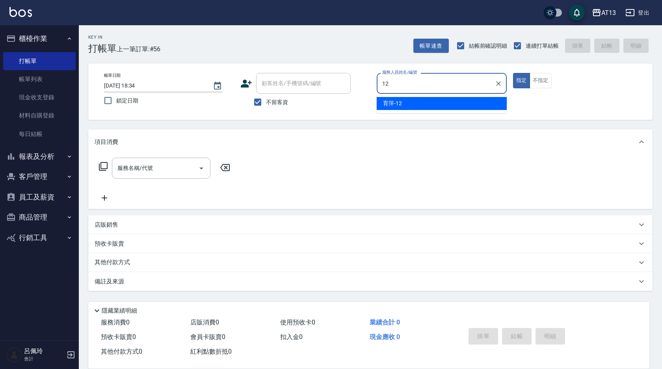
click at [393, 107] on span "育萍 -12" at bounding box center [392, 103] width 19 height 8
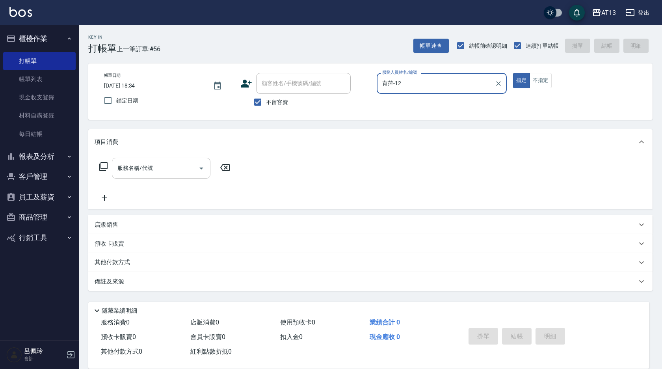
click at [173, 164] on input "服務名稱/代號" at bounding box center [155, 168] width 80 height 14
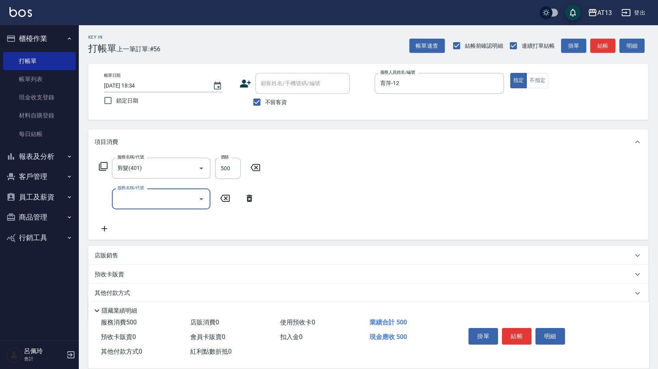
click at [370, 188] on div "服務名稱/代號 剪髮(401) 服務名稱/代號 價格 500 價格 服務名稱/代號 服務名稱/代號" at bounding box center [368, 197] width 560 height 85
click at [510, 331] on button "結帳" at bounding box center [517, 336] width 30 height 17
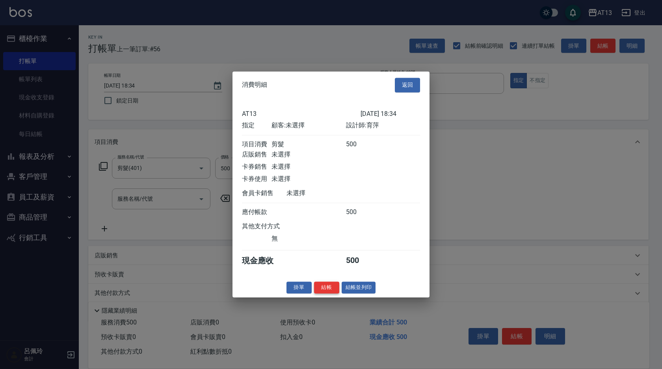
click at [331, 290] on button "結帳" at bounding box center [326, 287] width 25 height 12
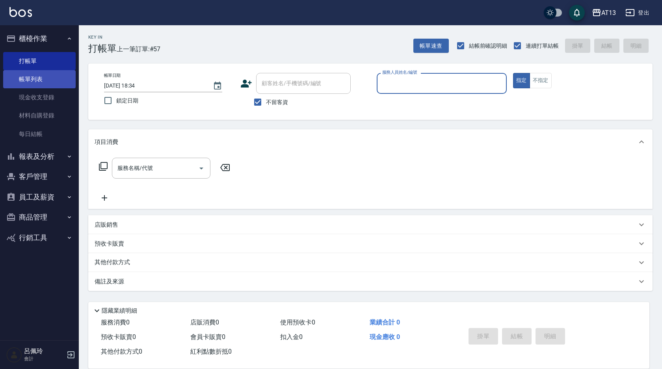
click at [30, 77] on link "帳單列表" at bounding box center [39, 79] width 73 height 18
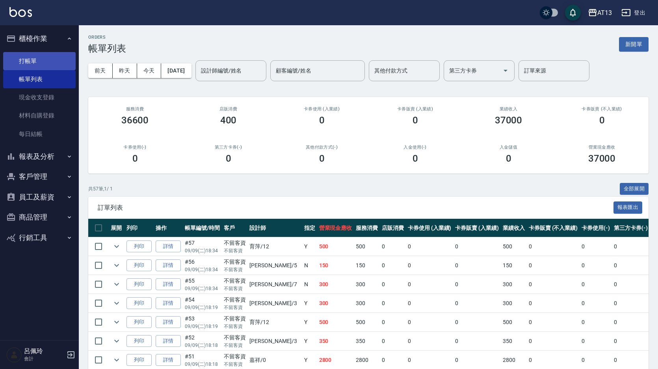
click at [21, 55] on link "打帳單" at bounding box center [39, 61] width 73 height 18
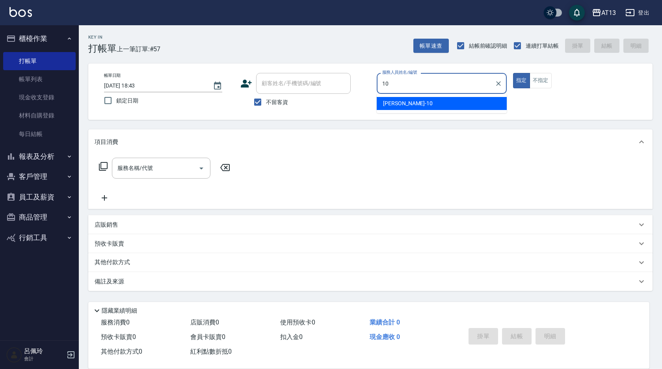
click at [445, 106] on div "稔穎 -10" at bounding box center [442, 103] width 130 height 13
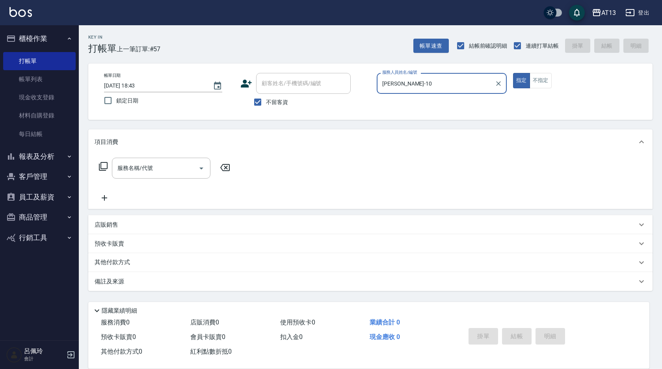
click at [542, 83] on button "不指定" at bounding box center [541, 80] width 22 height 15
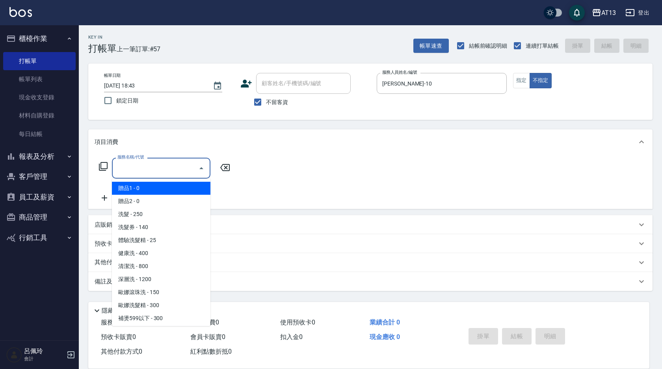
click at [169, 166] on input "服務名稱/代號" at bounding box center [155, 168] width 80 height 14
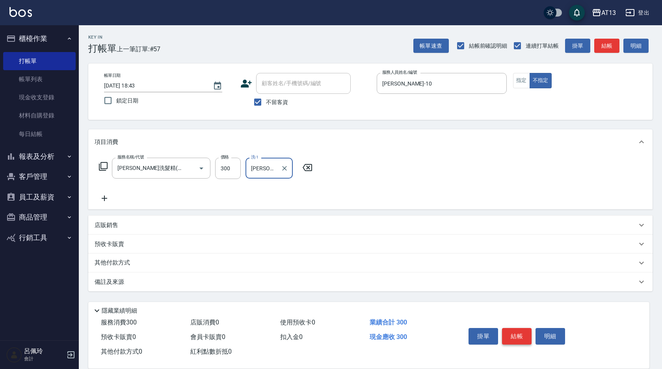
click at [513, 328] on button "結帳" at bounding box center [517, 336] width 30 height 17
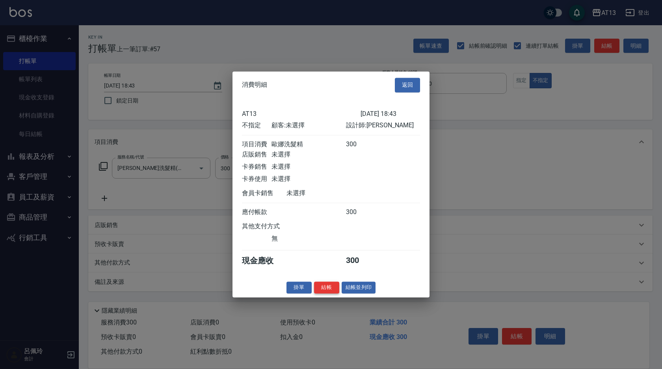
click at [325, 294] on button "結帳" at bounding box center [326, 287] width 25 height 12
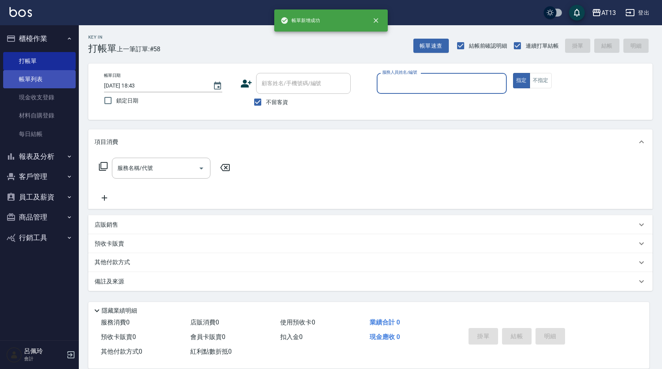
click at [33, 74] on link "帳單列表" at bounding box center [39, 79] width 73 height 18
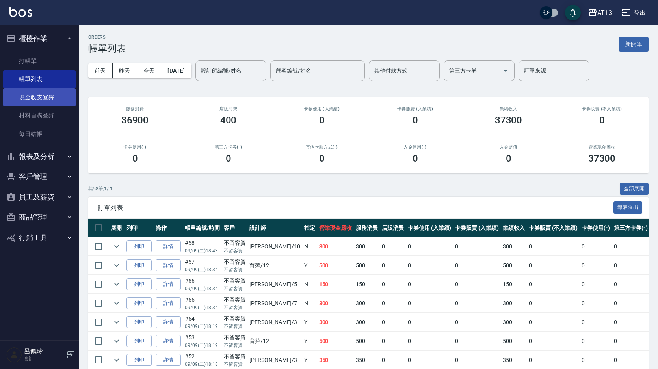
click at [41, 99] on link "現金收支登錄" at bounding box center [39, 97] width 73 height 18
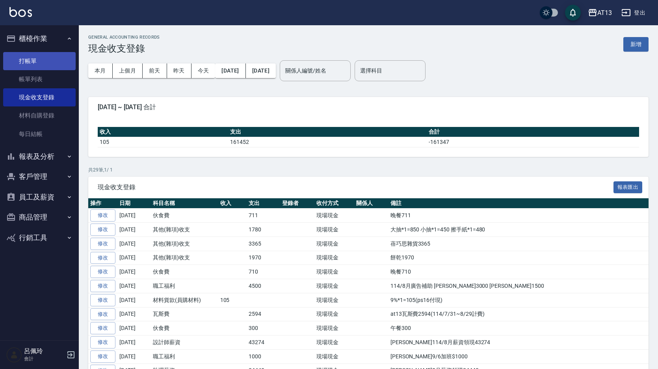
click at [33, 61] on link "打帳單" at bounding box center [39, 61] width 73 height 18
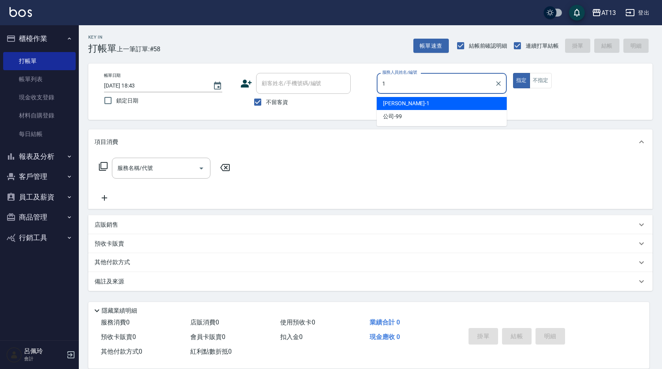
click at [405, 102] on div "鈞茹 -1" at bounding box center [442, 103] width 130 height 13
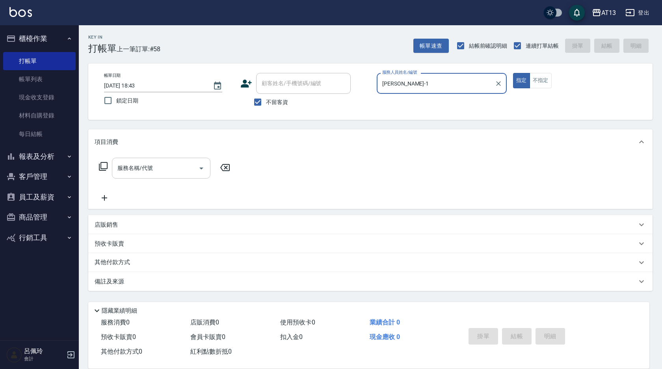
click at [159, 176] on div "服務名稱/代號" at bounding box center [161, 168] width 99 height 21
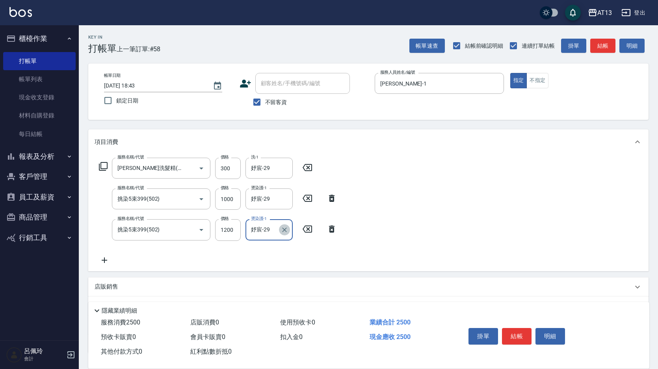
click at [284, 231] on icon "Clear" at bounding box center [284, 229] width 5 height 5
click at [284, 249] on div "蔡萓秦 -11" at bounding box center [269, 250] width 47 height 13
click at [519, 332] on button "結帳" at bounding box center [517, 336] width 30 height 17
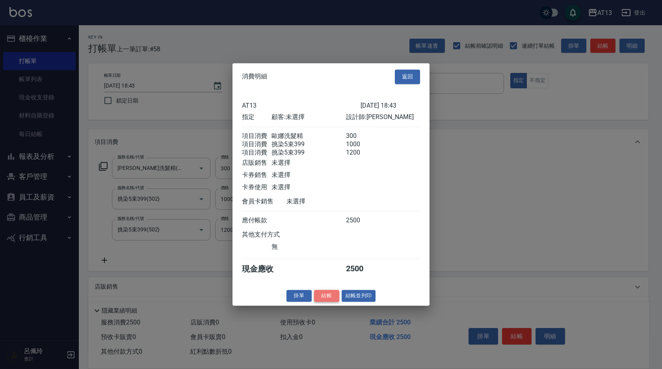
click at [328, 300] on button "結帳" at bounding box center [326, 296] width 25 height 12
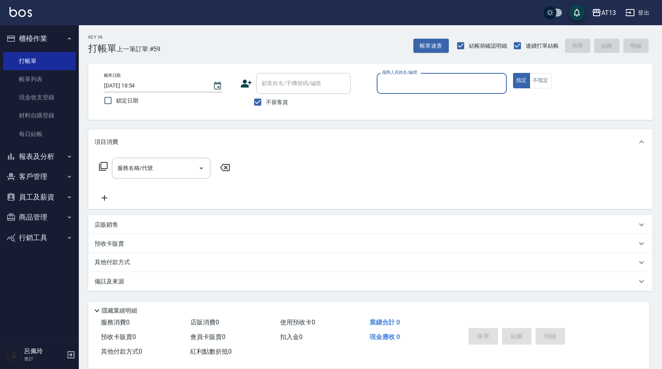
click at [48, 159] on button "報表及分析" at bounding box center [39, 156] width 73 height 20
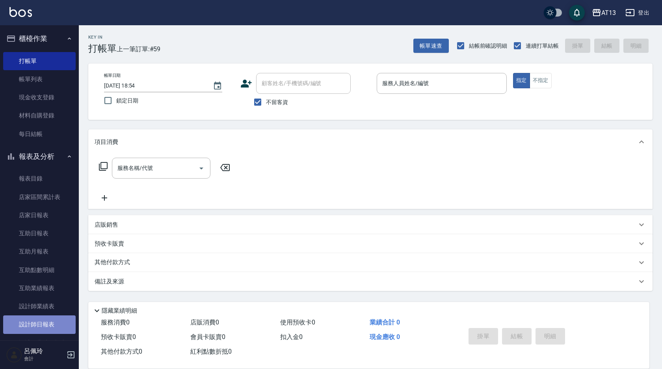
click at [50, 321] on link "設計師日報表" at bounding box center [39, 324] width 73 height 18
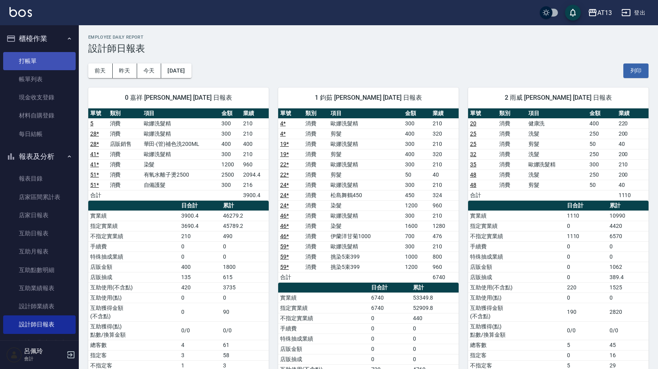
click at [18, 61] on link "打帳單" at bounding box center [39, 61] width 73 height 18
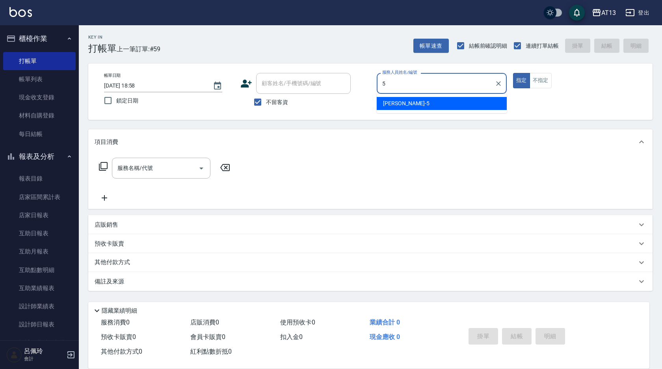
click at [394, 105] on span "陳紓晴 -5" at bounding box center [406, 103] width 47 height 8
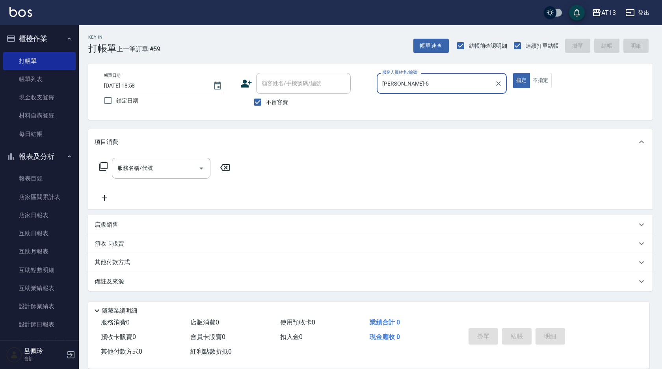
click at [555, 86] on div "指定 不指定" at bounding box center [578, 80] width 130 height 15
click at [544, 84] on button "不指定" at bounding box center [541, 80] width 22 height 15
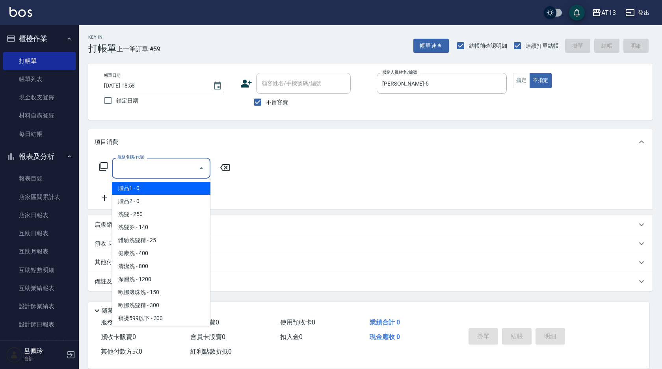
click at [194, 165] on input "服務名稱/代號" at bounding box center [155, 168] width 80 height 14
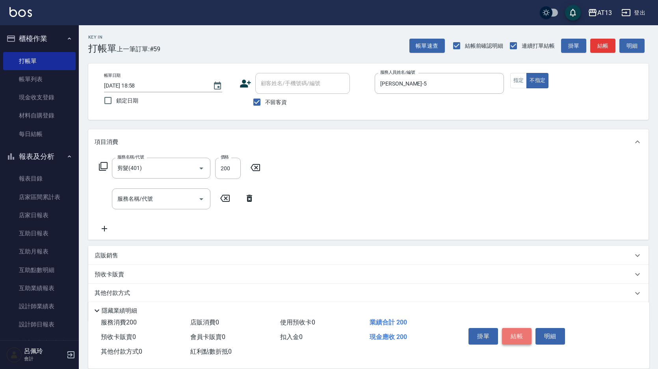
click at [504, 328] on button "結帳" at bounding box center [517, 336] width 30 height 17
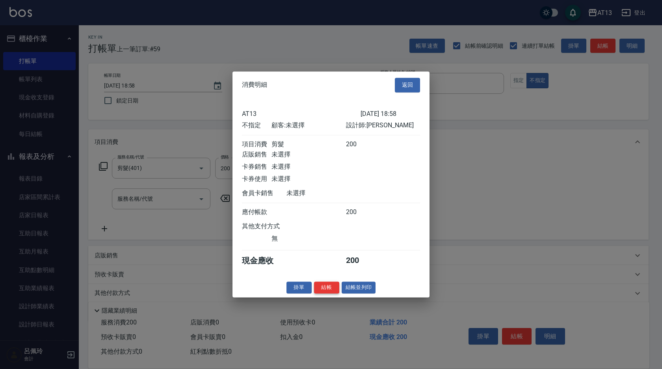
click at [331, 291] on button "結帳" at bounding box center [326, 287] width 25 height 12
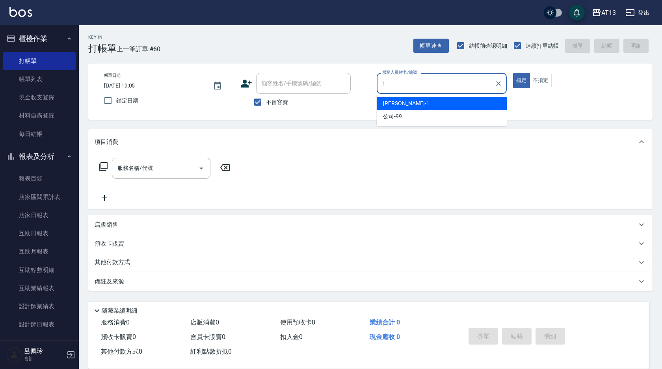
click at [424, 102] on div "鈞茹 -1" at bounding box center [442, 103] width 130 height 13
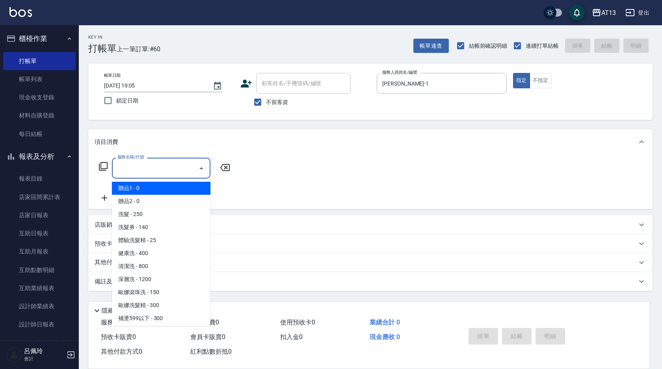
click at [160, 166] on input "服務名稱/代號" at bounding box center [155, 168] width 80 height 14
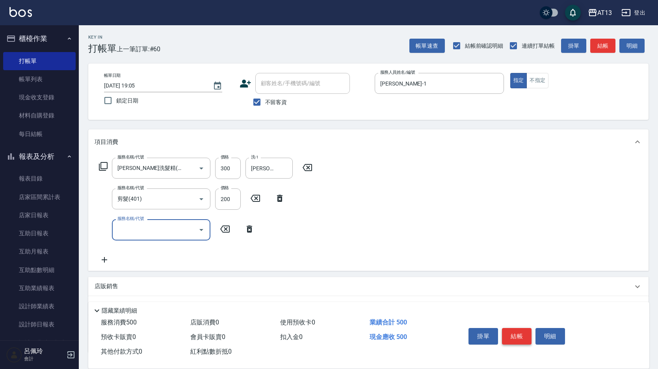
click at [511, 328] on button "結帳" at bounding box center [517, 336] width 30 height 17
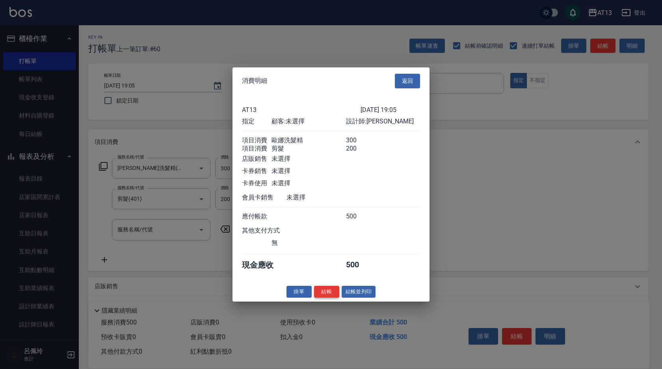
click at [321, 297] on button "結帳" at bounding box center [326, 291] width 25 height 12
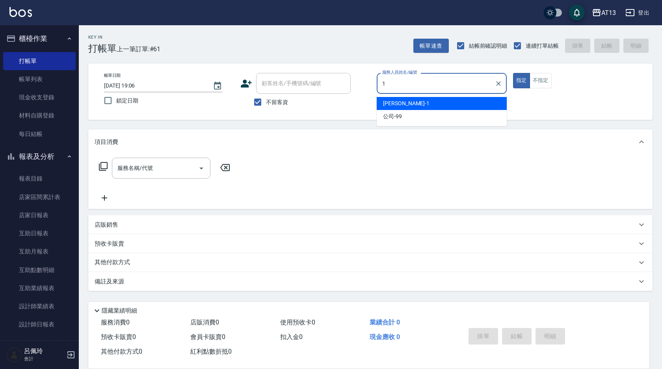
click at [398, 104] on span "鈞茹 -1" at bounding box center [406, 103] width 47 height 8
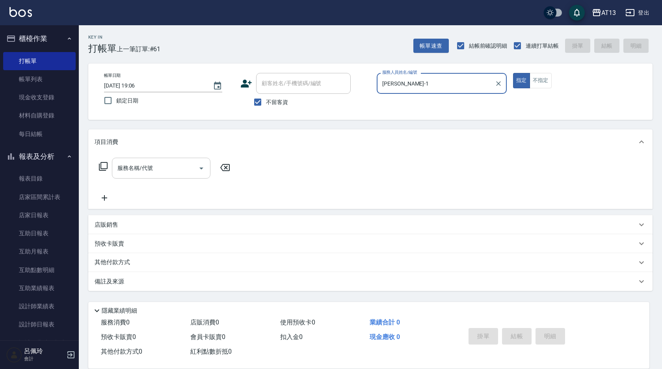
click at [170, 175] on div "服務名稱/代號" at bounding box center [161, 168] width 99 height 21
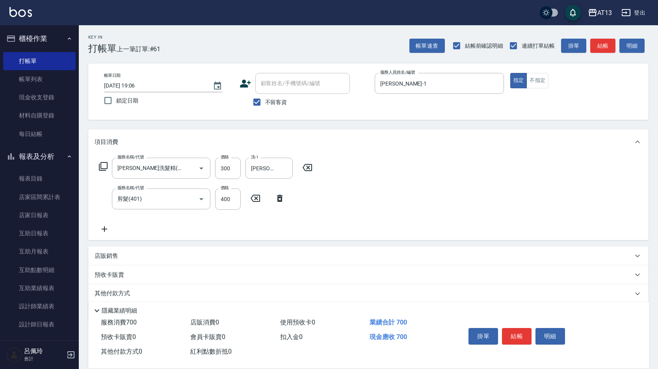
click at [411, 221] on div "服務名稱/代號 歐娜洗髮精(210) 服務名稱/代號 價格 300 價格 洗-1 李垣潔-31 洗-1 服務名稱/代號 剪髮(401) 服務名稱/代號 價格 …" at bounding box center [368, 198] width 560 height 86
click at [519, 329] on button "結帳" at bounding box center [517, 336] width 30 height 17
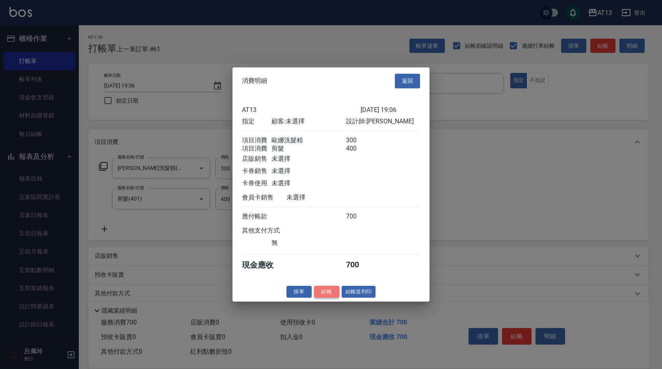
click at [324, 298] on button "結帳" at bounding box center [326, 291] width 25 height 12
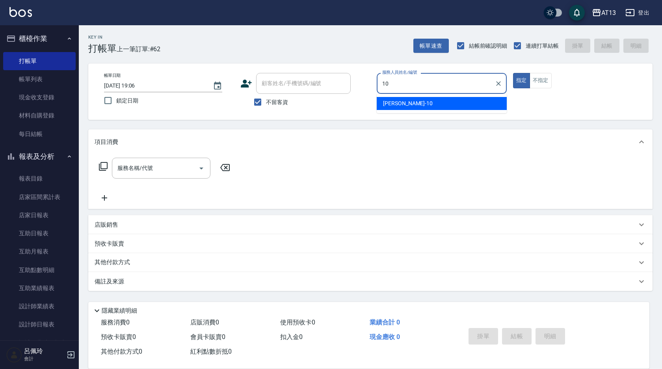
drag, startPoint x: 414, startPoint y: 101, endPoint x: 399, endPoint y: 115, distance: 21.2
click at [415, 101] on div "稔穎 -10" at bounding box center [442, 103] width 130 height 13
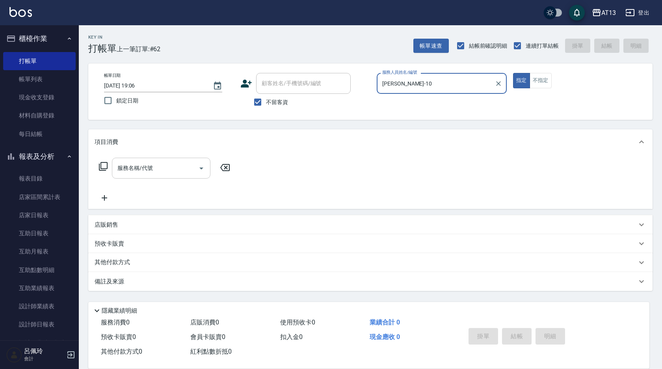
click at [173, 164] on input "服務名稱/代號" at bounding box center [155, 168] width 80 height 14
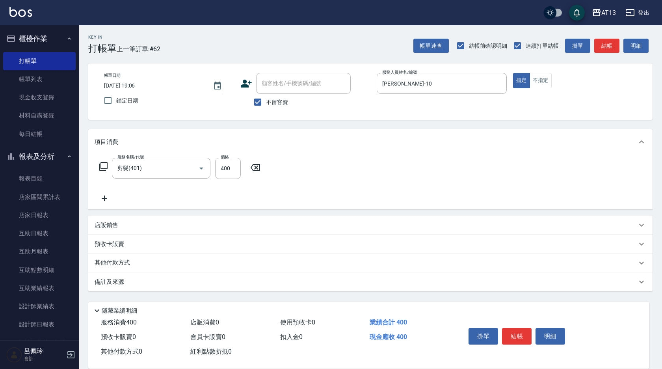
drag, startPoint x: 420, startPoint y: 200, endPoint x: 466, endPoint y: 237, distance: 59.7
click at [422, 203] on div "服務名稱/代號 剪髮(401) 服務名稱/代號 價格 400 價格" at bounding box center [370, 182] width 564 height 55
click at [520, 328] on button "結帳" at bounding box center [517, 336] width 30 height 17
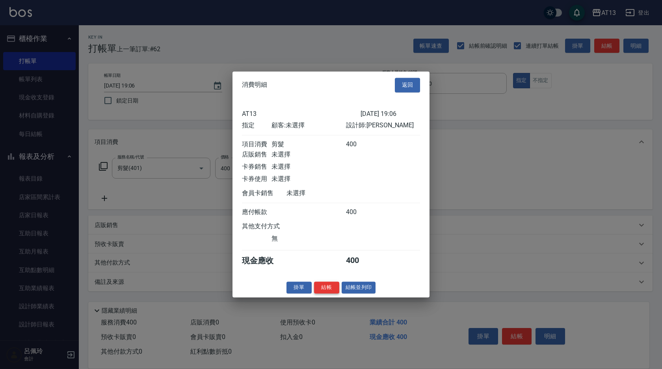
click at [333, 292] on button "結帳" at bounding box center [326, 287] width 25 height 12
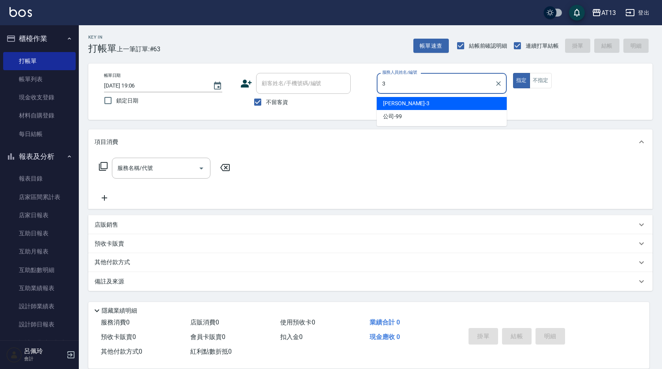
click at [398, 99] on div "敏玹 -3" at bounding box center [442, 103] width 130 height 13
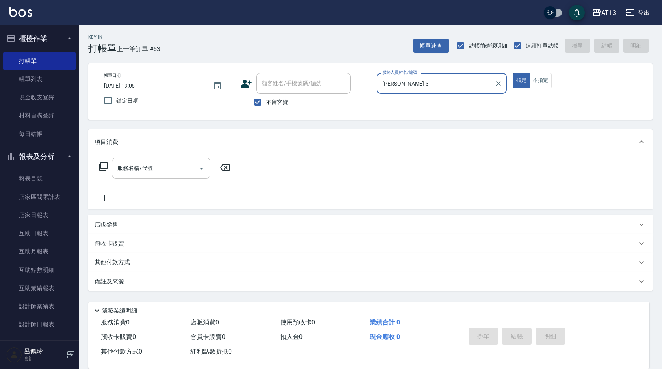
click at [173, 165] on input "服務名稱/代號" at bounding box center [155, 168] width 80 height 14
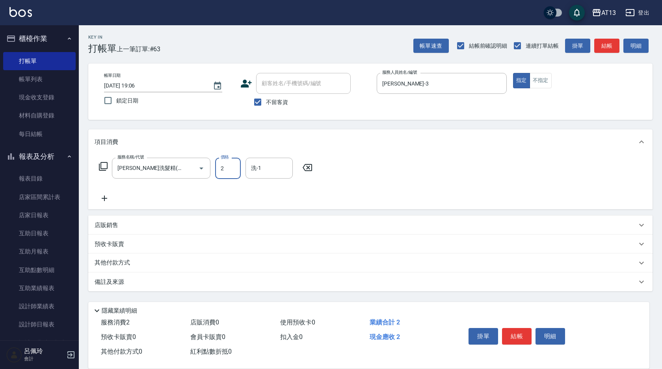
click at [229, 171] on input "2" at bounding box center [228, 168] width 26 height 21
click at [229, 170] on input "2" at bounding box center [228, 168] width 26 height 21
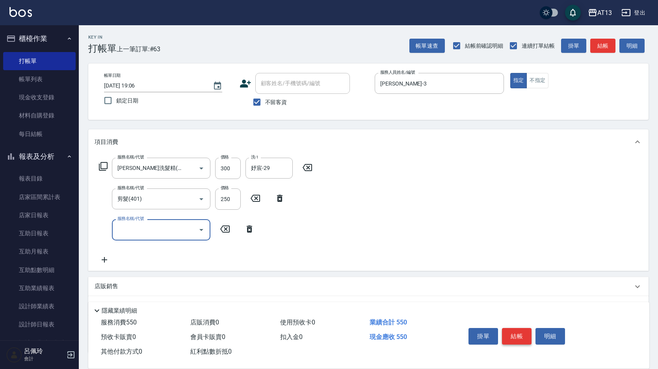
click at [517, 331] on button "結帳" at bounding box center [517, 336] width 30 height 17
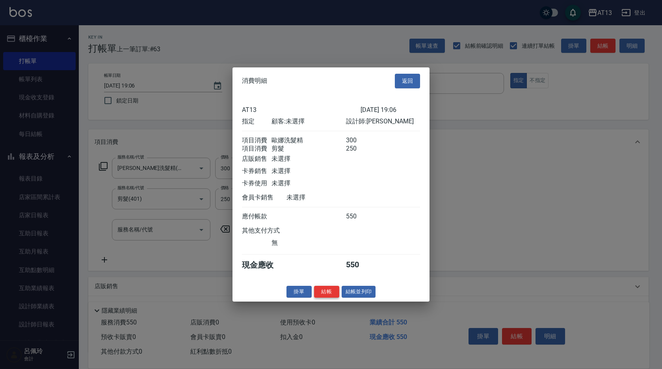
click at [335, 296] on button "結帳" at bounding box center [326, 291] width 25 height 12
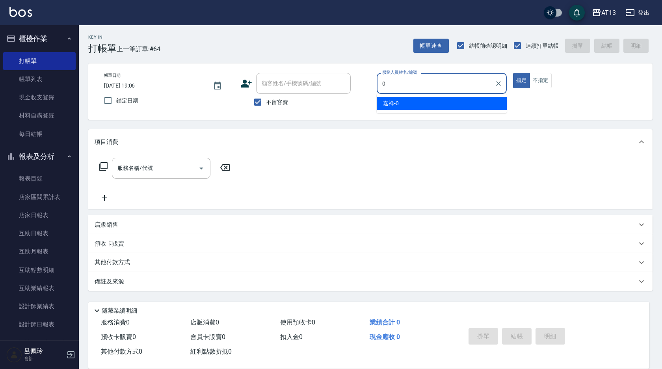
click at [443, 104] on div "嘉祥 -0" at bounding box center [442, 103] width 130 height 13
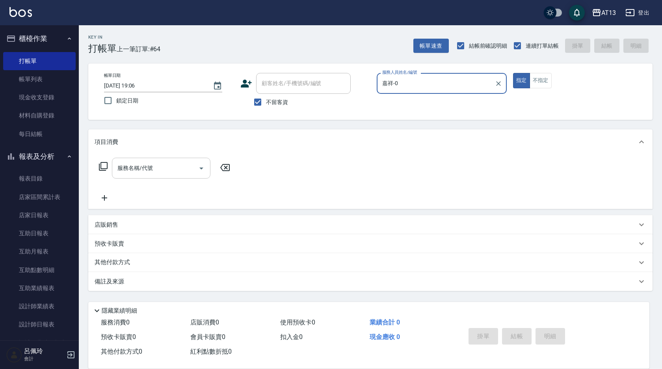
click at [165, 172] on input "服務名稱/代號" at bounding box center [155, 168] width 80 height 14
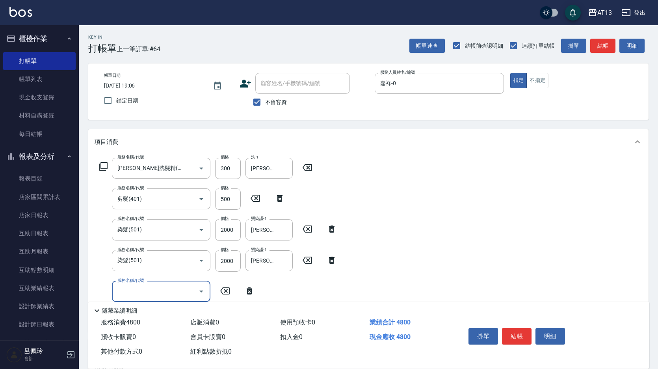
click at [251, 292] on icon at bounding box center [250, 290] width 6 height 7
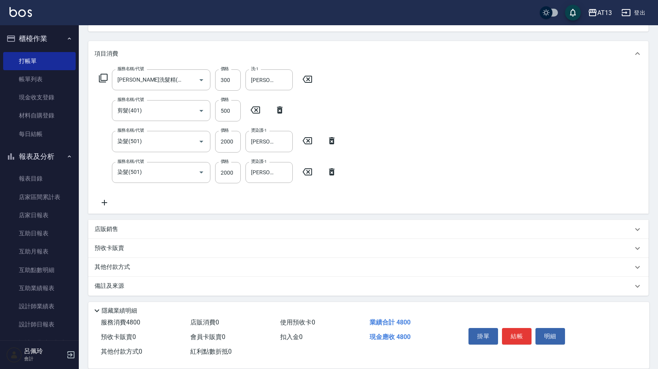
scroll to position [91, 0]
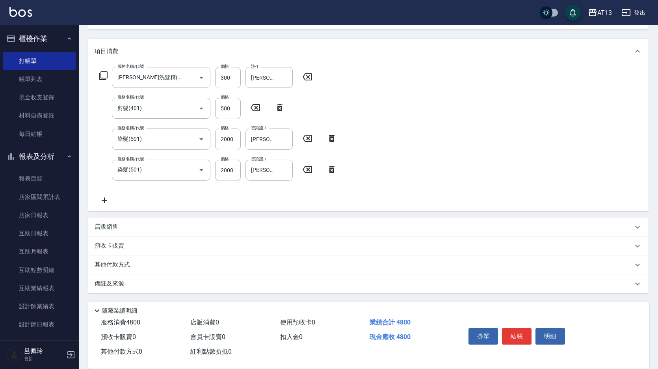
click at [113, 229] on p "店販銷售" at bounding box center [107, 227] width 24 height 8
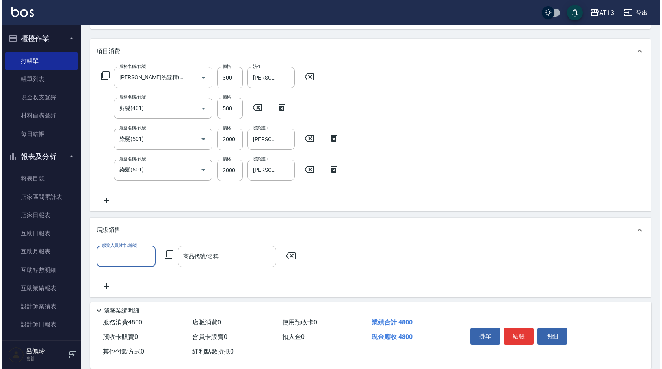
scroll to position [0, 0]
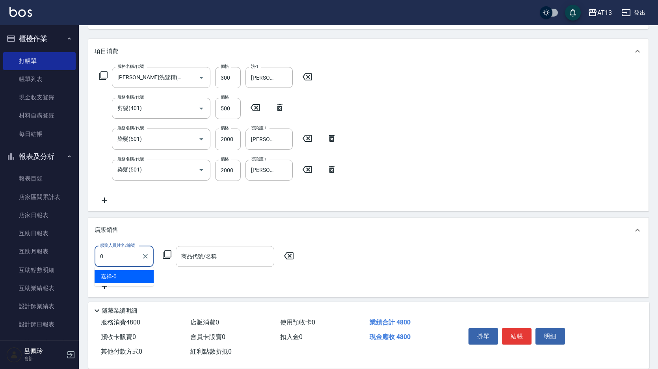
click at [136, 274] on div "嘉祥 -0" at bounding box center [124, 276] width 59 height 13
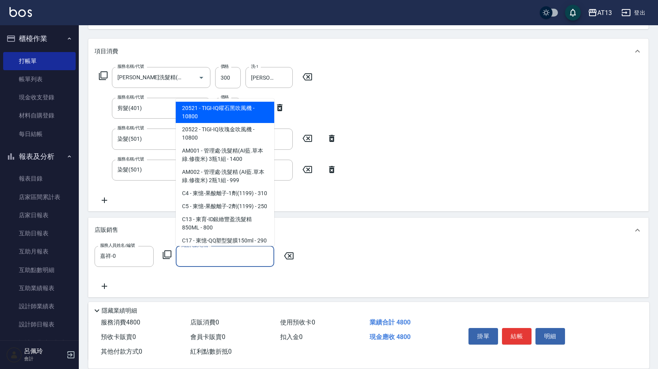
click at [192, 259] on input "商品代號/名稱" at bounding box center [224, 256] width 91 height 14
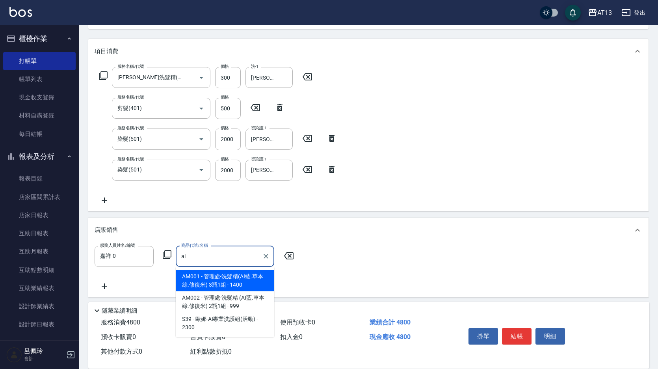
click at [228, 283] on span "AM001 - 管理處-洗髮精(AI藍.草本綠.修復米) 3瓶1組 - 1400" at bounding box center [225, 280] width 99 height 21
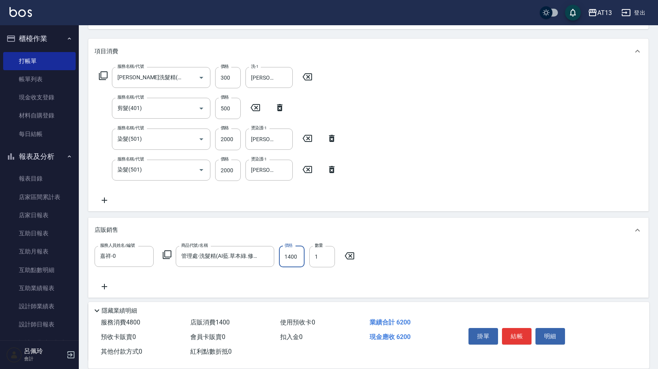
click at [280, 255] on input "1400" at bounding box center [292, 256] width 26 height 21
click at [462, 257] on div "服務人員姓名/編號 嘉祥-0 服務人員姓名/編號 商品代號/名稱 管理處-洗髮精(AI藍.草本綠.修復米) 3瓶1組 商品代號/名稱 價格 1200 價格 數…" at bounding box center [369, 268] width 548 height 45
click at [525, 335] on button "結帳" at bounding box center [517, 336] width 30 height 17
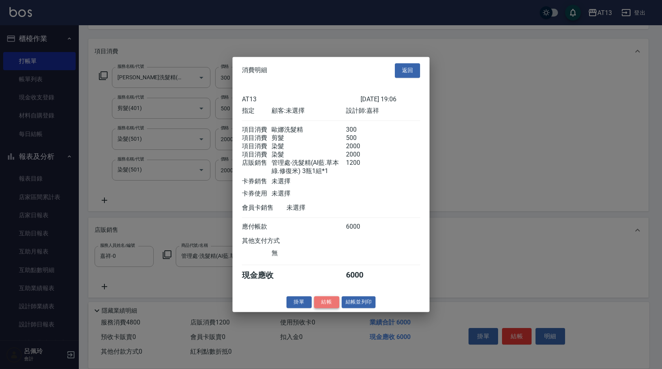
click at [333, 308] on button "結帳" at bounding box center [326, 302] width 25 height 12
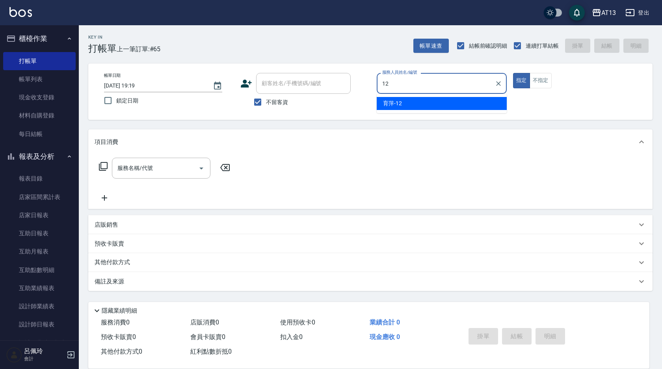
click at [487, 107] on div "育萍 -12" at bounding box center [442, 103] width 130 height 13
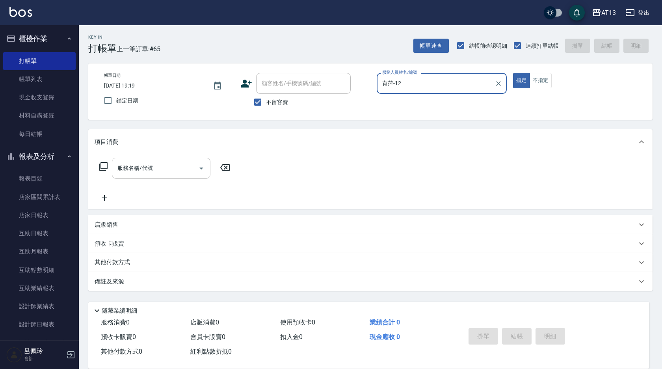
click at [172, 172] on input "服務名稱/代號" at bounding box center [155, 168] width 80 height 14
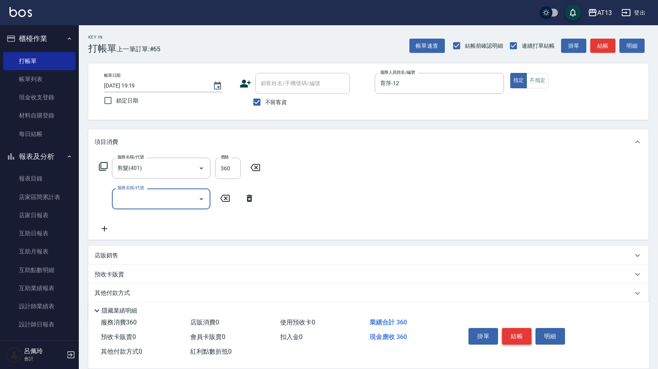
click at [506, 332] on button "結帳" at bounding box center [517, 336] width 30 height 17
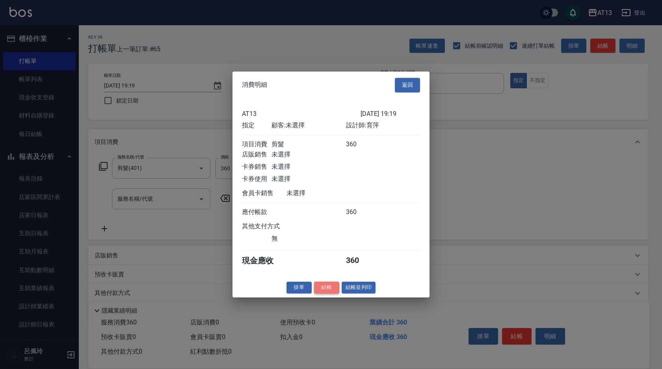
click at [321, 294] on button "結帳" at bounding box center [326, 287] width 25 height 12
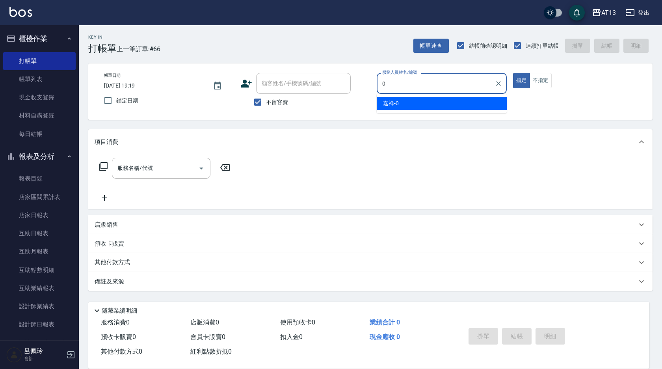
click at [395, 105] on span "嘉祥 -0" at bounding box center [391, 103] width 16 height 8
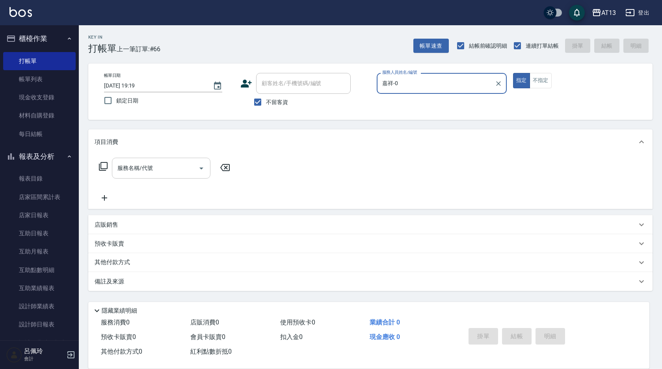
click at [147, 163] on div "服務名稱/代號 服務名稱/代號" at bounding box center [161, 168] width 99 height 21
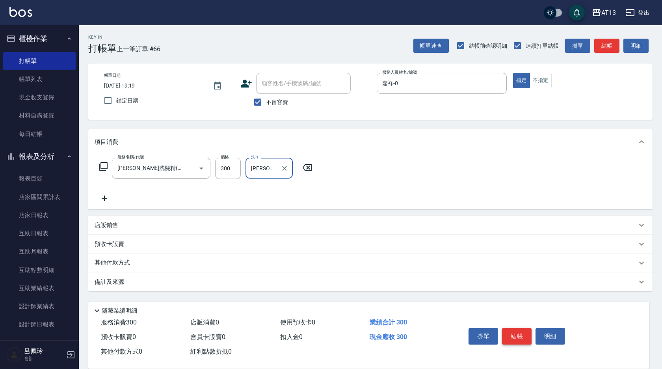
click at [513, 330] on button "結帳" at bounding box center [517, 336] width 30 height 17
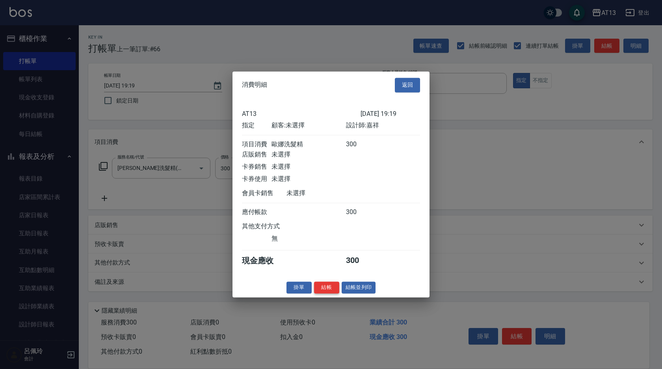
click at [335, 294] on button "結帳" at bounding box center [326, 287] width 25 height 12
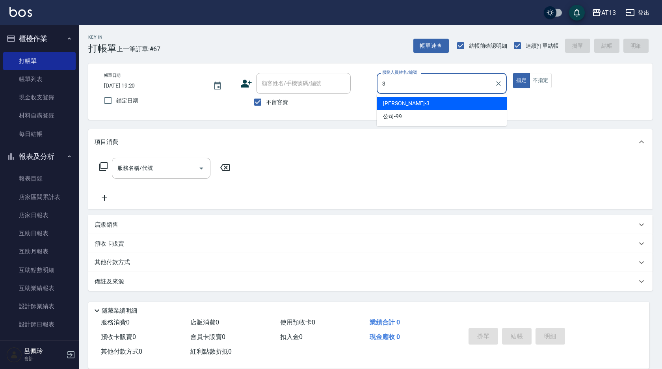
click at [410, 101] on div "敏玹 -3" at bounding box center [442, 103] width 130 height 13
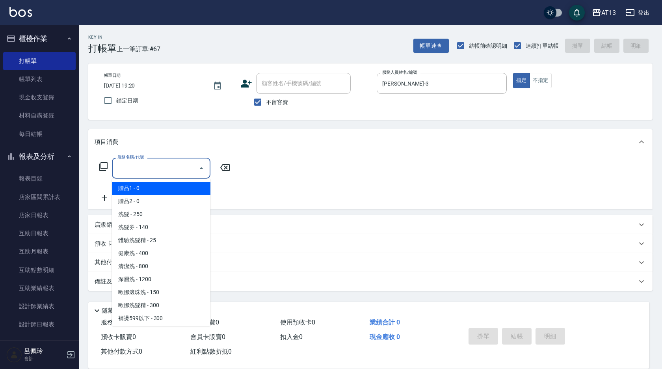
drag, startPoint x: 169, startPoint y: 164, endPoint x: 163, endPoint y: 169, distance: 7.3
click at [167, 166] on input "服務名稱/代號" at bounding box center [155, 168] width 80 height 14
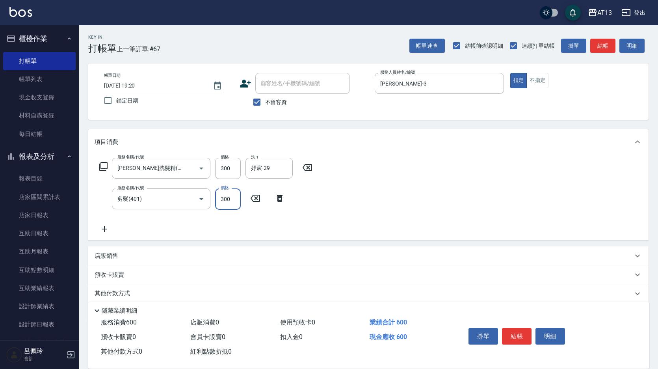
click at [445, 233] on div "服務名稱/代號 歐娜洗髮精(210) 服務名稱/代號 價格 300 價格 洗-1 妤宸-29 洗-1 服務名稱/代號 剪髮(401) 服務名稱/代號 價格 3…" at bounding box center [368, 198] width 560 height 86
drag, startPoint x: 519, startPoint y: 333, endPoint x: 445, endPoint y: 335, distance: 74.1
click at [519, 333] on button "結帳" at bounding box center [517, 336] width 30 height 17
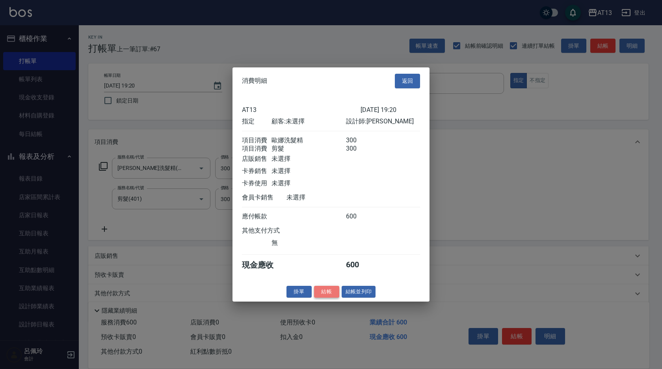
click at [323, 296] on button "結帳" at bounding box center [326, 291] width 25 height 12
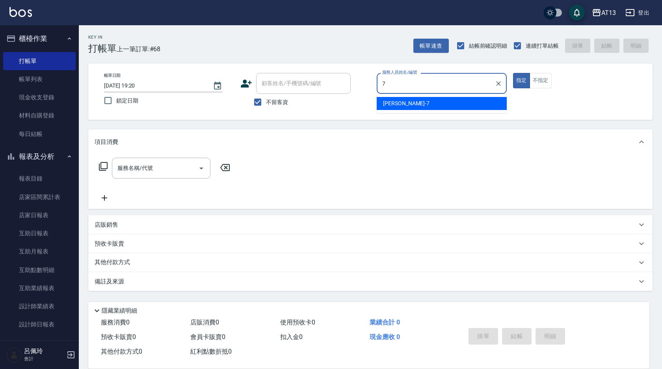
click at [384, 104] on span "呂佳容 -7" at bounding box center [406, 103] width 47 height 8
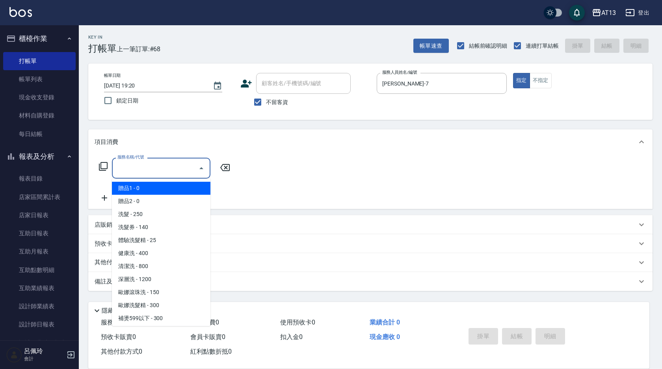
click at [166, 173] on input "服務名稱/代號" at bounding box center [155, 168] width 80 height 14
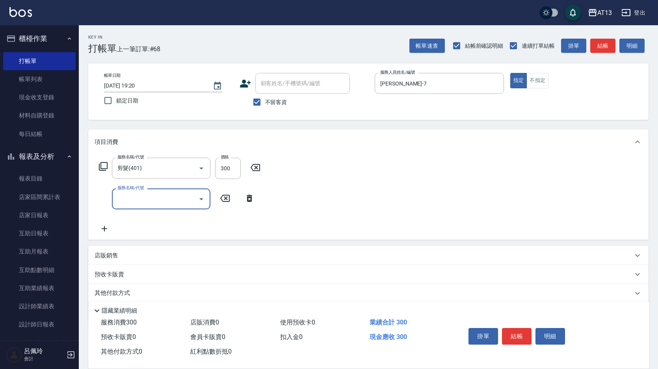
drag, startPoint x: 412, startPoint y: 213, endPoint x: 483, endPoint y: 283, distance: 100.1
click at [413, 213] on div "服務名稱/代號 剪髮(401) 服務名稱/代號 價格 300 價格 服務名稱/代號 服務名稱/代號" at bounding box center [368, 197] width 560 height 85
click at [514, 328] on button "結帳" at bounding box center [517, 336] width 30 height 17
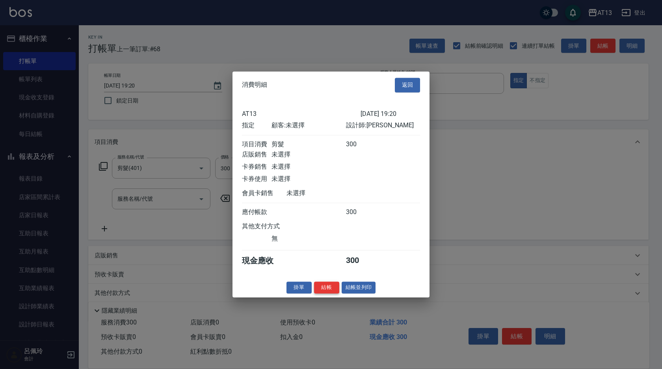
click at [333, 294] on button "結帳" at bounding box center [326, 287] width 25 height 12
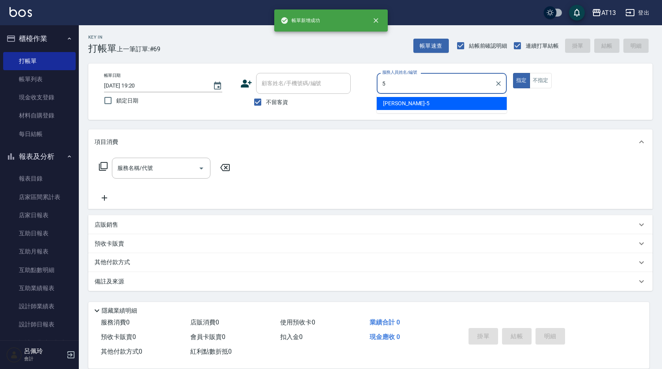
click at [484, 109] on div "陳紓晴 -5" at bounding box center [442, 103] width 130 height 13
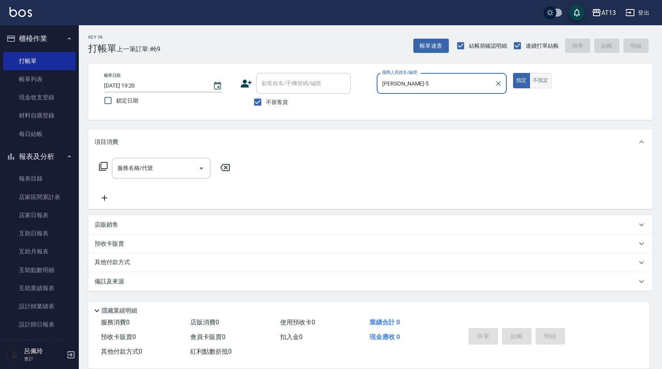
click at [539, 86] on button "不指定" at bounding box center [541, 80] width 22 height 15
click at [160, 168] on input "服務名稱/代號" at bounding box center [155, 168] width 80 height 14
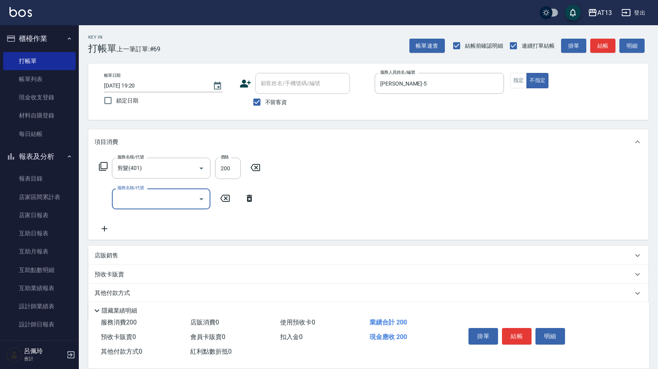
drag, startPoint x: 402, startPoint y: 204, endPoint x: 413, endPoint y: 218, distance: 17.6
click at [402, 204] on div "服務名稱/代號 剪髮(401) 服務名稱/代號 價格 200 價格 服務名稱/代號 服務名稱/代號" at bounding box center [368, 197] width 560 height 85
click at [511, 328] on button "結帳" at bounding box center [517, 336] width 30 height 17
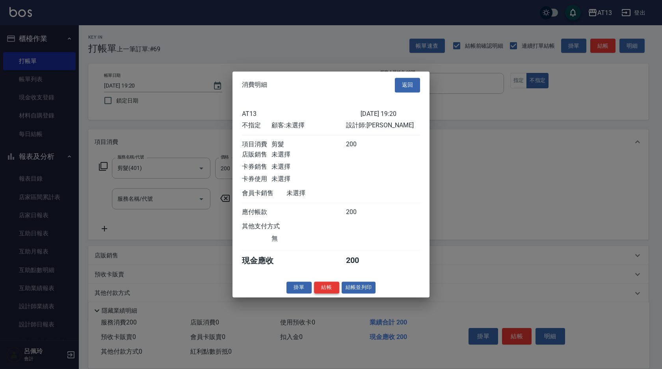
click at [333, 290] on button "結帳" at bounding box center [326, 287] width 25 height 12
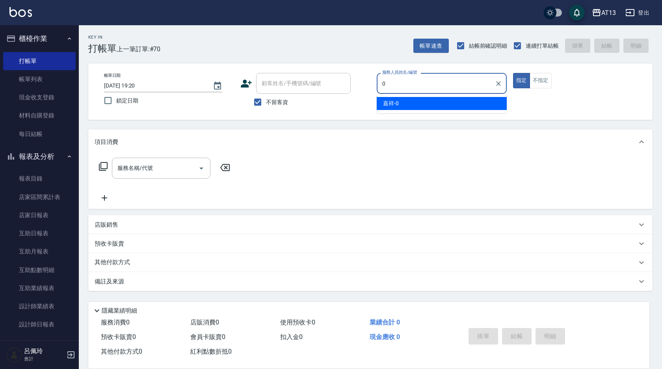
click at [394, 101] on span "嘉祥 -0" at bounding box center [391, 103] width 16 height 8
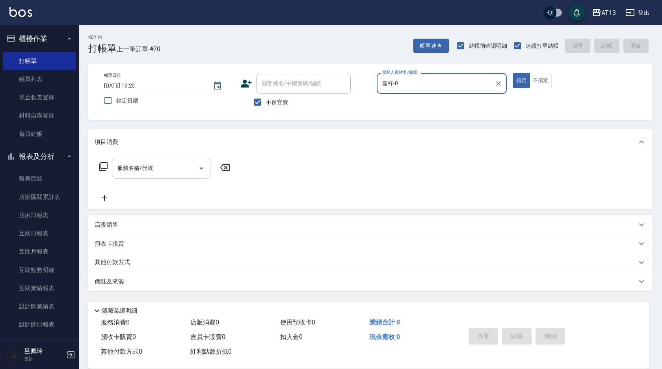
drag, startPoint x: 178, startPoint y: 160, endPoint x: 172, endPoint y: 165, distance: 7.7
click at [175, 163] on div "服務名稱/代號" at bounding box center [161, 168] width 99 height 21
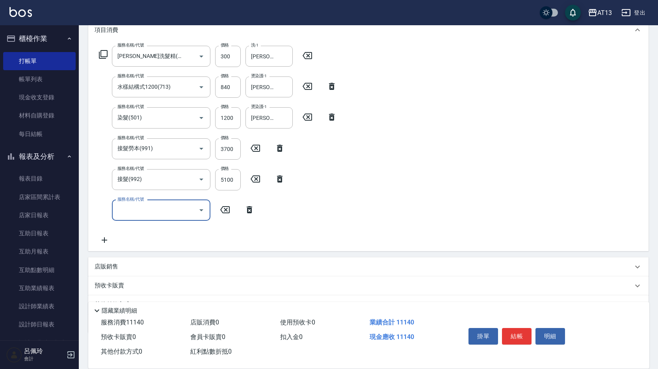
scroll to position [152, 0]
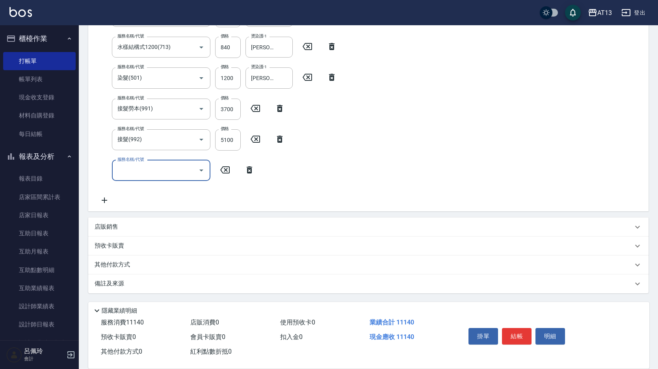
click at [113, 229] on p "店販銷售" at bounding box center [107, 227] width 24 height 8
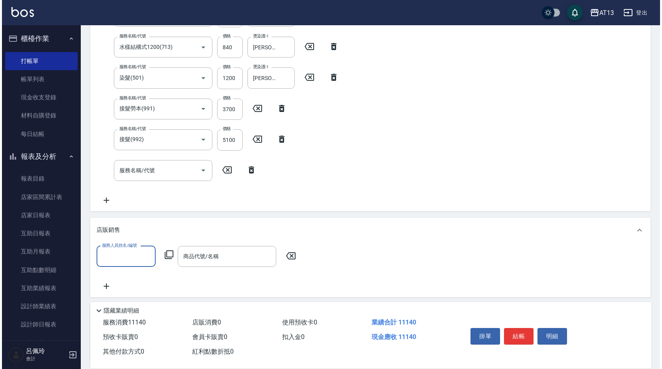
scroll to position [0, 0]
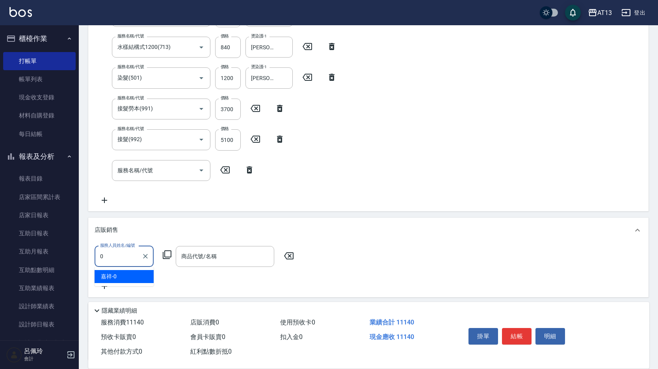
click at [125, 276] on div "嘉祥 -0" at bounding box center [124, 276] width 59 height 13
click at [196, 265] on div "商品代號/名稱" at bounding box center [225, 256] width 99 height 21
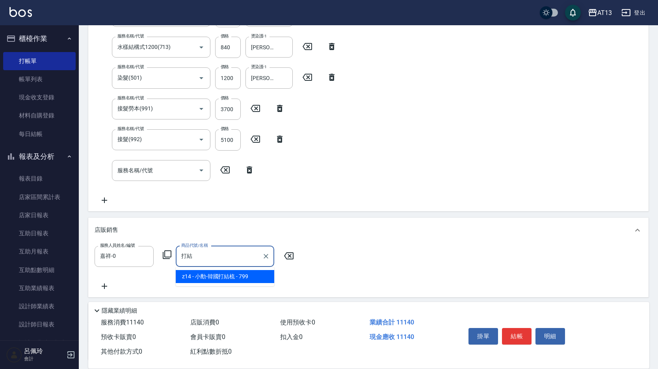
click at [222, 281] on span "z14 - 小勳-韓國打結梳 - 799" at bounding box center [225, 276] width 99 height 13
click at [513, 337] on button "結帳" at bounding box center [517, 336] width 30 height 17
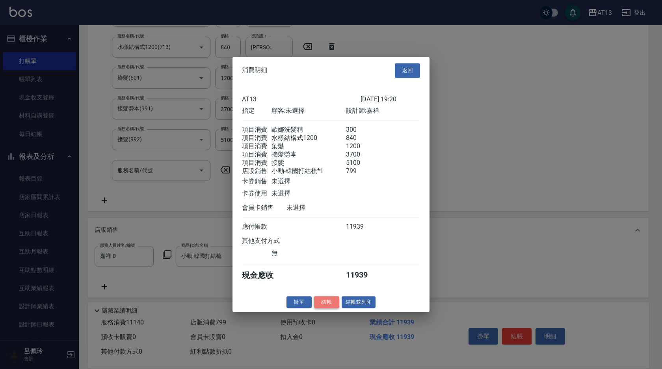
click at [328, 308] on button "結帳" at bounding box center [326, 302] width 25 height 12
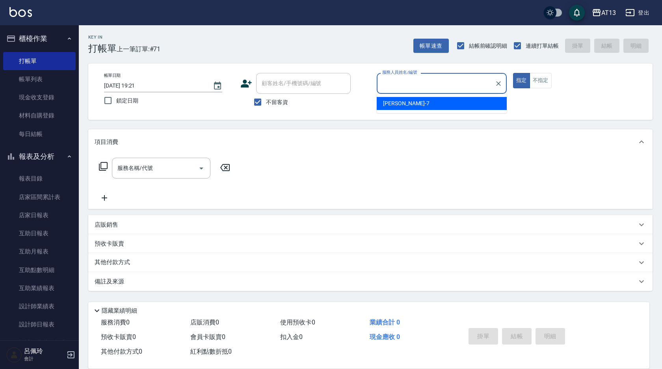
drag, startPoint x: 325, startPoint y: 310, endPoint x: 298, endPoint y: 279, distance: 40.5
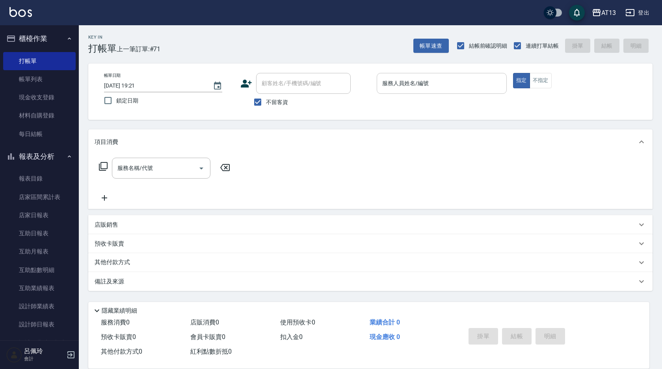
click at [434, 85] on input "服務人員姓名/編號" at bounding box center [441, 83] width 123 height 14
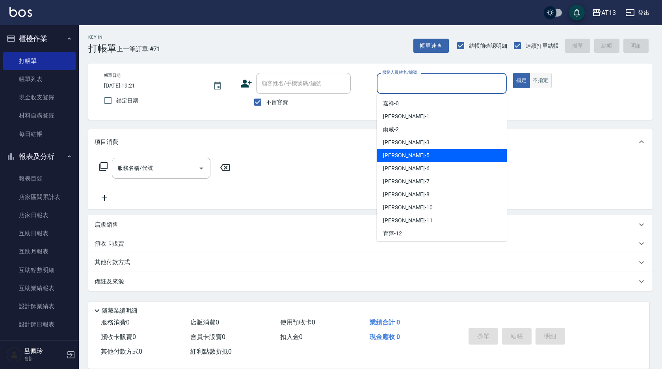
click at [535, 81] on button "不指定" at bounding box center [541, 80] width 22 height 15
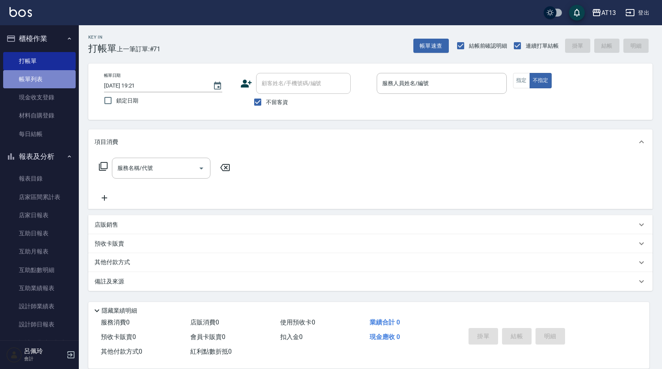
click at [43, 81] on link "帳單列表" at bounding box center [39, 79] width 73 height 18
click at [37, 77] on link "帳單列表" at bounding box center [39, 79] width 73 height 18
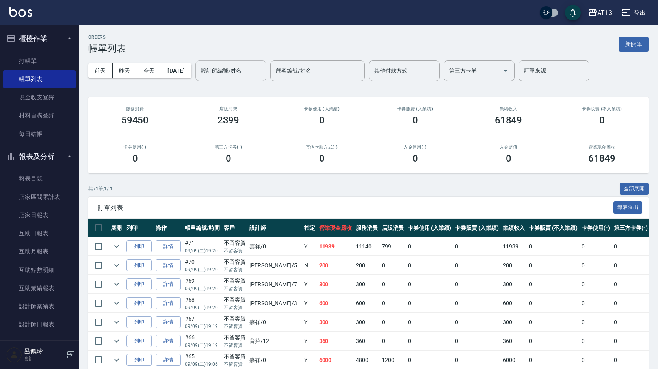
click at [235, 71] on input "設計師編號/姓名" at bounding box center [231, 71] width 64 height 14
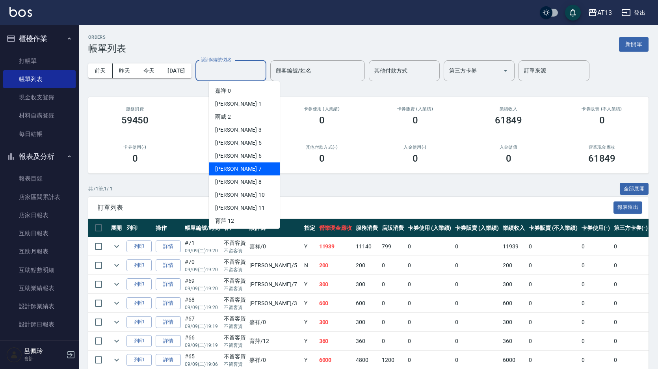
click at [243, 169] on div "呂佳容 -7" at bounding box center [244, 168] width 71 height 13
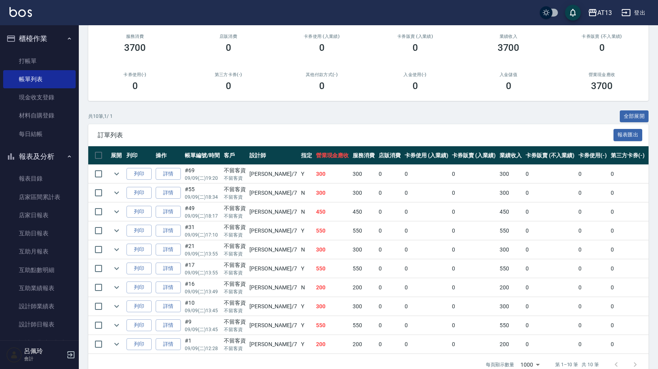
scroll to position [79, 0]
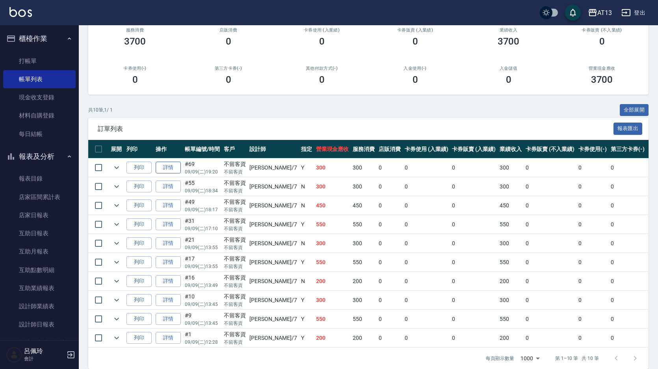
click at [168, 168] on link "詳情" at bounding box center [168, 168] width 25 height 12
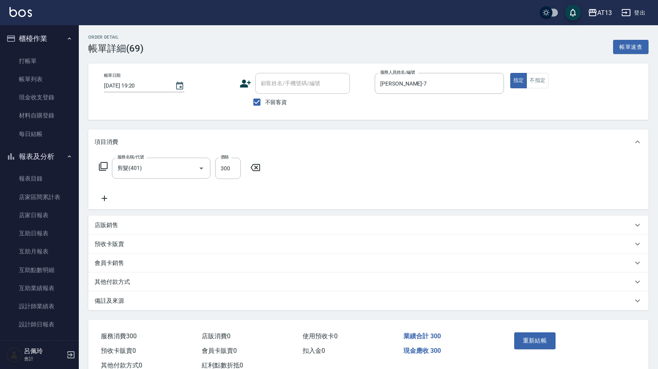
click at [106, 197] on icon at bounding box center [105, 198] width 20 height 9
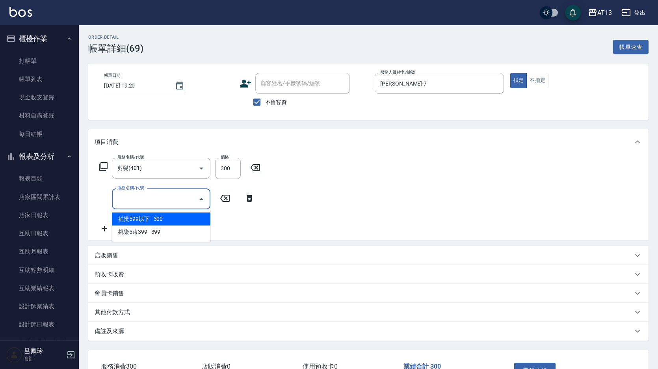
click at [248, 198] on icon at bounding box center [250, 198] width 6 height 7
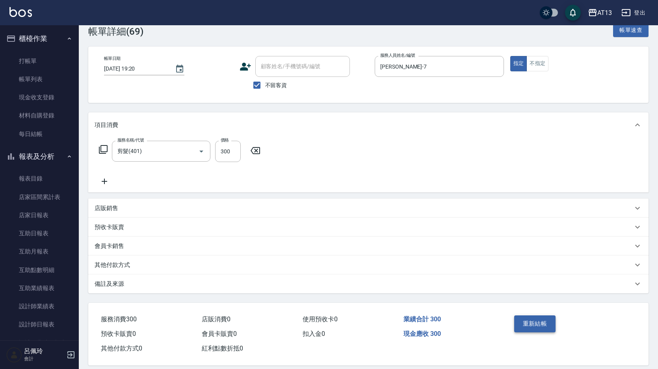
scroll to position [26, 0]
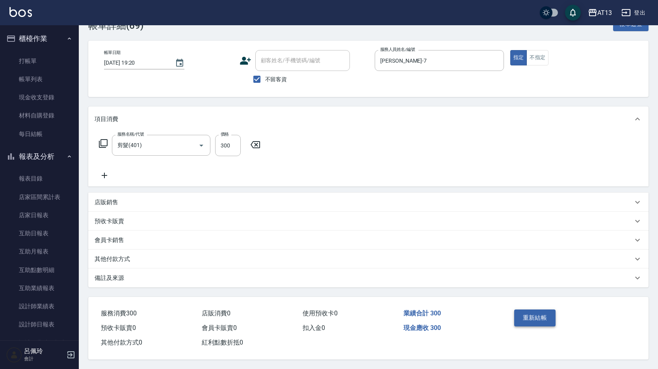
click at [545, 315] on button "重新結帳" at bounding box center [535, 317] width 42 height 17
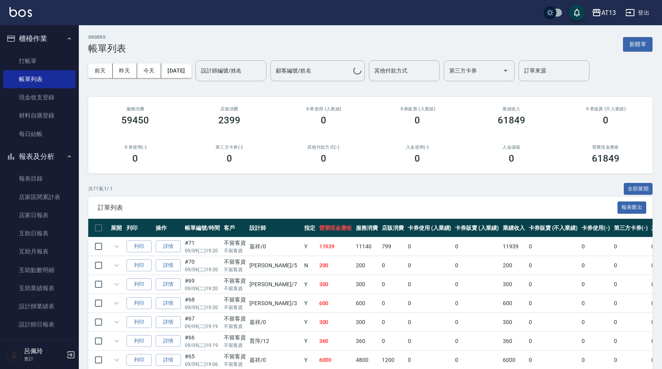
click at [34, 61] on link "打帳單" at bounding box center [39, 61] width 73 height 18
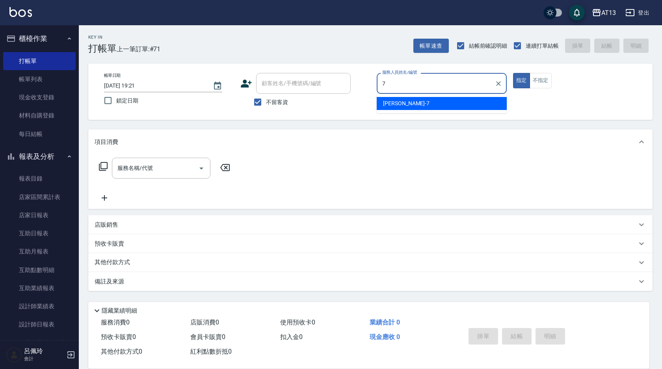
click at [400, 101] on span "呂佳容 -7" at bounding box center [406, 103] width 47 height 8
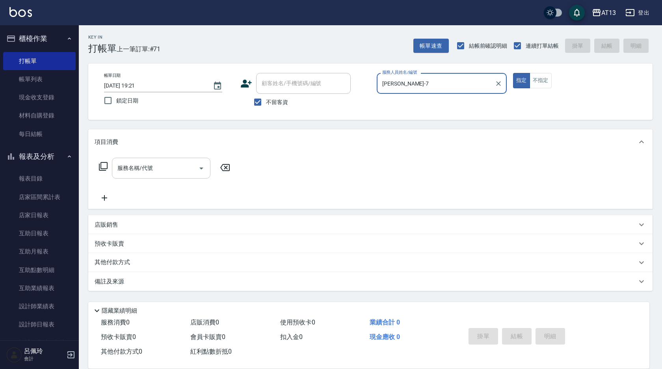
click at [179, 170] on input "服務名稱/代號" at bounding box center [155, 168] width 80 height 14
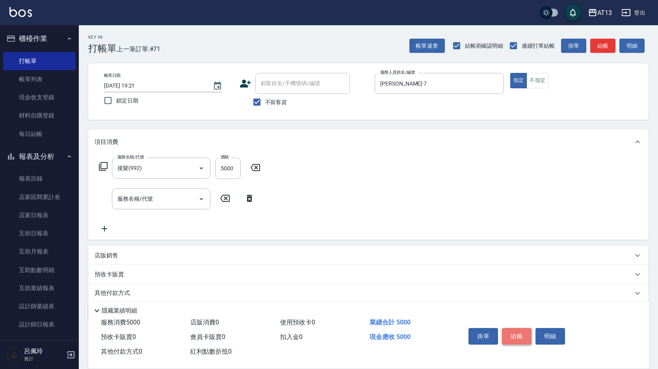
click at [514, 331] on button "結帳" at bounding box center [517, 336] width 30 height 17
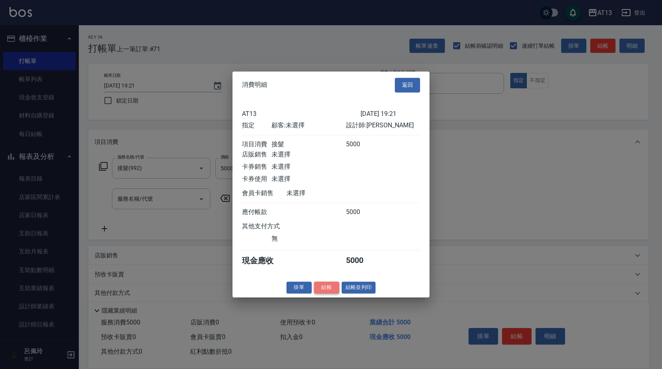
click at [326, 289] on button "結帳" at bounding box center [326, 287] width 25 height 12
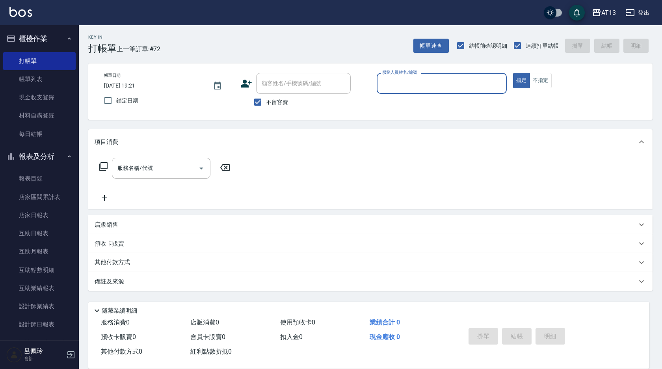
click at [118, 359] on div "其他付款方式 0" at bounding box center [142, 351] width 89 height 15
click at [420, 81] on input "服務人員姓名/編號" at bounding box center [441, 83] width 123 height 14
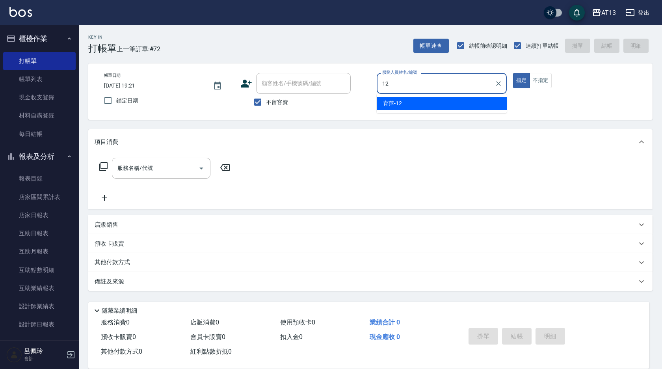
click at [403, 105] on div "育萍 -12" at bounding box center [442, 103] width 130 height 13
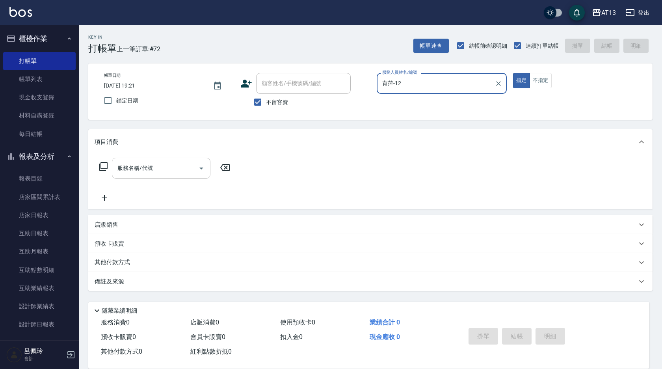
click at [174, 166] on input "服務名稱/代號" at bounding box center [155, 168] width 80 height 14
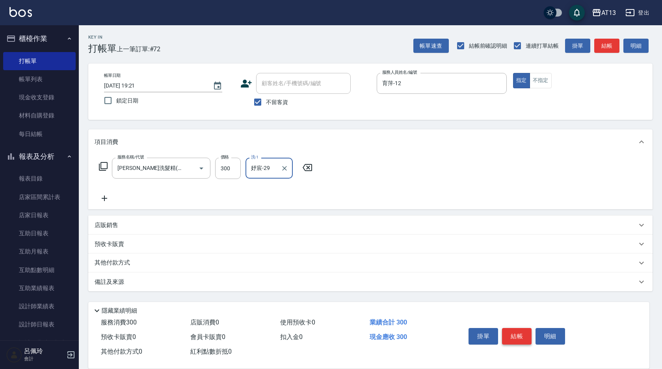
click at [525, 329] on button "結帳" at bounding box center [517, 336] width 30 height 17
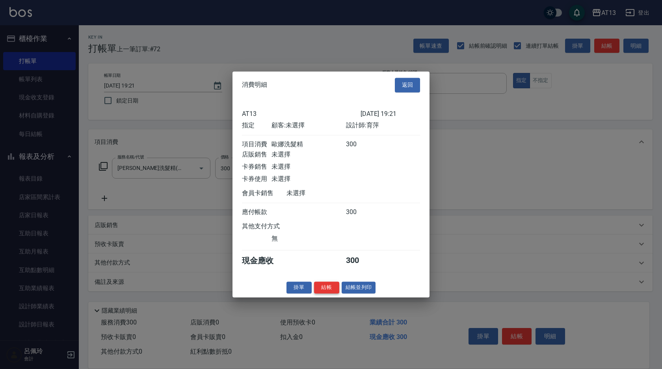
click at [333, 294] on button "結帳" at bounding box center [326, 287] width 25 height 12
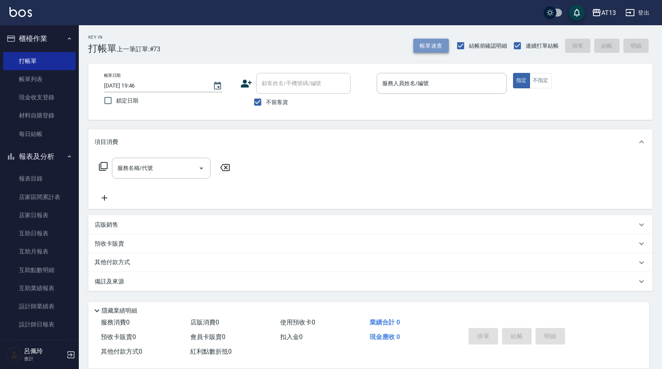
click at [426, 41] on button "帳單速查" at bounding box center [430, 46] width 35 height 15
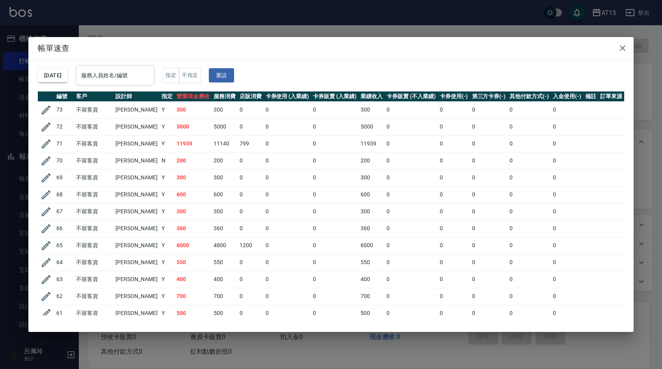
click at [112, 75] on input "服務人員姓名/編號" at bounding box center [115, 76] width 72 height 14
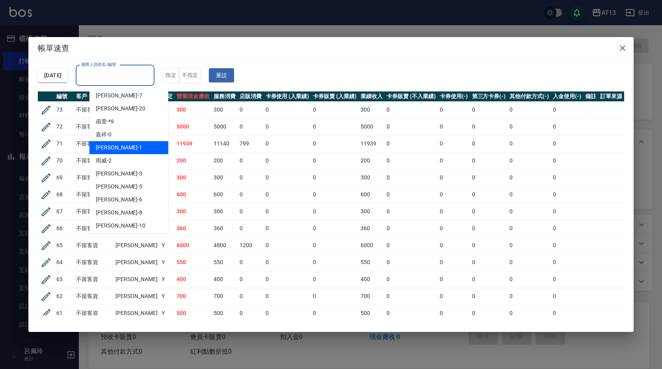
click at [130, 145] on div "鈞茹 -1" at bounding box center [128, 147] width 79 height 13
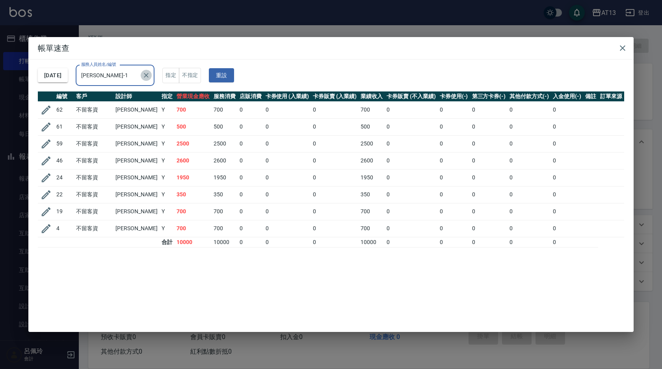
click at [149, 77] on icon "Clear" at bounding box center [146, 75] width 5 height 5
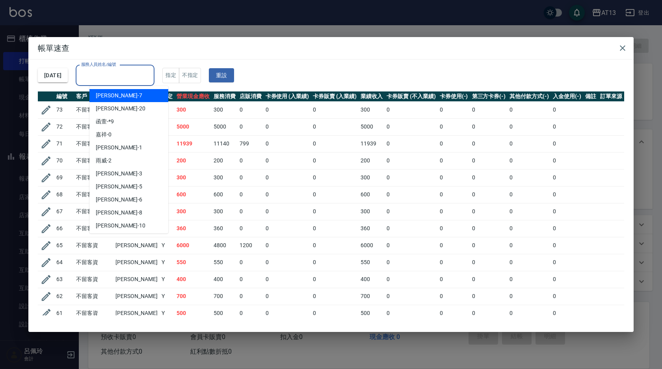
click at [140, 72] on input "服務人員姓名/編號" at bounding box center [115, 76] width 72 height 14
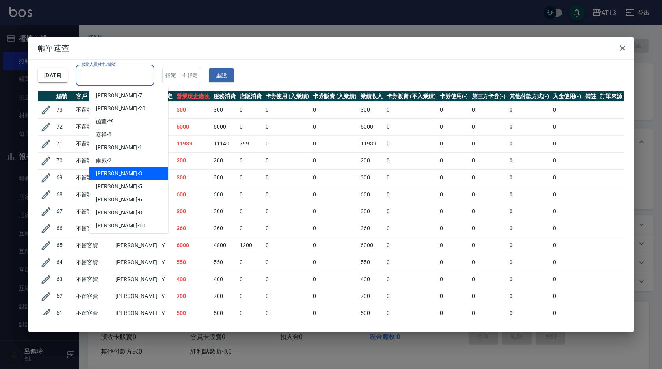
click at [142, 170] on div "敏玹 -3" at bounding box center [128, 173] width 79 height 13
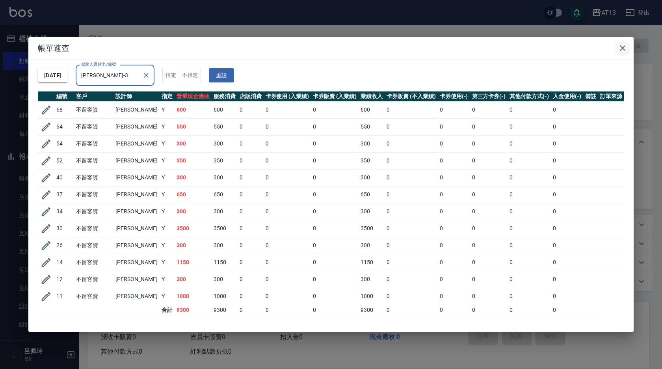
click at [623, 48] on icon "button" at bounding box center [623, 48] width 6 height 6
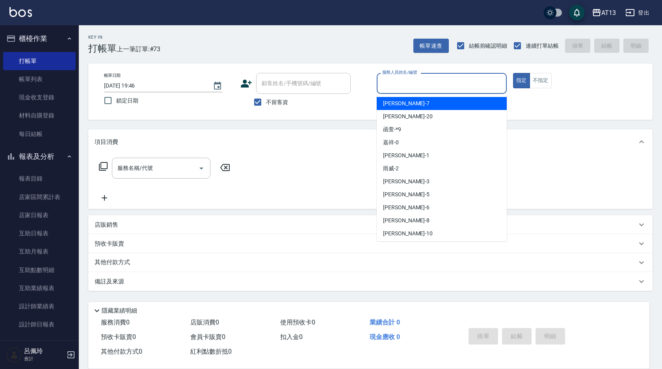
click at [426, 80] on input "服務人員姓名/編號" at bounding box center [441, 83] width 123 height 14
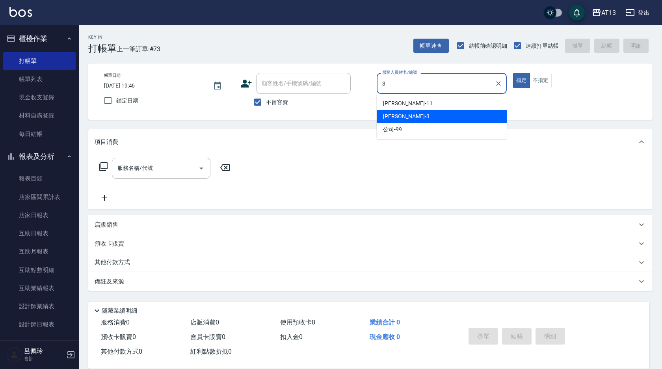
click at [434, 111] on div "敏玹 -3" at bounding box center [442, 116] width 130 height 13
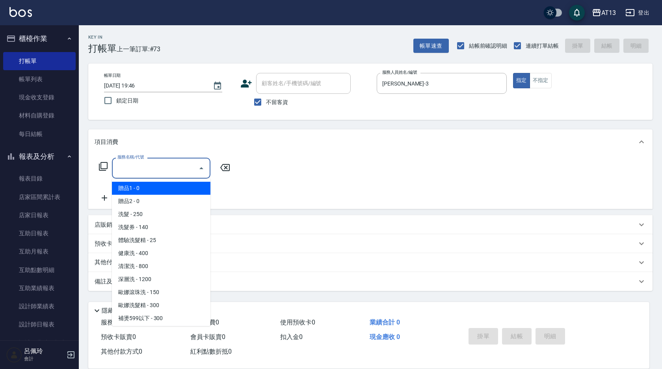
click at [163, 170] on input "服務名稱/代號" at bounding box center [155, 168] width 80 height 14
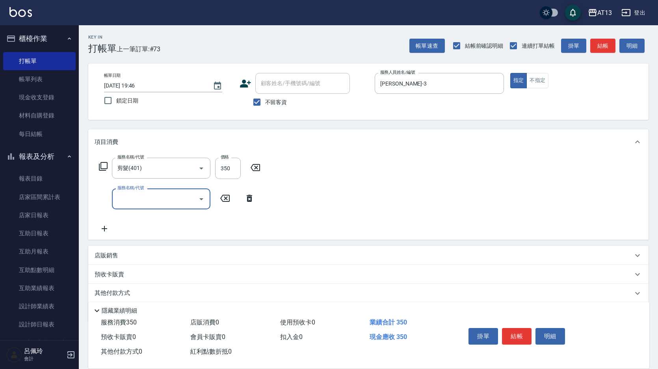
click at [469, 224] on div "服務名稱/代號 剪髮(401) 服務名稱/代號 價格 350 價格 服務名稱/代號 服務名稱/代號" at bounding box center [368, 197] width 560 height 85
click at [517, 328] on button "結帳" at bounding box center [517, 336] width 30 height 17
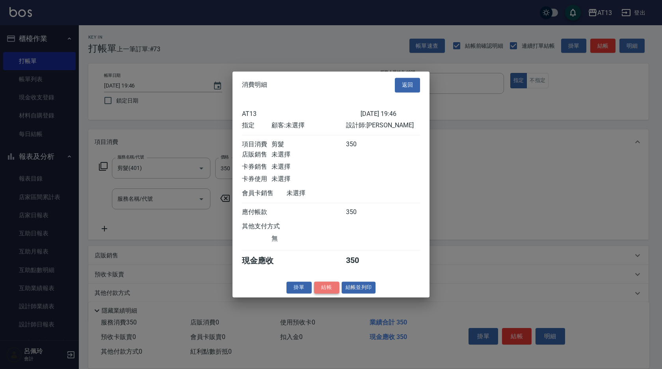
click at [322, 289] on button "結帳" at bounding box center [326, 287] width 25 height 12
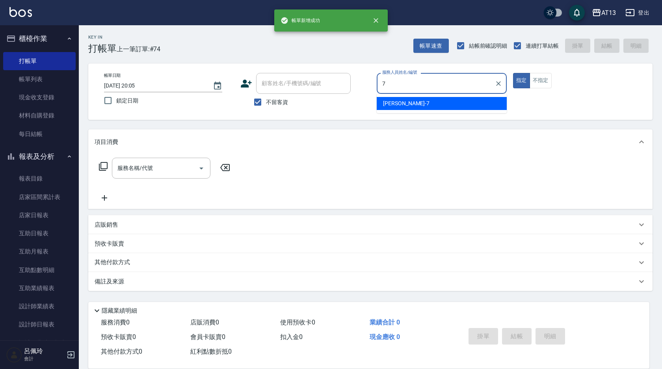
click at [390, 103] on span "呂佳容 -7" at bounding box center [406, 103] width 47 height 8
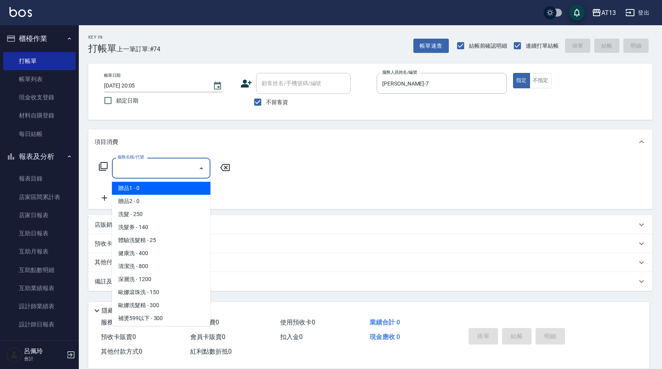
click at [129, 166] on div "服務名稱/代號 服務名稱/代號" at bounding box center [161, 168] width 99 height 21
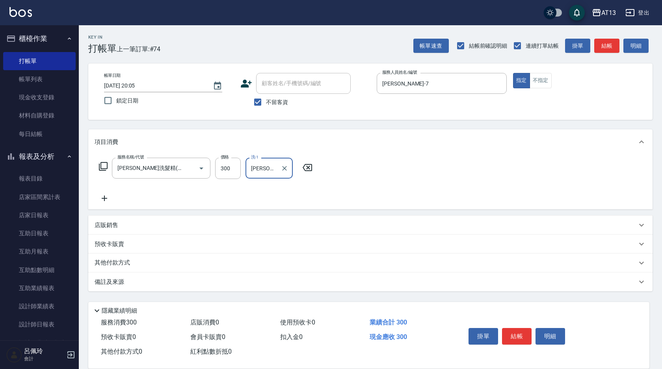
drag, startPoint x: 447, startPoint y: 184, endPoint x: 503, endPoint y: 285, distance: 115.0
click at [448, 186] on div "服務名稱/代號 歐娜洗髮精(210) 服務名稱/代號 價格 300 價格 洗-1 蔡萓秦-11 洗-1" at bounding box center [370, 182] width 564 height 55
click at [520, 332] on button "結帳" at bounding box center [517, 336] width 30 height 17
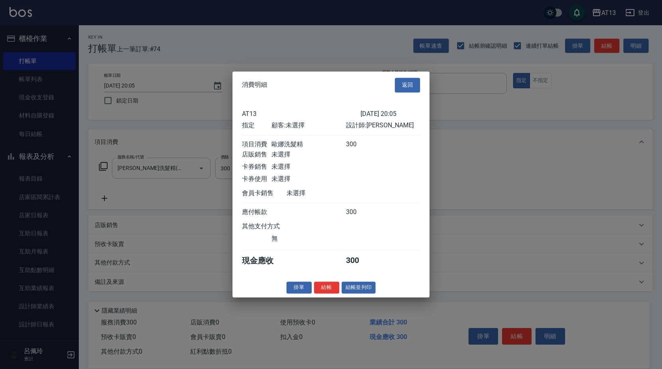
click at [330, 292] on button "結帳" at bounding box center [326, 287] width 25 height 12
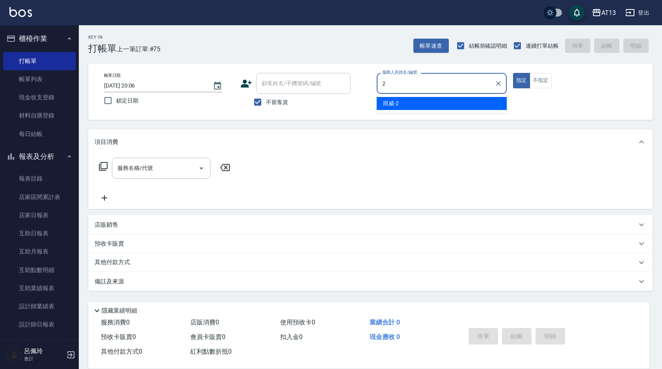
click at [401, 100] on div "雨威 -2" at bounding box center [442, 103] width 130 height 13
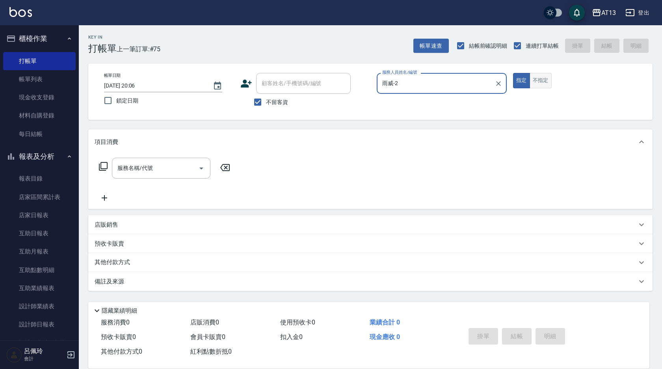
click at [547, 83] on button "不指定" at bounding box center [541, 80] width 22 height 15
click at [180, 167] on input "服務名稱/代號" at bounding box center [155, 168] width 80 height 14
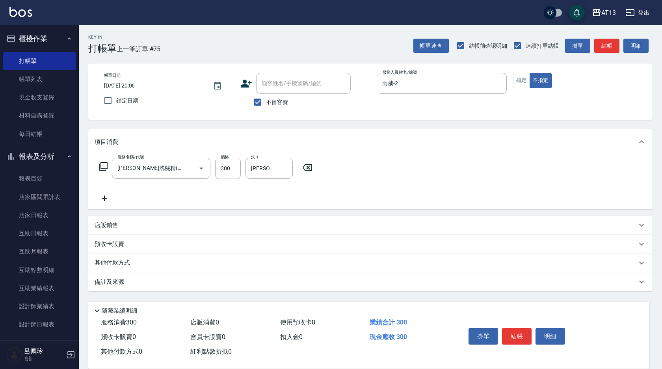
drag, startPoint x: 497, startPoint y: 210, endPoint x: 542, endPoint y: 283, distance: 85.8
click at [497, 210] on div "項目消費 服務名稱/代號 歐娜洗髮精(210) 服務名稱/代號 價格 300 價格 洗-1 李垣潔-31 洗-1 店販銷售 服務人員姓名/編號 服務人員姓名/…" at bounding box center [370, 210] width 564 height 162
click at [521, 328] on button "結帳" at bounding box center [517, 336] width 30 height 17
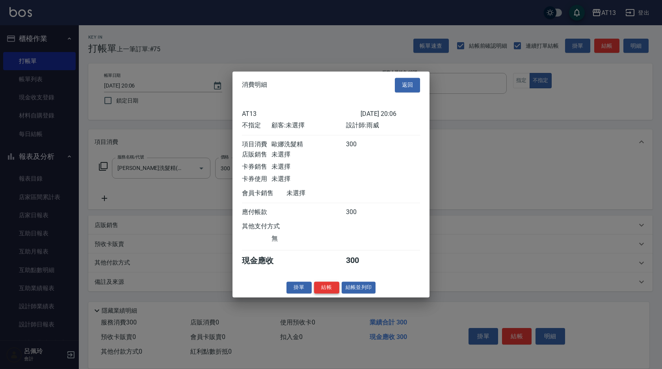
click at [332, 291] on button "結帳" at bounding box center [326, 287] width 25 height 12
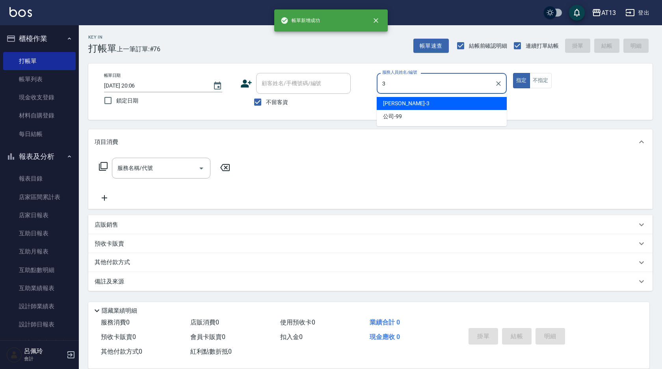
click at [409, 100] on div "敏玹 -3" at bounding box center [442, 103] width 130 height 13
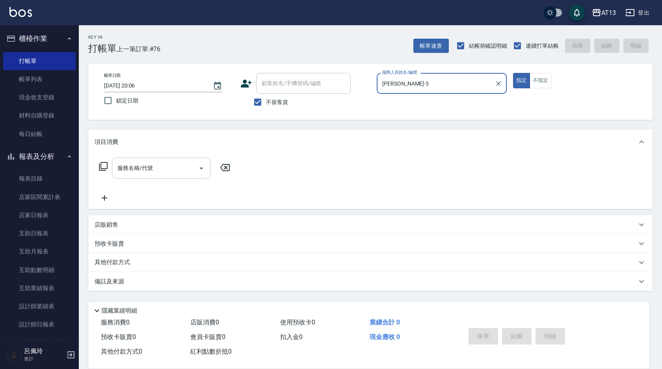
click at [151, 172] on input "服務名稱/代號" at bounding box center [155, 168] width 80 height 14
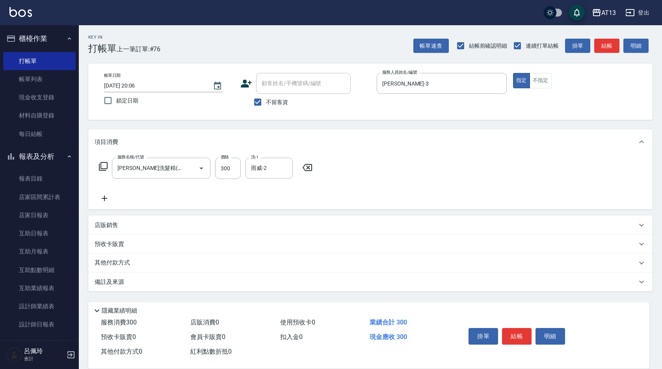
drag, startPoint x: 437, startPoint y: 188, endPoint x: 536, endPoint y: 296, distance: 145.9
click at [437, 188] on div "服務名稱/代號 歐娜洗髮精(210) 服務名稱/代號 價格 300 價格 洗-1 雨威-2 洗-1" at bounding box center [370, 182] width 564 height 55
click at [514, 331] on button "結帳" at bounding box center [517, 336] width 30 height 17
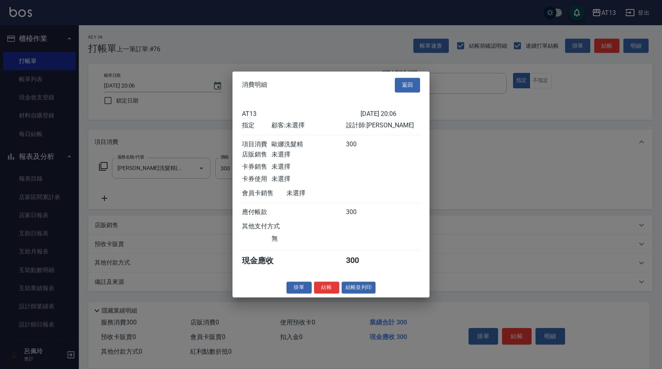
click at [336, 294] on button "結帳" at bounding box center [326, 287] width 25 height 12
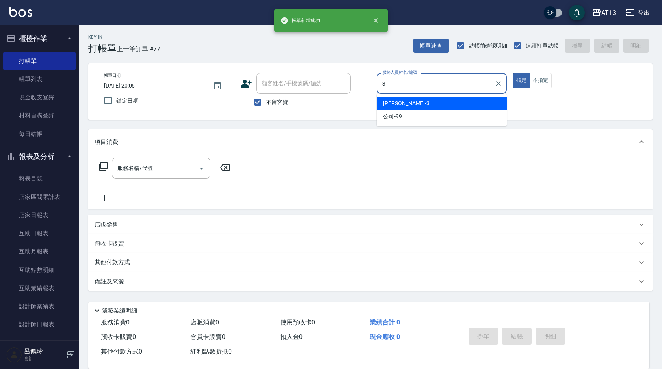
click at [440, 103] on div "敏玹 -3" at bounding box center [442, 103] width 130 height 13
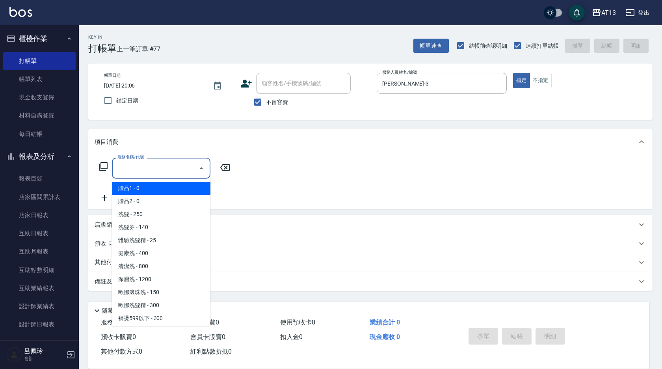
click at [168, 166] on input "服務名稱/代號" at bounding box center [155, 168] width 80 height 14
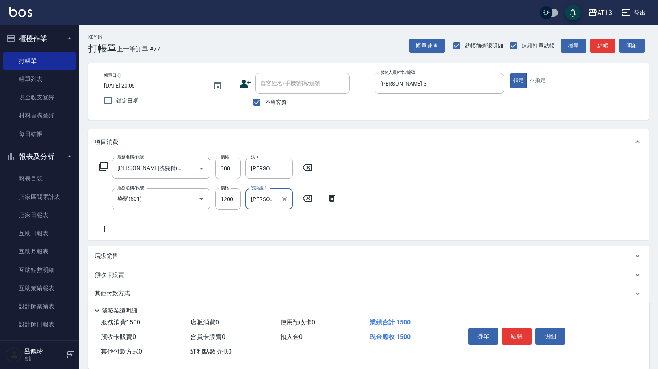
click at [522, 190] on div "服務名稱/代號 歐娜洗髮精(210) 服務名稱/代號 價格 300 價格 洗-1 妤宸-29 洗-1 服務名稱/代號 染髮(501) 服務名稱/代號 價格 1…" at bounding box center [368, 198] width 560 height 86
click at [518, 331] on button "結帳" at bounding box center [517, 336] width 30 height 17
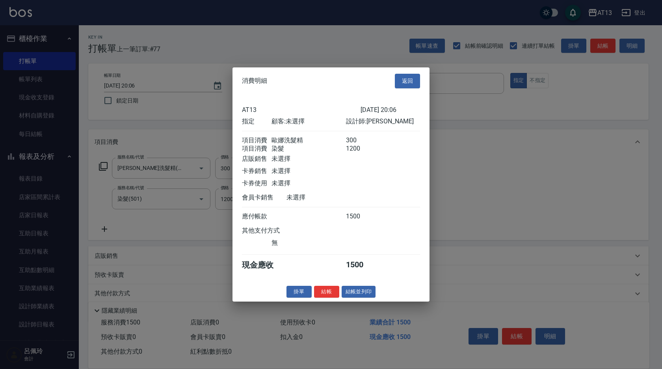
click at [316, 296] on button "結帳" at bounding box center [326, 291] width 25 height 12
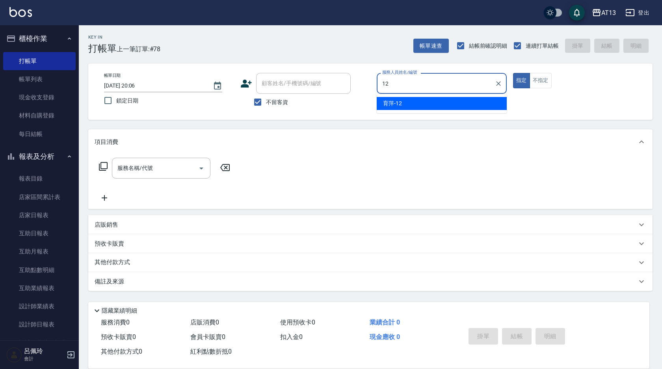
click at [486, 101] on div "育萍 -12" at bounding box center [442, 103] width 130 height 13
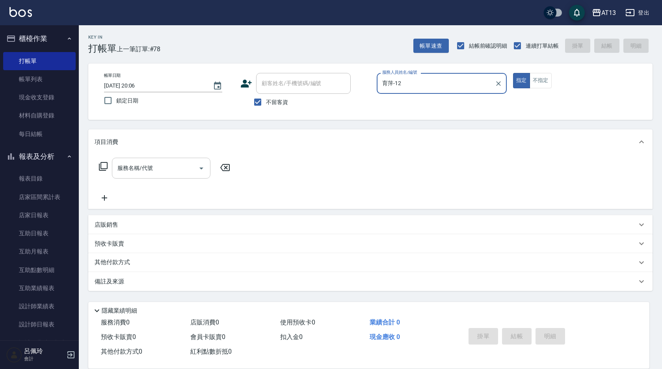
click at [150, 164] on div "服務名稱/代號 服務名稱/代號" at bounding box center [161, 168] width 99 height 21
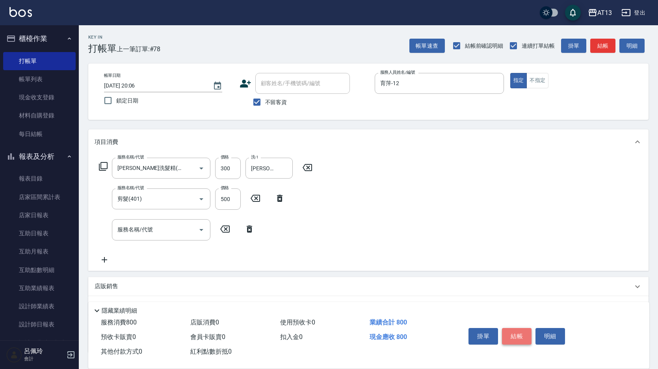
click at [520, 330] on button "結帳" at bounding box center [517, 336] width 30 height 17
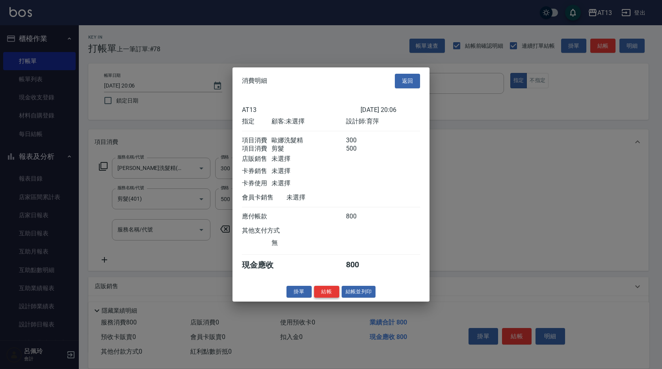
click at [333, 296] on button "結帳" at bounding box center [326, 291] width 25 height 12
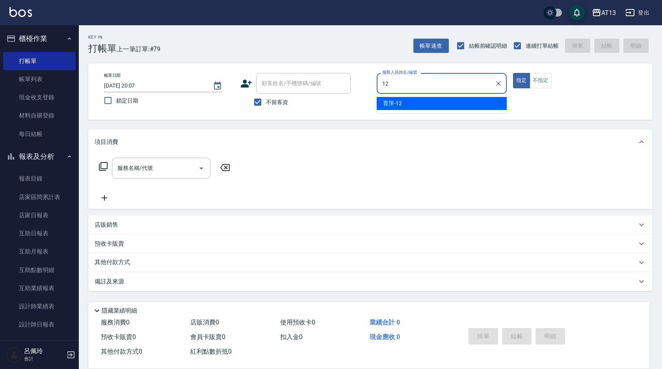
click at [385, 101] on span "育萍 -12" at bounding box center [392, 103] width 19 height 8
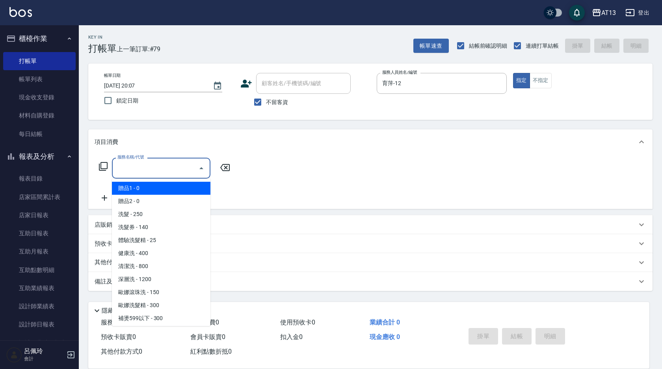
click at [172, 166] on input "服務名稱/代號" at bounding box center [155, 168] width 80 height 14
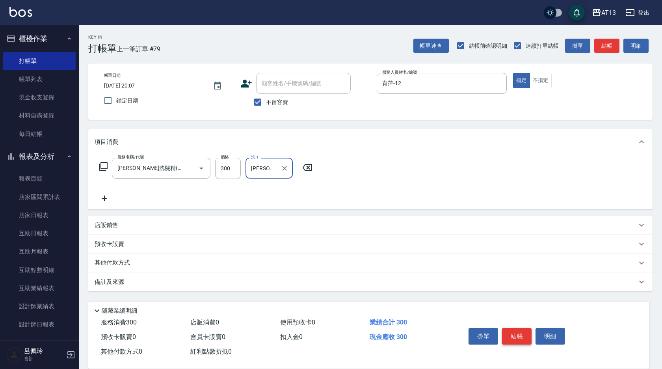
click at [513, 331] on button "結帳" at bounding box center [517, 336] width 30 height 17
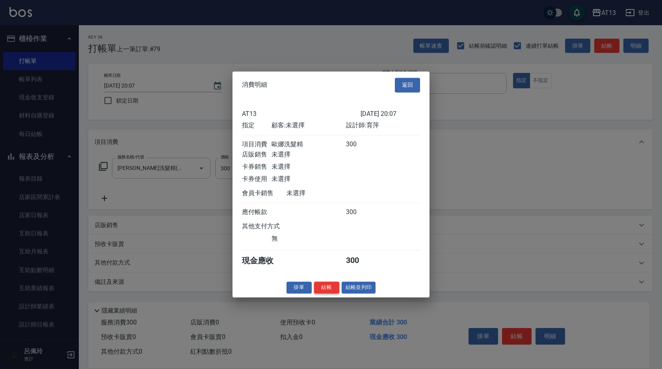
click at [324, 291] on button "結帳" at bounding box center [326, 287] width 25 height 12
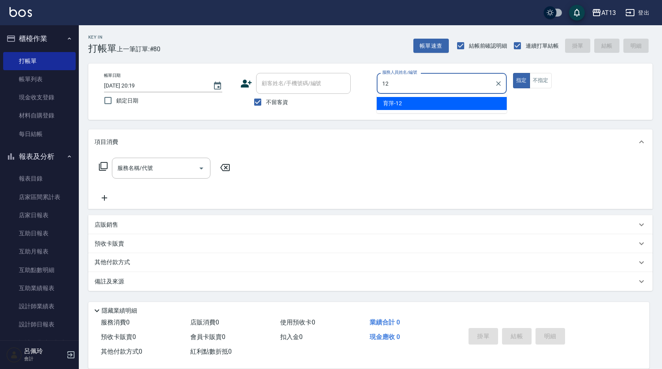
click at [431, 104] on div "育萍 -12" at bounding box center [442, 103] width 130 height 13
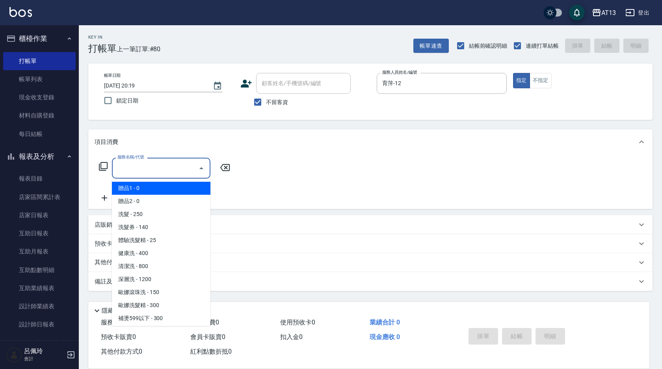
click at [135, 170] on input "服務名稱/代號" at bounding box center [155, 168] width 80 height 14
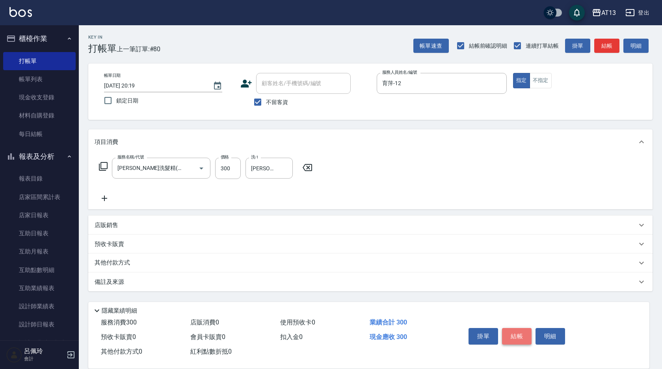
click at [516, 328] on button "結帳" at bounding box center [517, 336] width 30 height 17
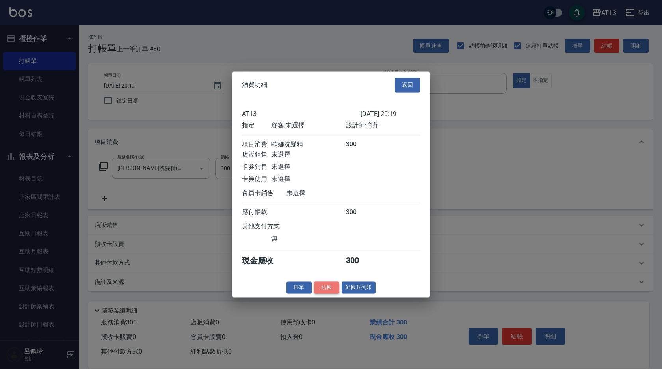
click at [323, 294] on button "結帳" at bounding box center [326, 287] width 25 height 12
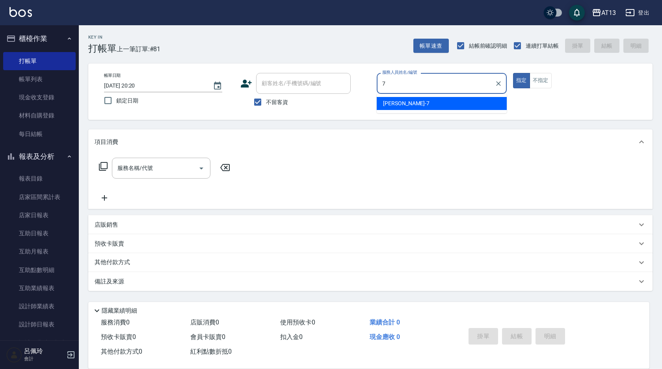
click at [410, 99] on div "呂佳容 -7" at bounding box center [442, 103] width 130 height 13
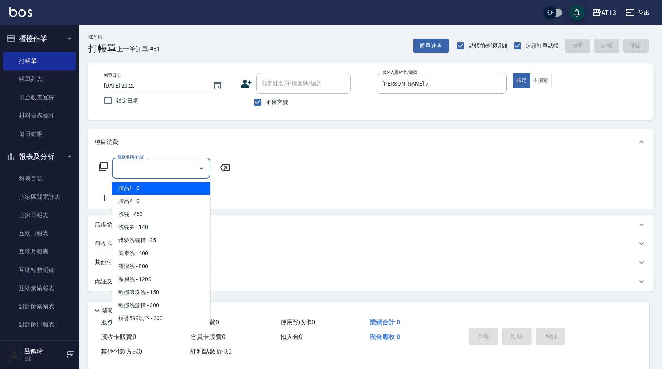
click at [172, 163] on input "服務名稱/代號" at bounding box center [155, 168] width 80 height 14
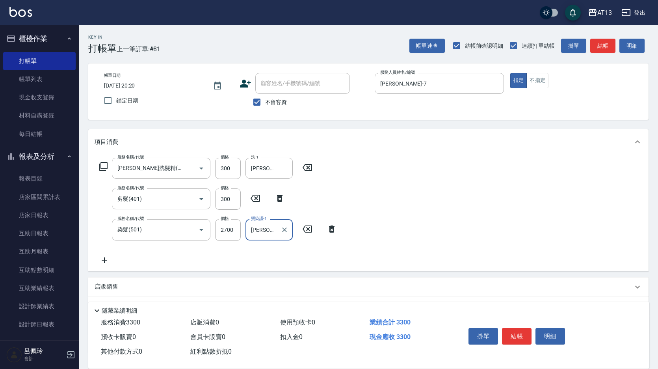
click at [622, 116] on div "帳單日期 2025/09/09 20:20 鎖定日期 顧客姓名/手機號碼/編號 顧客姓名/手機號碼/編號 不留客資 服務人員姓名/編號 呂佳容-7 服務人員姓…" at bounding box center [368, 91] width 560 height 56
click at [518, 325] on div "掛單 結帳 明細" at bounding box center [516, 337] width 103 height 25
click at [514, 329] on button "結帳" at bounding box center [517, 336] width 30 height 17
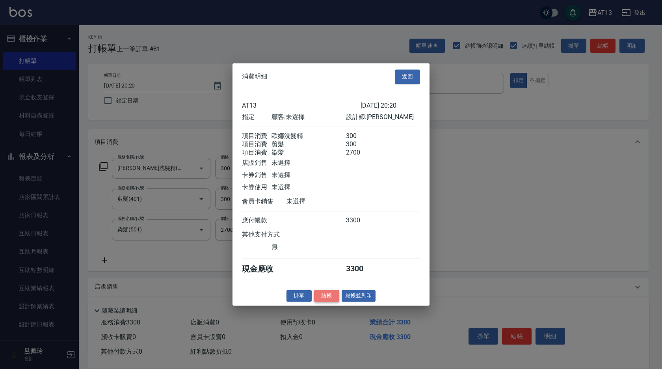
click at [329, 302] on button "結帳" at bounding box center [326, 296] width 25 height 12
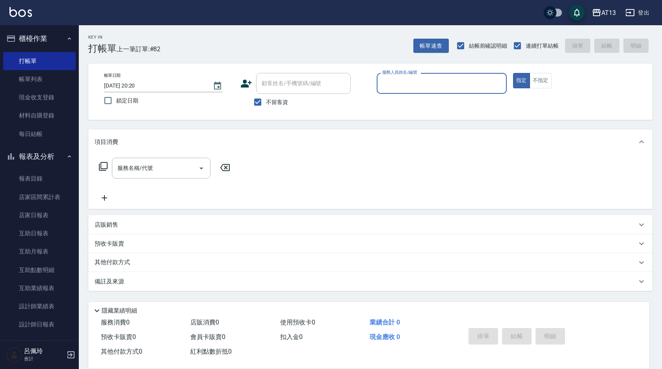
drag, startPoint x: 50, startPoint y: 80, endPoint x: 174, endPoint y: 0, distance: 147.4
click at [50, 80] on link "帳單列表" at bounding box center [39, 79] width 73 height 18
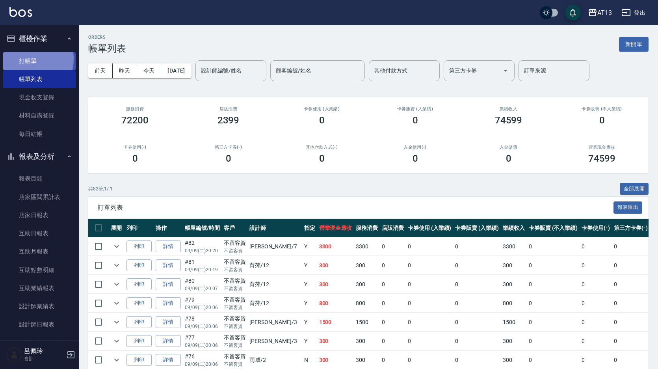
click at [28, 59] on link "打帳單" at bounding box center [39, 61] width 73 height 18
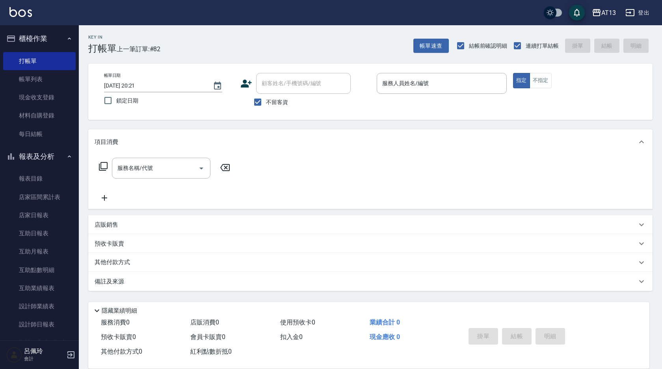
drag, startPoint x: 392, startPoint y: 47, endPoint x: 385, endPoint y: 17, distance: 30.2
click at [391, 46] on div "Key In 打帳單 上一筆訂單:#82 帳單速查 結帳前確認明細 連續打單結帳 掛單 結帳 明細" at bounding box center [366, 39] width 574 height 29
drag, startPoint x: 35, startPoint y: 134, endPoint x: 72, endPoint y: 93, distance: 55.0
click at [35, 134] on link "每日結帳" at bounding box center [39, 134] width 73 height 18
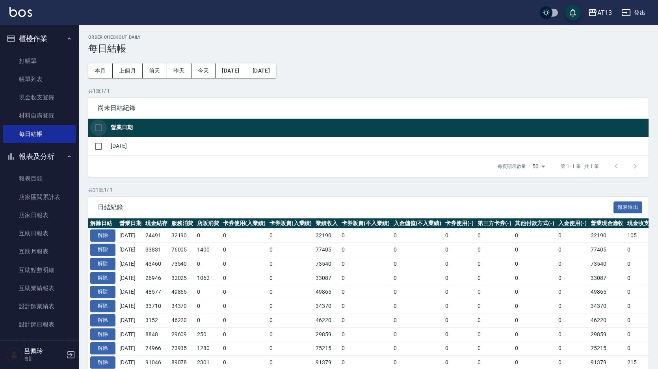
click at [96, 126] on input "checkbox" at bounding box center [98, 127] width 17 height 17
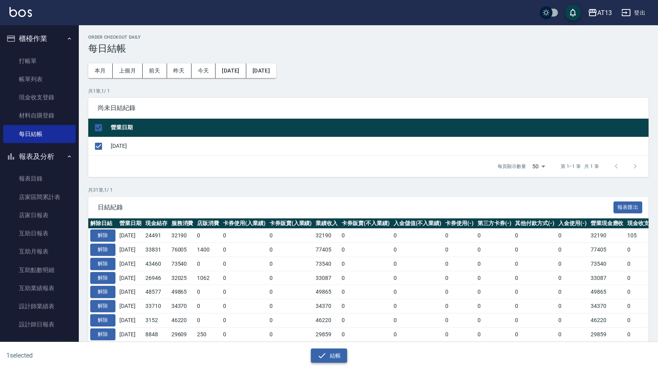
click at [314, 350] on button "結帳" at bounding box center [329, 355] width 37 height 15
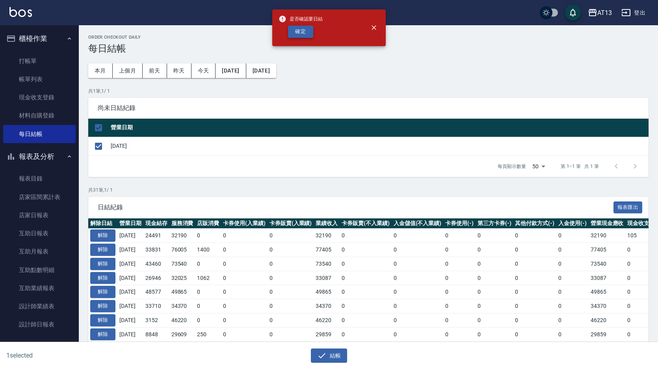
click at [294, 30] on button "確定" at bounding box center [300, 32] width 25 height 12
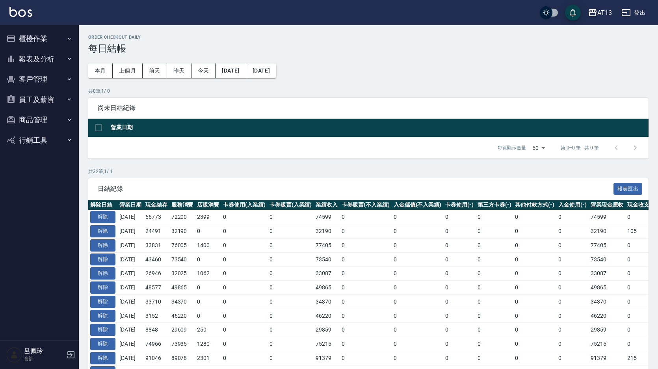
click at [40, 54] on button "報表及分析" at bounding box center [39, 59] width 73 height 20
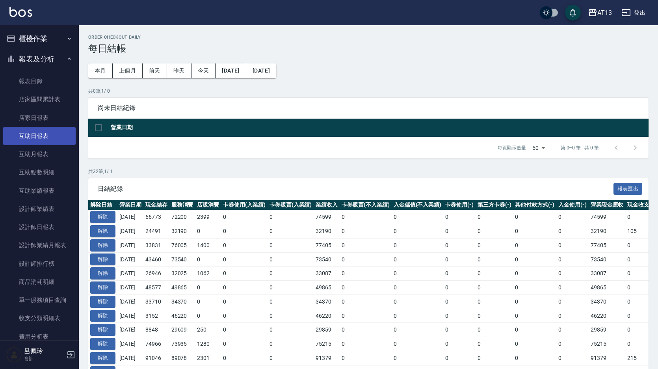
click at [47, 130] on link "互助日報表" at bounding box center [39, 136] width 73 height 18
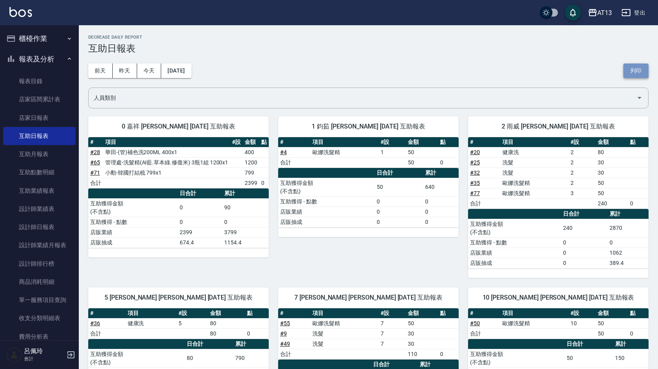
click at [639, 72] on button "列印" at bounding box center [636, 70] width 25 height 15
click at [55, 225] on link "設計師日報表" at bounding box center [39, 227] width 73 height 18
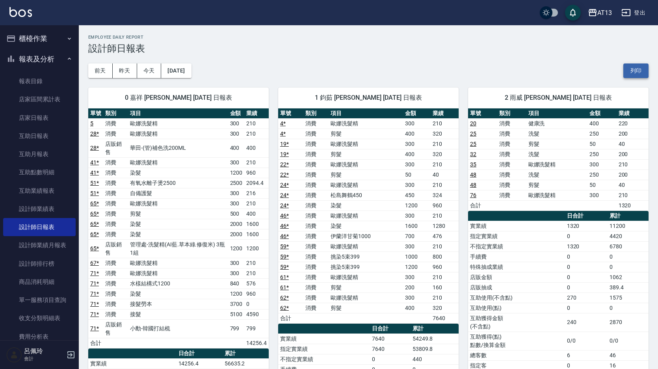
click at [641, 66] on button "列印" at bounding box center [636, 70] width 25 height 15
click at [42, 118] on link "店家日報表" at bounding box center [39, 118] width 73 height 18
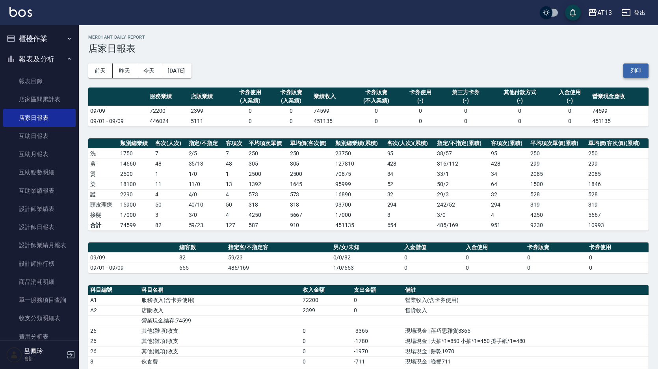
click at [635, 64] on button "列印" at bounding box center [636, 70] width 25 height 15
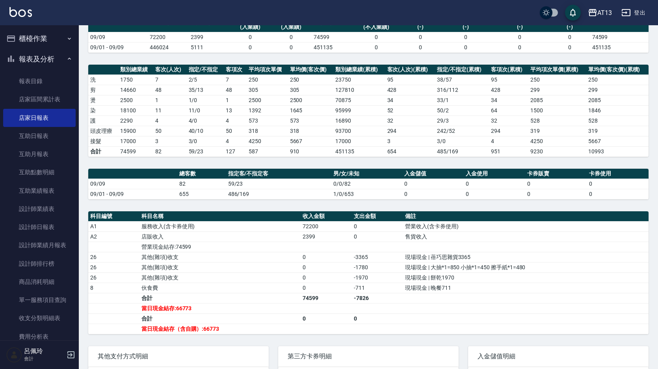
scroll to position [79, 0]
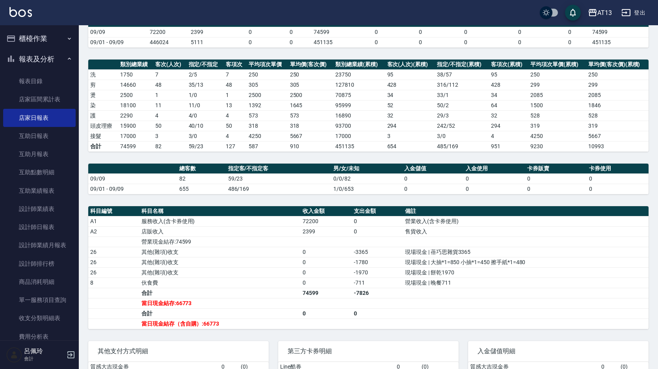
drag, startPoint x: 462, startPoint y: 150, endPoint x: 457, endPoint y: 143, distance: 8.0
click at [462, 150] on td "485/169" at bounding box center [462, 146] width 54 height 10
click at [637, 10] on button "登出" at bounding box center [633, 13] width 30 height 15
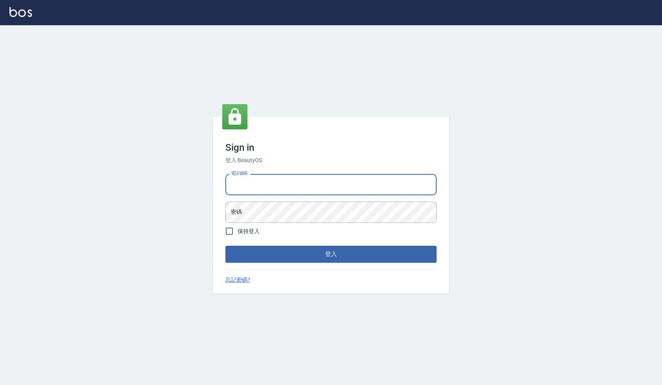
click at [309, 179] on input "電話號碼" at bounding box center [330, 184] width 211 height 21
type input "24233512"
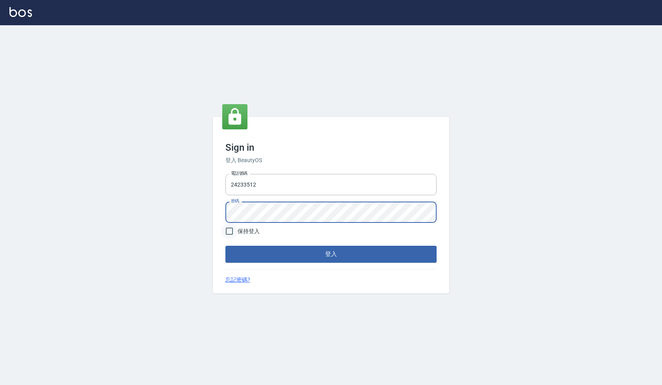
click at [231, 231] on input "保持登入" at bounding box center [229, 231] width 17 height 17
checkbox input "true"
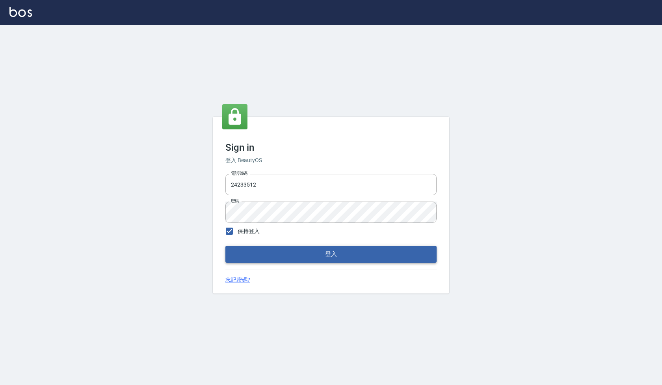
click at [255, 254] on button "登入" at bounding box center [330, 254] width 211 height 17
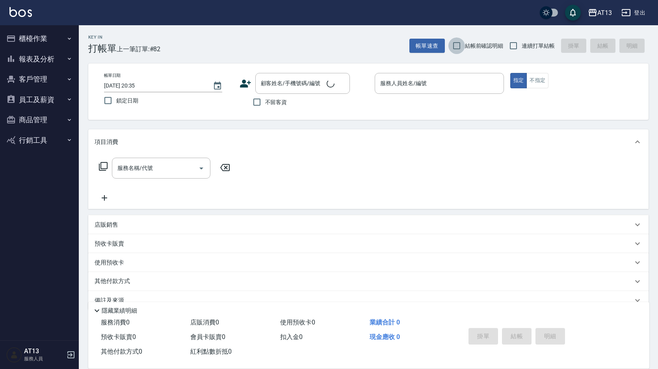
click at [460, 48] on input "結帳前確認明細" at bounding box center [457, 45] width 17 height 17
checkbox input "true"
click at [513, 47] on input "連續打單結帳" at bounding box center [513, 45] width 17 height 17
checkbox input "true"
click at [258, 102] on input "不留客資" at bounding box center [257, 102] width 17 height 17
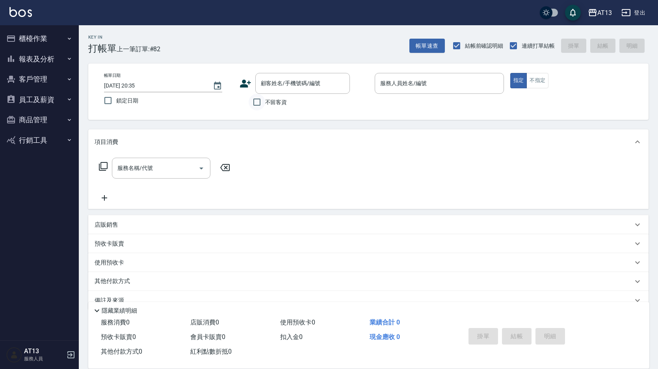
checkbox input "true"
